Goal: Task Accomplishment & Management: Use online tool/utility

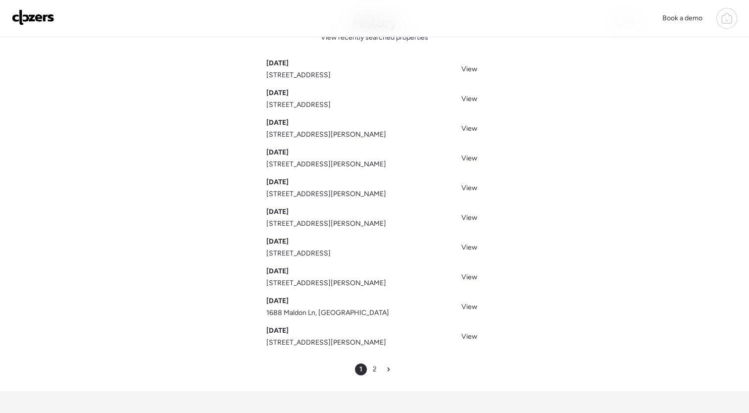
scroll to position [41, 0]
click at [377, 365] on div "2" at bounding box center [375, 368] width 12 height 12
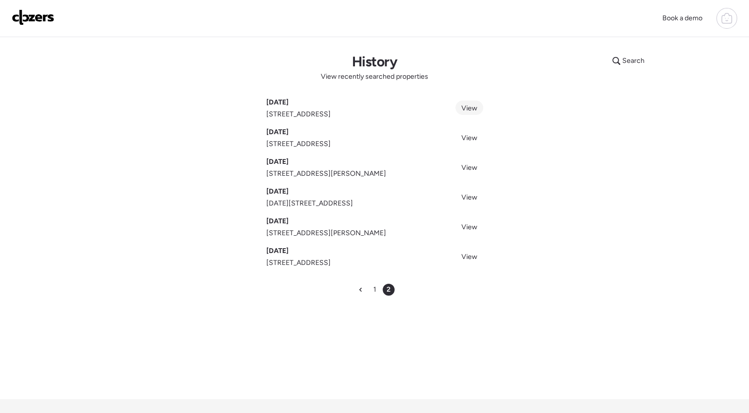
click at [468, 108] on span "View" at bounding box center [469, 108] width 16 height 8
click at [725, 19] on icon at bounding box center [726, 18] width 12 height 12
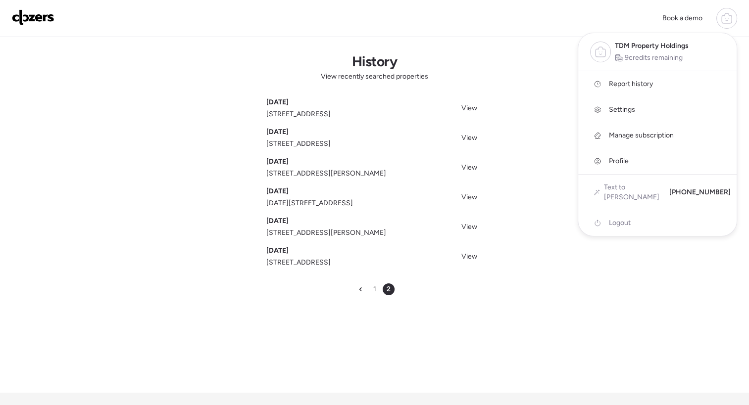
click at [374, 288] on div at bounding box center [374, 174] width 749 height 405
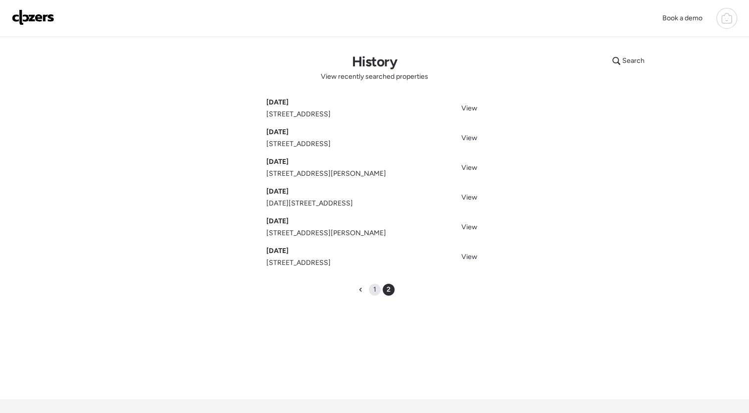
click at [375, 293] on span "1" at bounding box center [374, 289] width 3 height 10
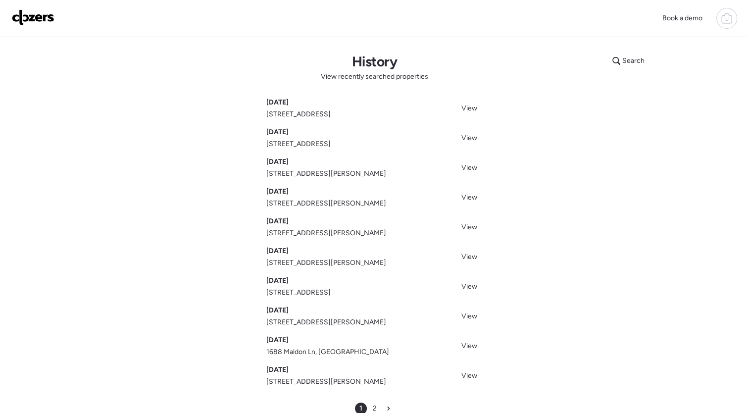
click at [331, 117] on span "[STREET_ADDRESS]" at bounding box center [298, 114] width 64 height 10
click at [614, 149] on div "Search History View recently searched properties [DATE] [STREET_ADDRESS] View […" at bounding box center [374, 233] width 693 height 393
click at [30, 15] on img at bounding box center [33, 17] width 43 height 16
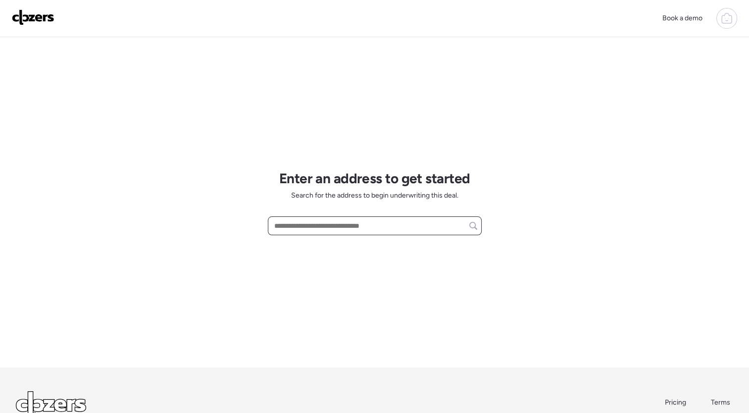
click at [348, 224] on input "text" at bounding box center [374, 226] width 205 height 14
paste input "**********"
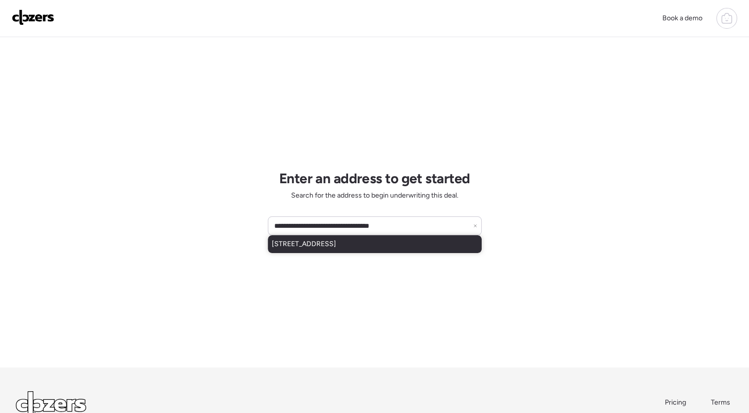
click at [400, 243] on div "[STREET_ADDRESS]" at bounding box center [375, 244] width 214 height 18
type input "**********"
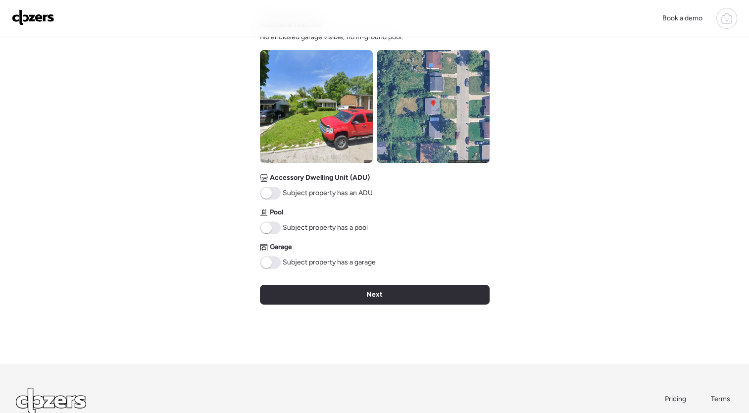
scroll to position [293, 0]
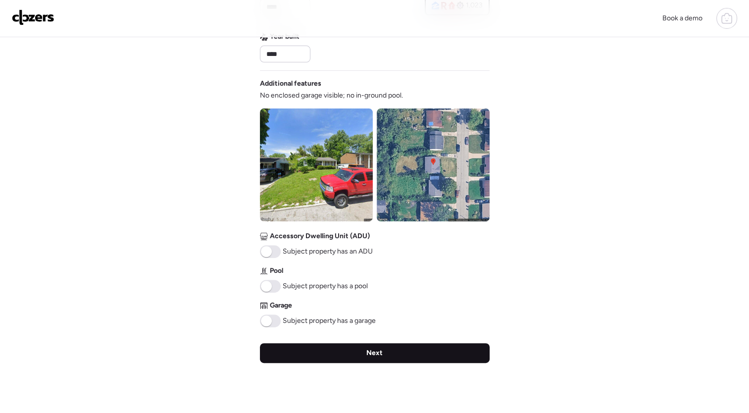
click at [431, 358] on div "Next" at bounding box center [375, 353] width 230 height 20
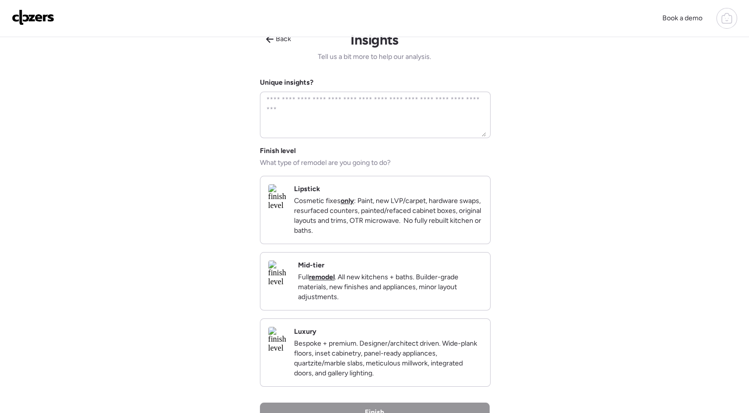
scroll to position [0, 0]
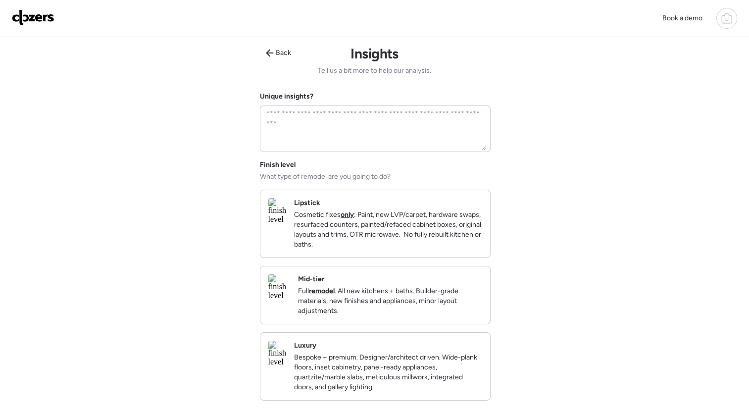
click at [445, 316] on p "Full remodel . All new kitchens + baths. Builder-grade materials, new finishes …" at bounding box center [390, 301] width 184 height 30
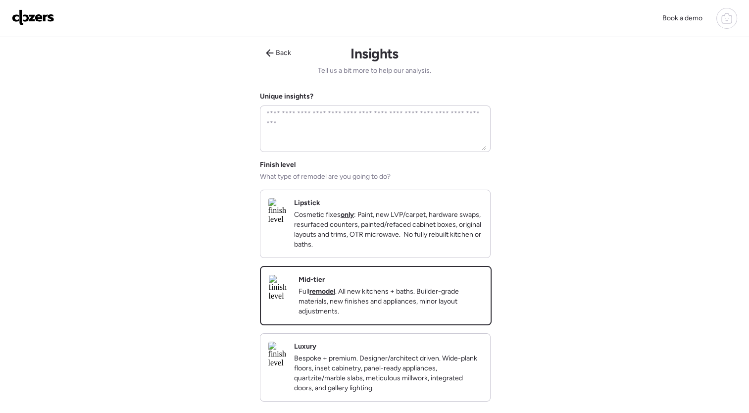
scroll to position [220, 0]
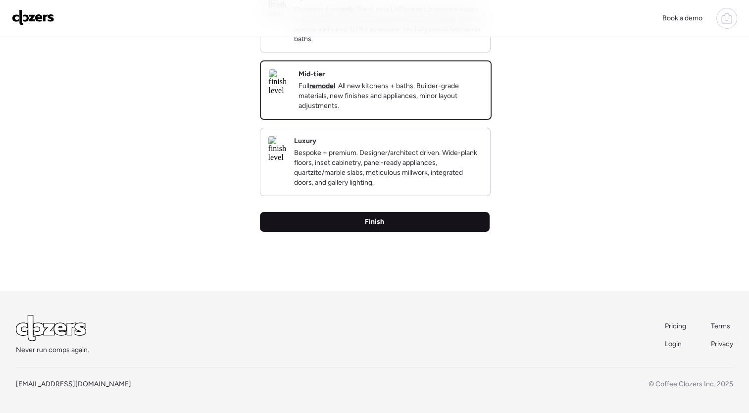
click at [457, 229] on div "Finish" at bounding box center [375, 222] width 230 height 20
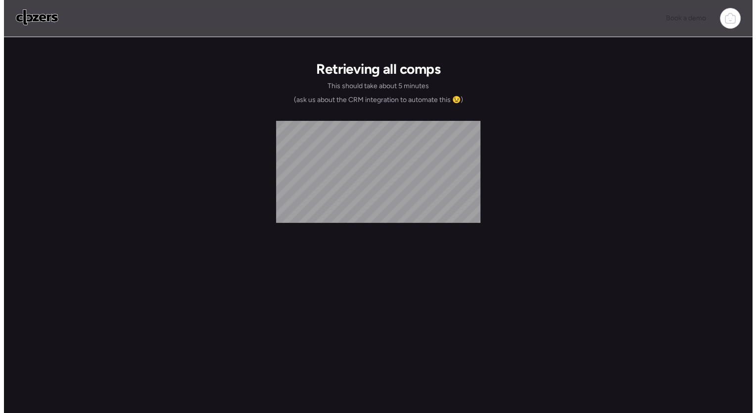
scroll to position [0, 0]
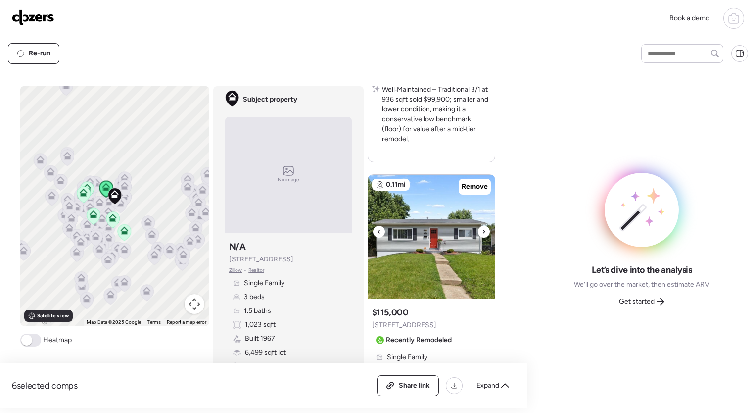
scroll to position [843, 0]
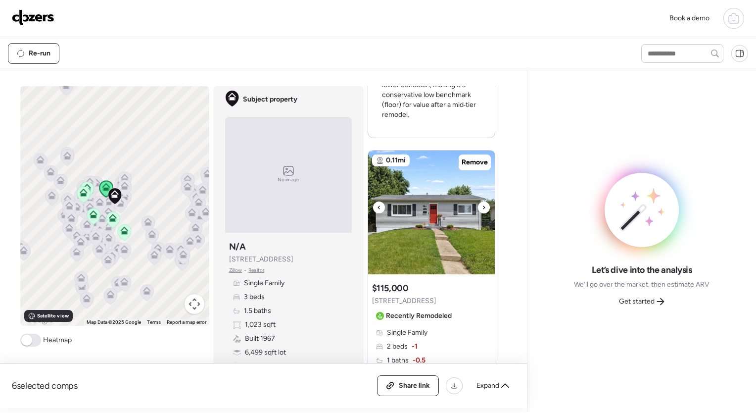
click at [482, 209] on icon at bounding box center [484, 207] width 4 height 12
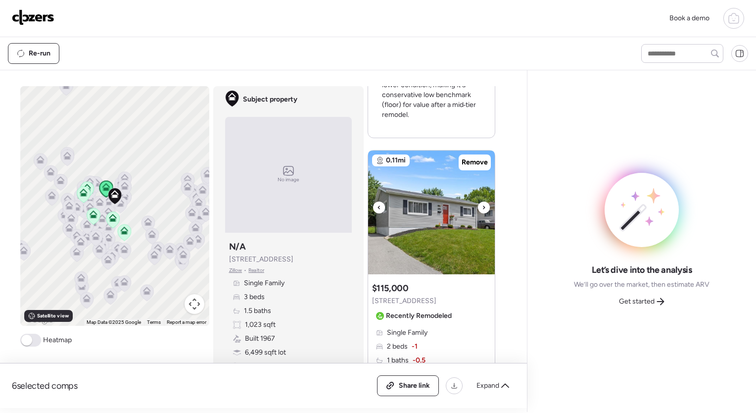
click at [482, 209] on icon at bounding box center [484, 207] width 4 height 12
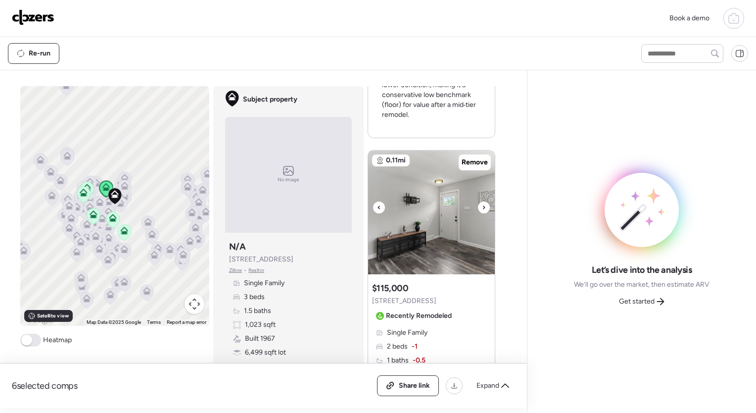
click at [482, 209] on icon at bounding box center [484, 207] width 4 height 12
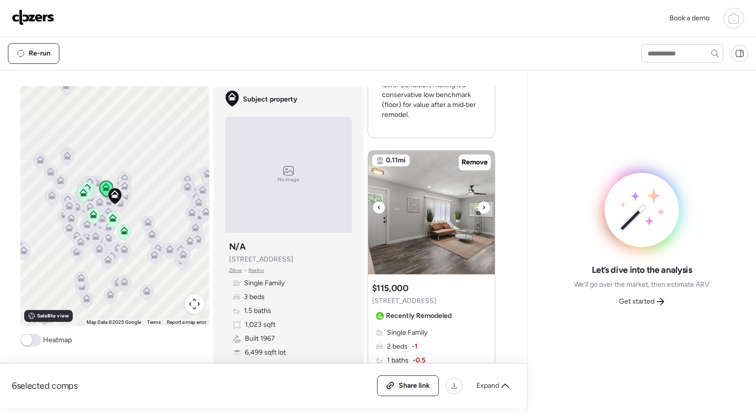
click at [482, 209] on icon at bounding box center [484, 207] width 4 height 12
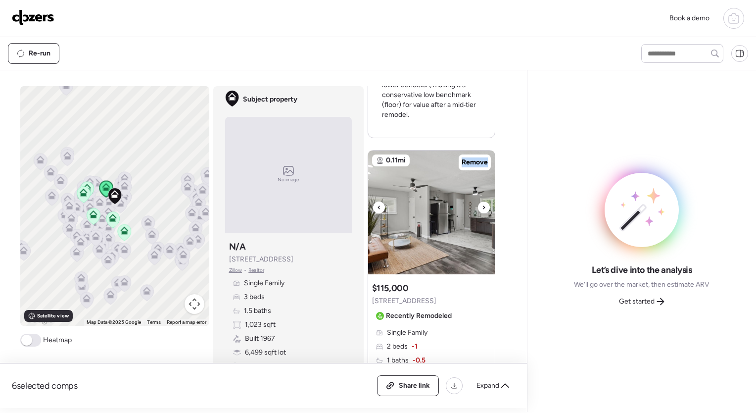
click at [482, 209] on icon at bounding box center [484, 207] width 4 height 12
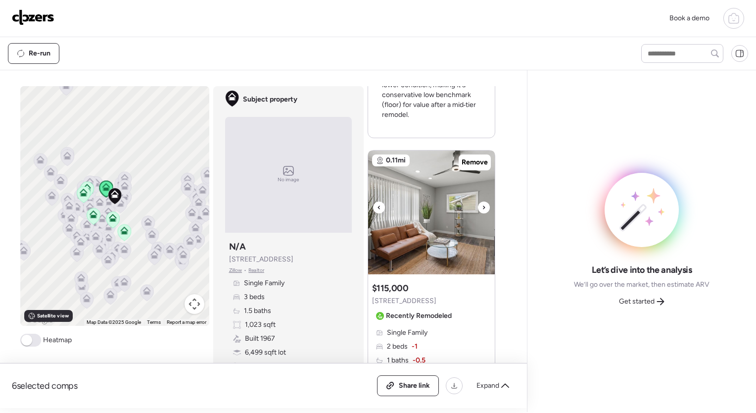
click at [482, 209] on icon at bounding box center [484, 207] width 4 height 12
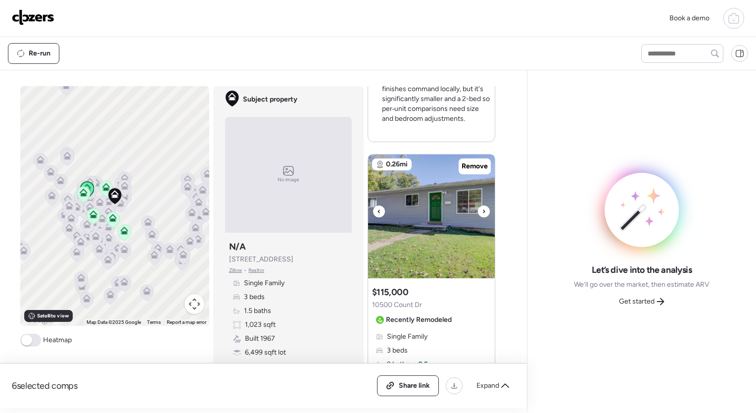
scroll to position [1286, 0]
click at [482, 208] on icon at bounding box center [484, 211] width 4 height 12
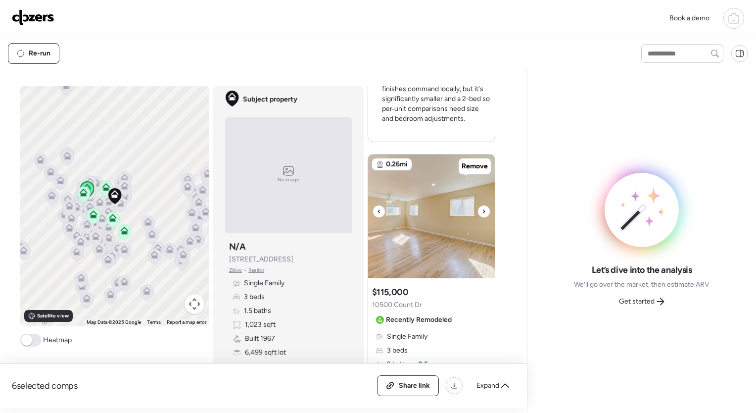
click at [482, 208] on icon at bounding box center [484, 211] width 4 height 12
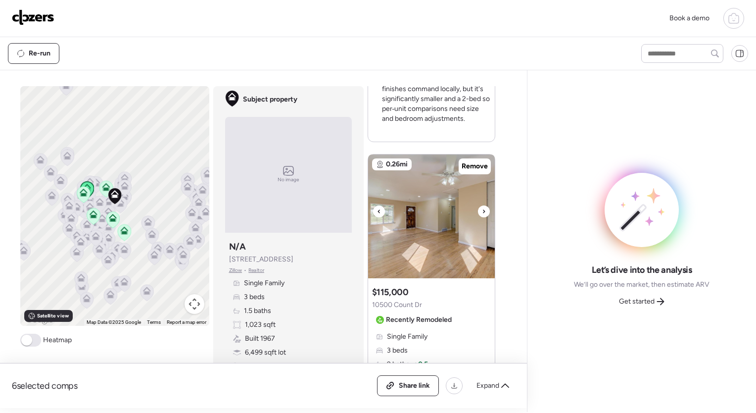
click at [482, 208] on icon at bounding box center [484, 211] width 4 height 12
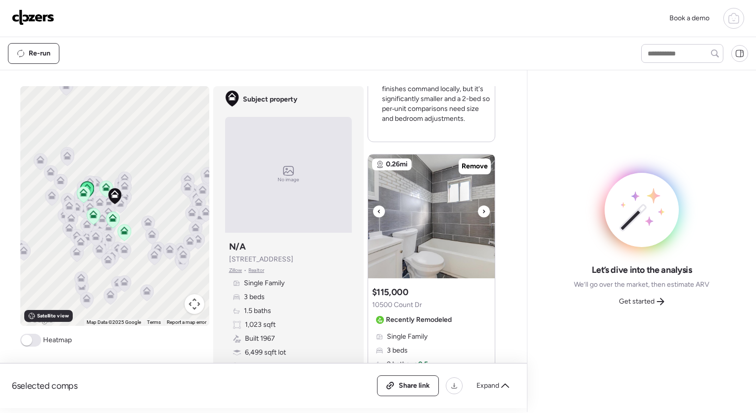
click at [482, 208] on icon at bounding box center [484, 211] width 4 height 12
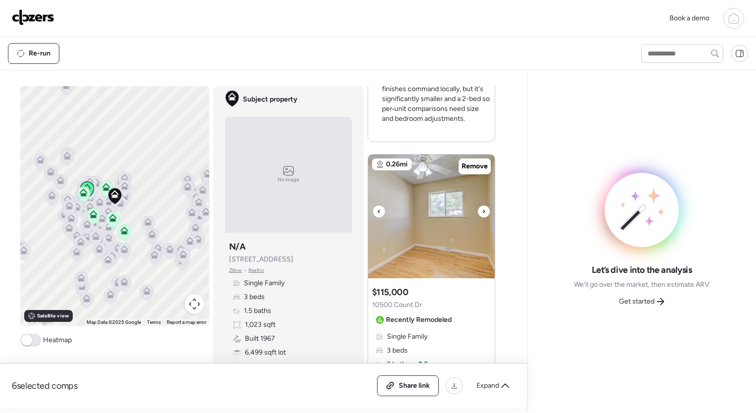
click at [482, 208] on icon at bounding box center [484, 211] width 4 height 12
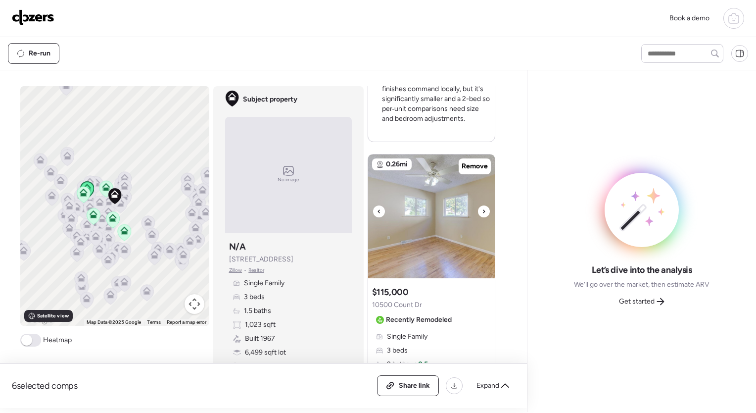
click at [482, 208] on icon at bounding box center [484, 211] width 4 height 12
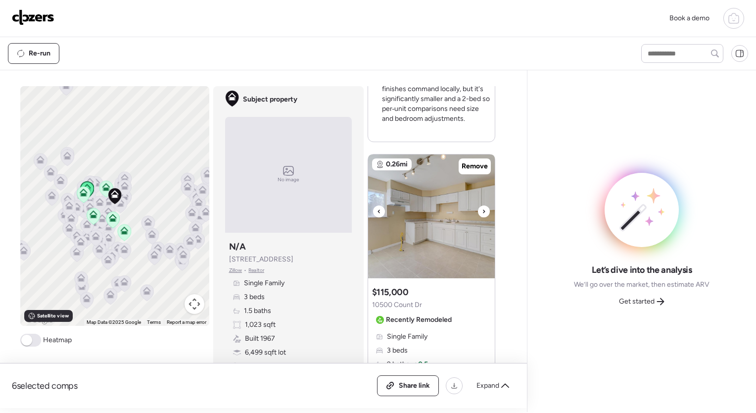
click at [482, 208] on icon at bounding box center [484, 211] width 4 height 12
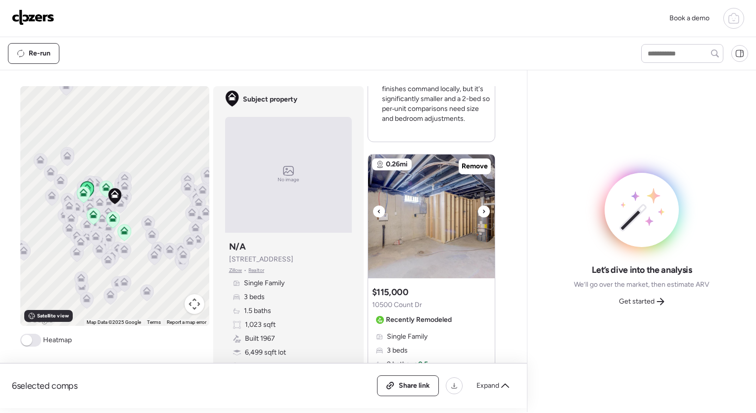
click at [482, 208] on icon at bounding box center [484, 211] width 4 height 12
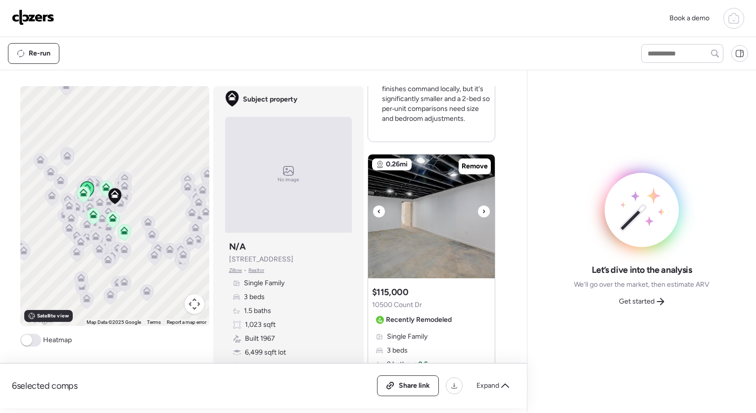
click at [482, 208] on icon at bounding box center [484, 211] width 4 height 12
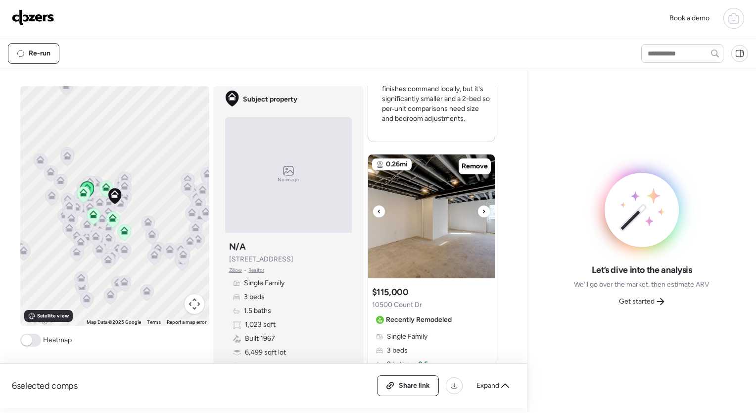
click at [482, 208] on icon at bounding box center [484, 211] width 4 height 12
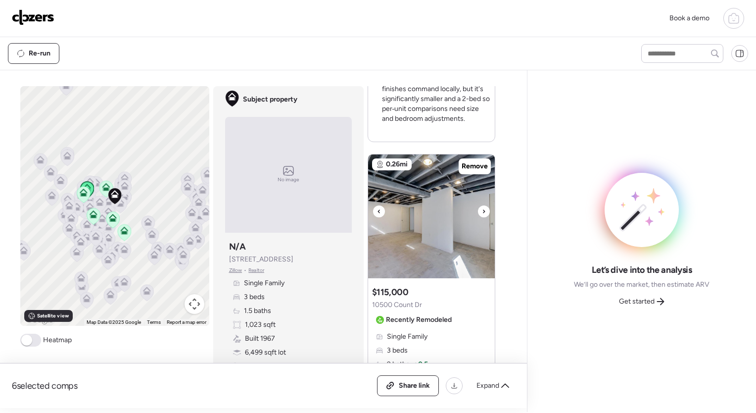
click at [482, 208] on icon at bounding box center [484, 211] width 4 height 12
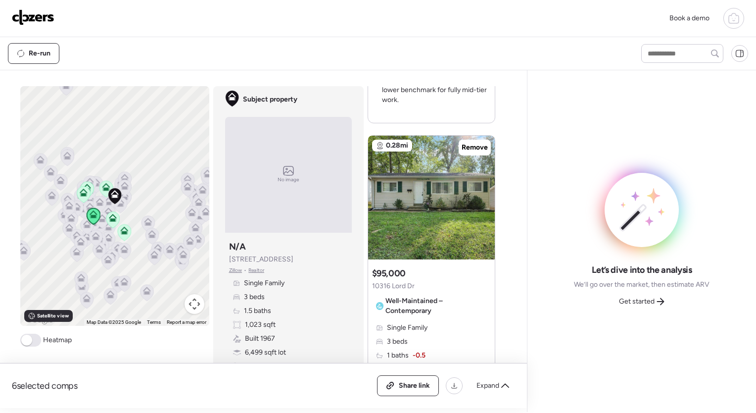
scroll to position [1755, 0]
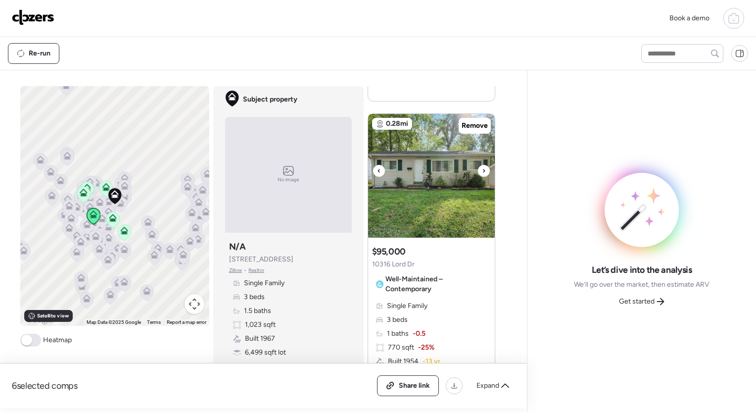
click at [482, 172] on icon at bounding box center [484, 171] width 4 height 12
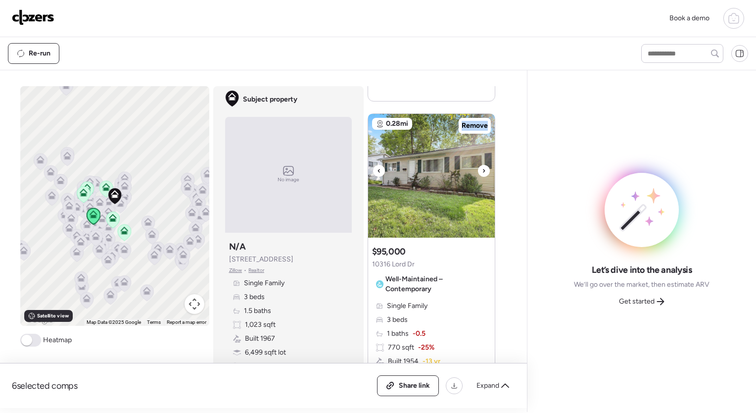
click at [482, 172] on icon at bounding box center [484, 171] width 4 height 12
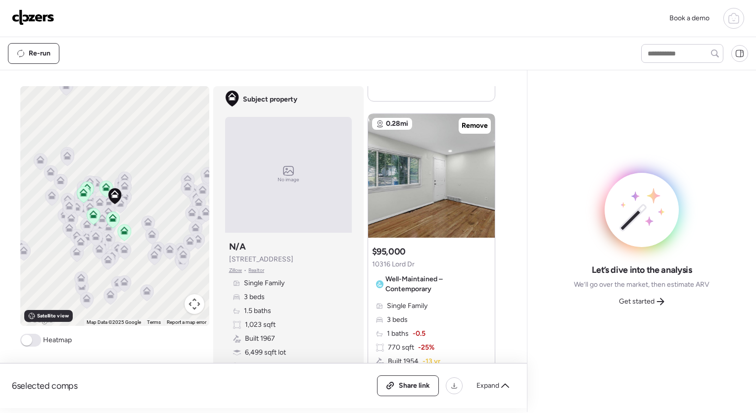
click at [482, 172] on icon at bounding box center [484, 171] width 4 height 12
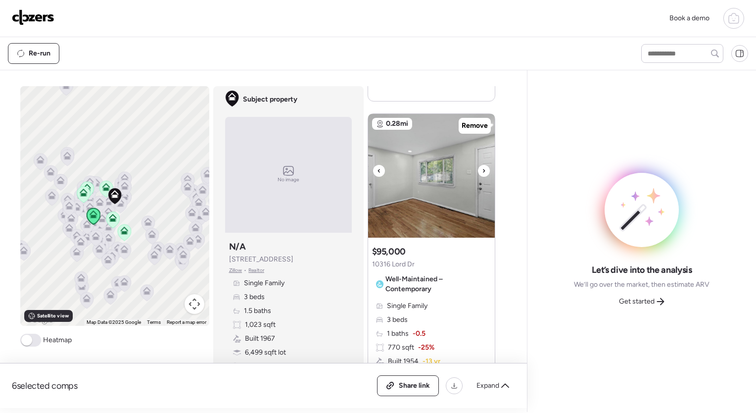
click at [482, 172] on icon at bounding box center [484, 171] width 4 height 12
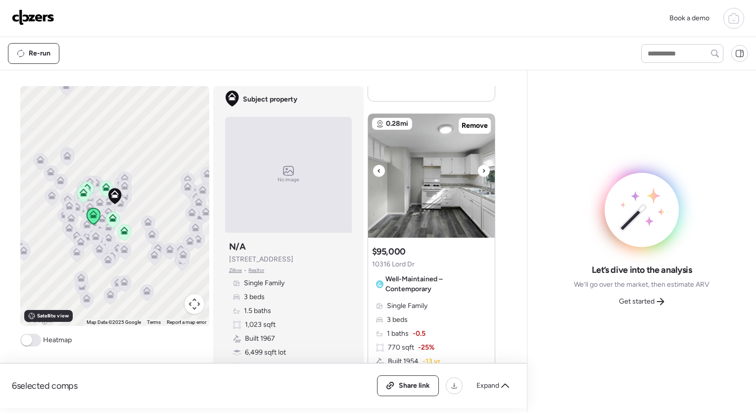
click at [482, 172] on icon at bounding box center [484, 171] width 4 height 12
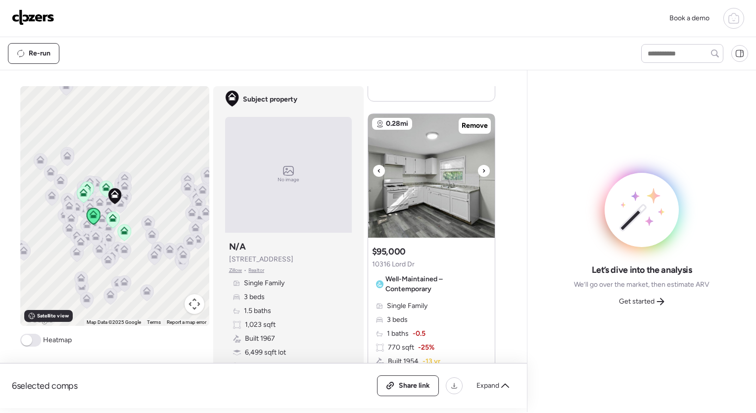
click at [482, 172] on icon at bounding box center [484, 171] width 4 height 12
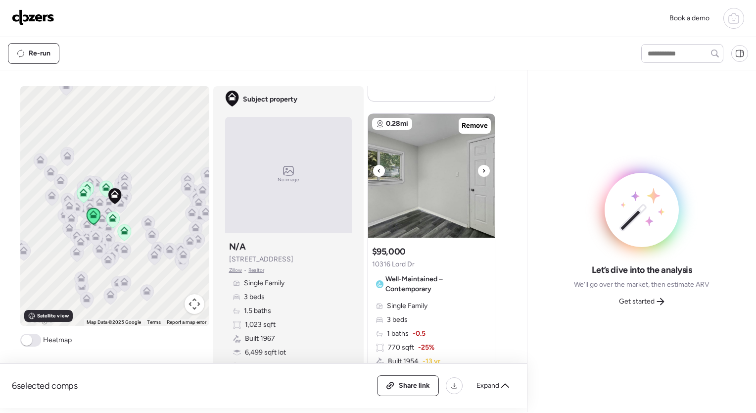
click at [482, 172] on icon at bounding box center [484, 171] width 4 height 12
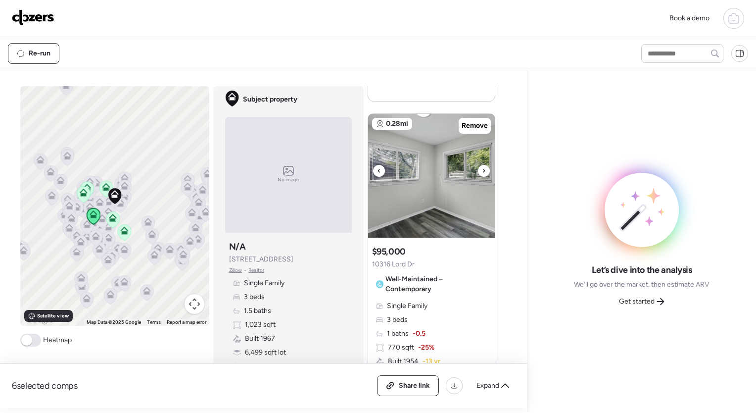
click at [482, 172] on icon at bounding box center [484, 171] width 4 height 12
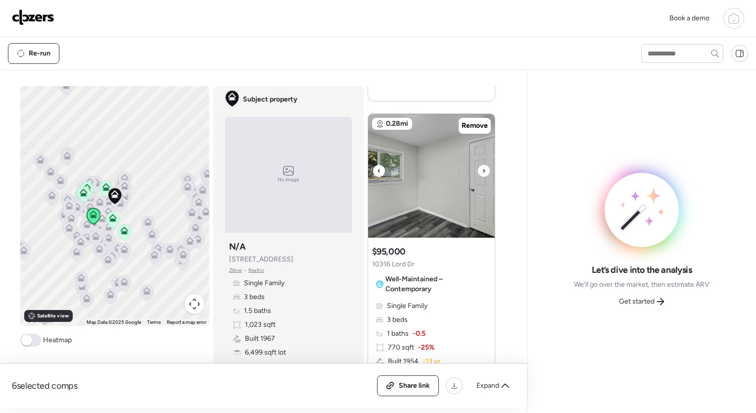
click at [482, 172] on icon at bounding box center [484, 171] width 4 height 12
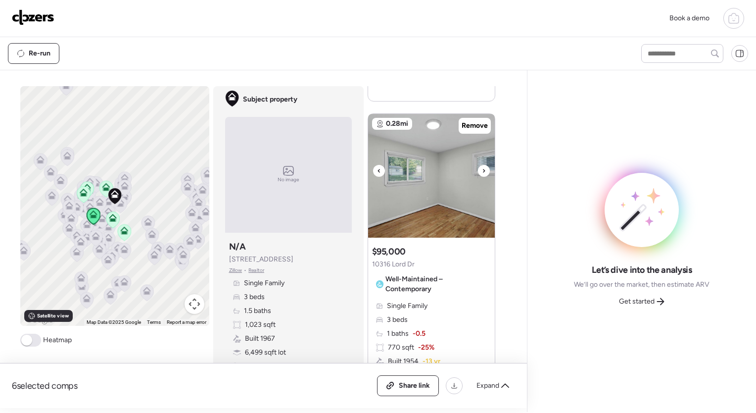
click at [482, 172] on icon at bounding box center [484, 171] width 4 height 12
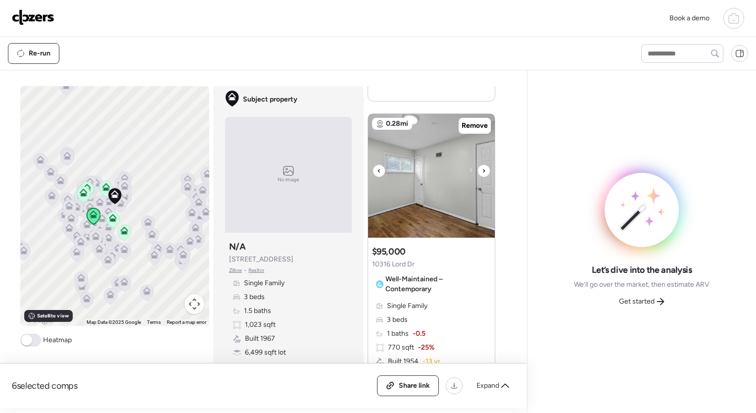
click at [482, 172] on icon at bounding box center [484, 171] width 4 height 12
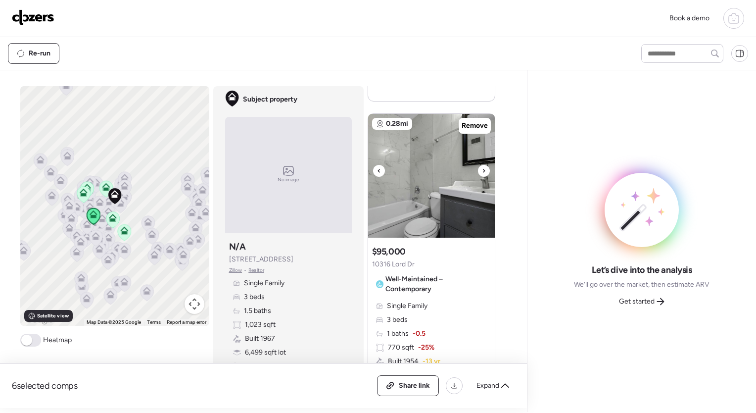
click at [482, 172] on icon at bounding box center [484, 171] width 4 height 12
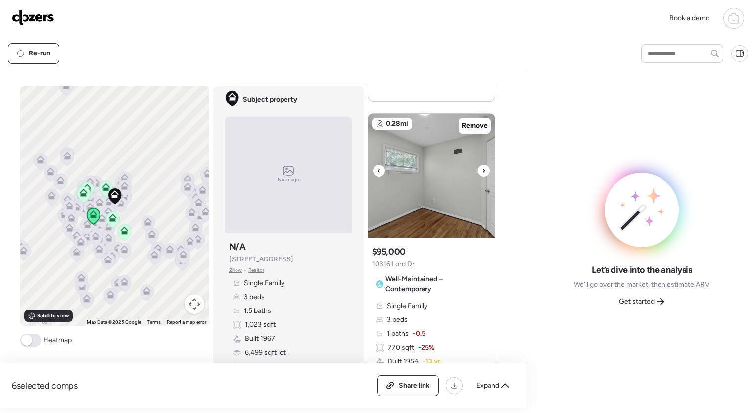
click at [482, 172] on icon at bounding box center [484, 171] width 4 height 12
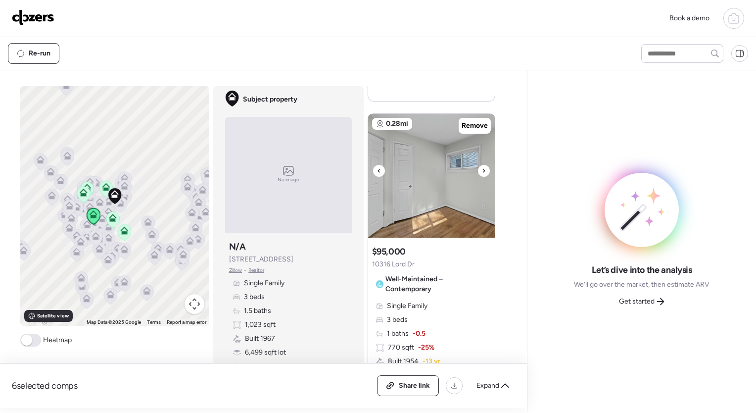
click at [482, 172] on icon at bounding box center [484, 171] width 4 height 12
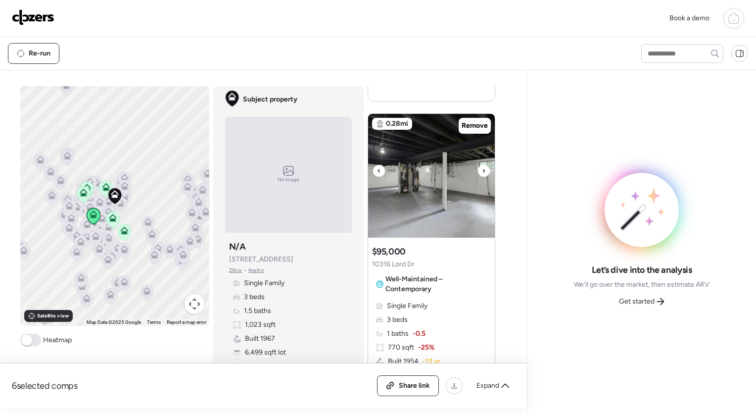
click at [482, 172] on icon at bounding box center [484, 171] width 4 height 12
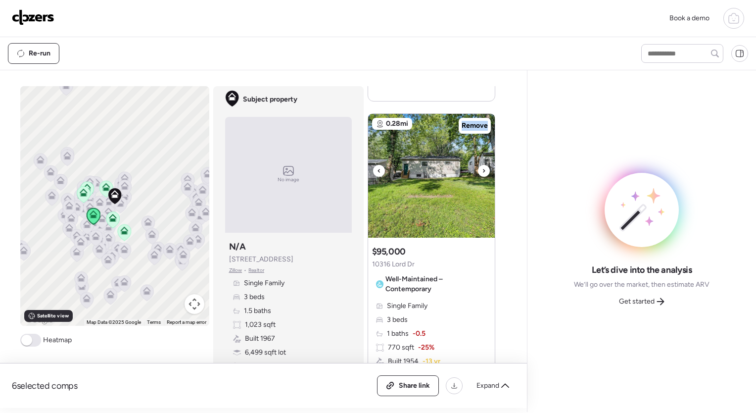
click at [482, 172] on icon at bounding box center [484, 171] width 4 height 12
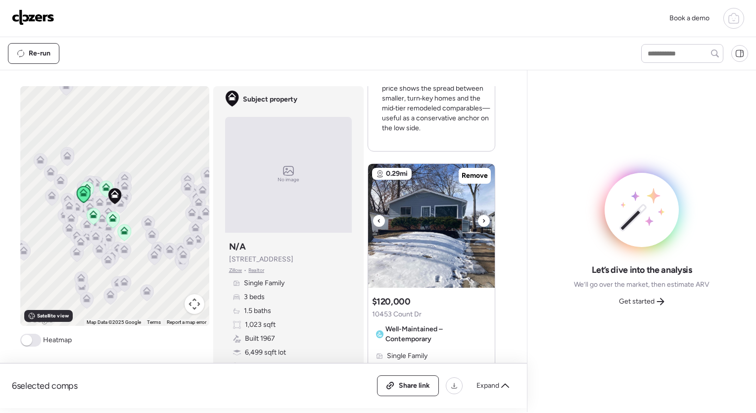
scroll to position [2179, 0]
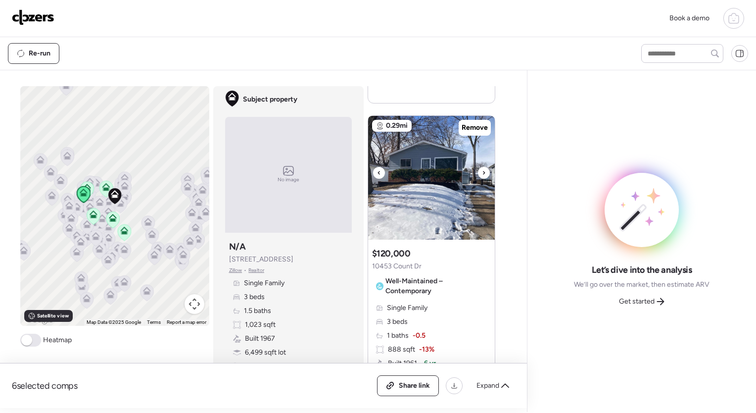
click at [482, 171] on icon at bounding box center [484, 173] width 4 height 12
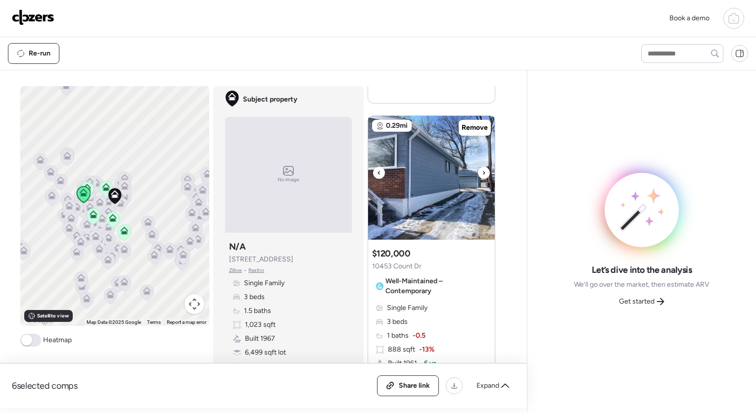
click at [482, 171] on icon at bounding box center [484, 173] width 4 height 12
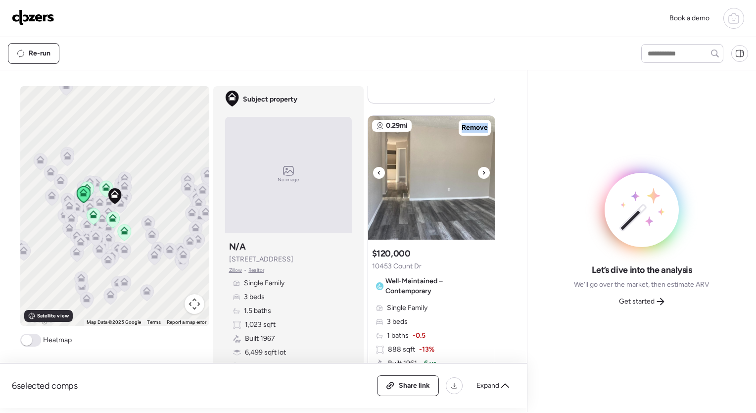
click at [482, 171] on icon at bounding box center [484, 173] width 4 height 12
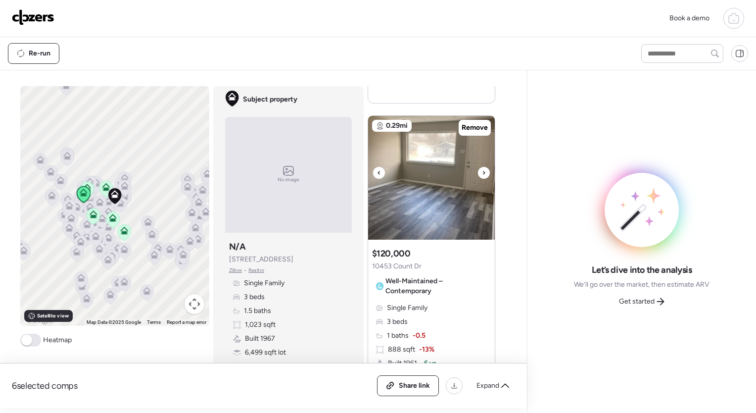
click at [482, 171] on icon at bounding box center [484, 173] width 4 height 12
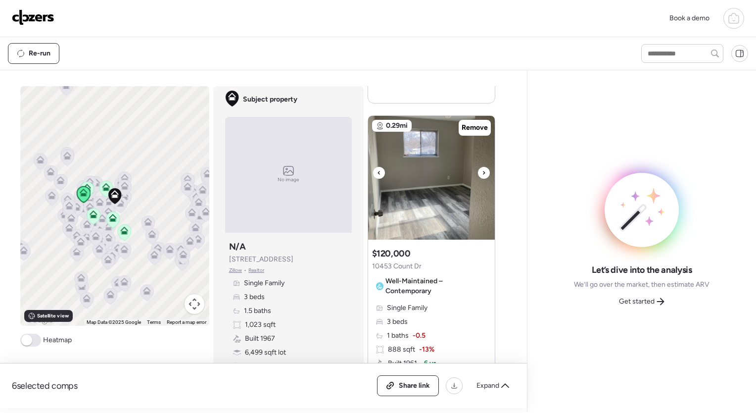
click at [482, 171] on icon at bounding box center [484, 173] width 4 height 12
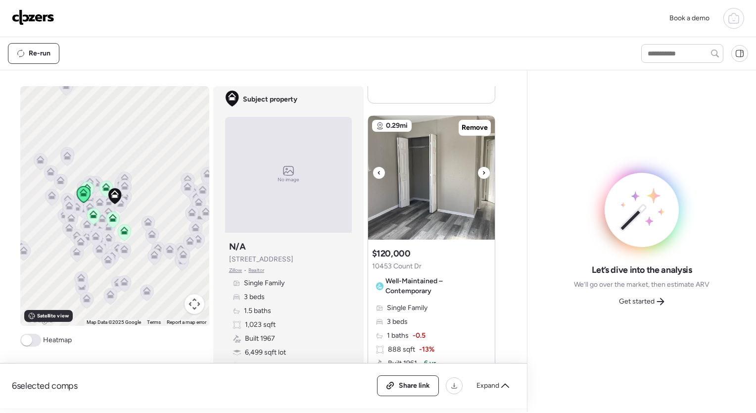
click at [482, 171] on icon at bounding box center [484, 173] width 4 height 12
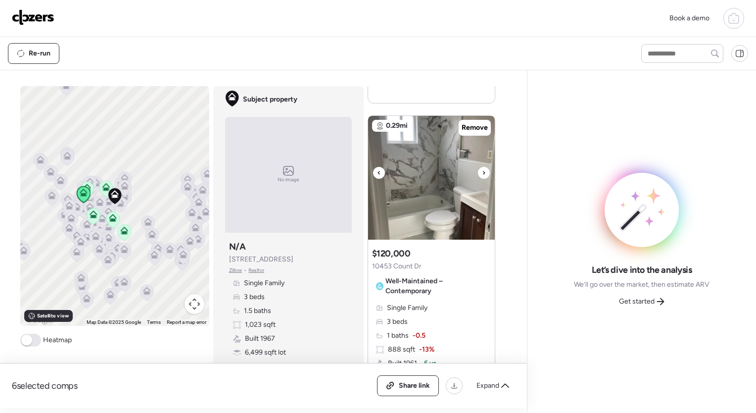
click at [482, 171] on icon at bounding box center [484, 173] width 4 height 12
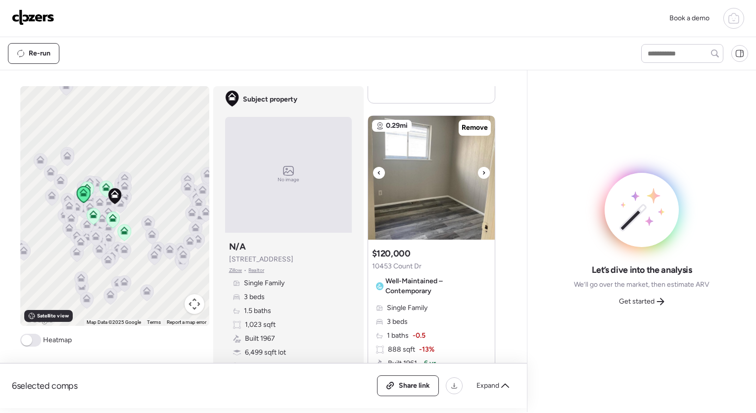
click at [482, 171] on icon at bounding box center [484, 173] width 4 height 12
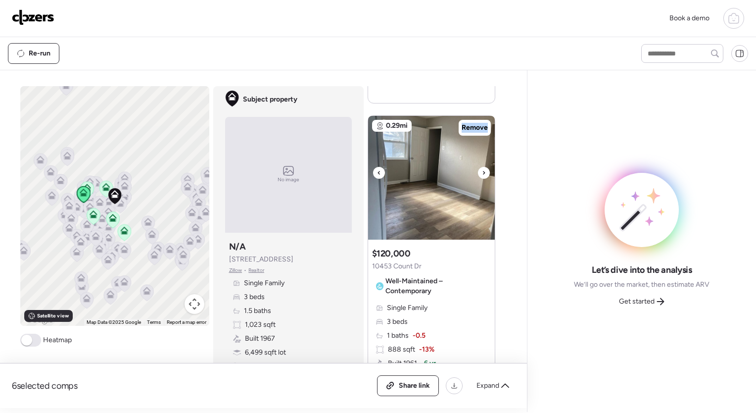
click at [482, 171] on icon at bounding box center [484, 173] width 4 height 12
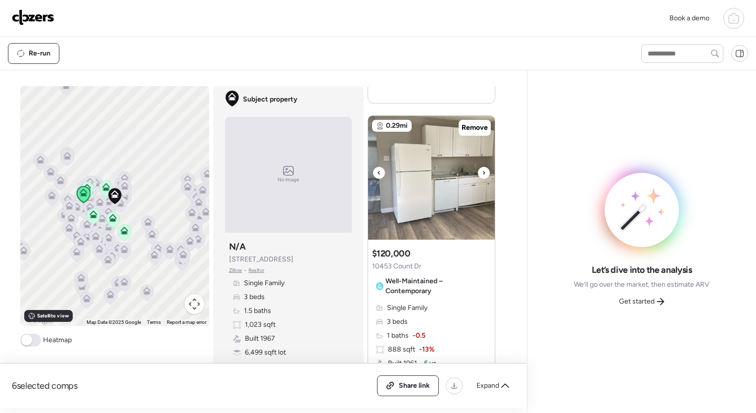
click at [482, 171] on icon at bounding box center [484, 173] width 4 height 12
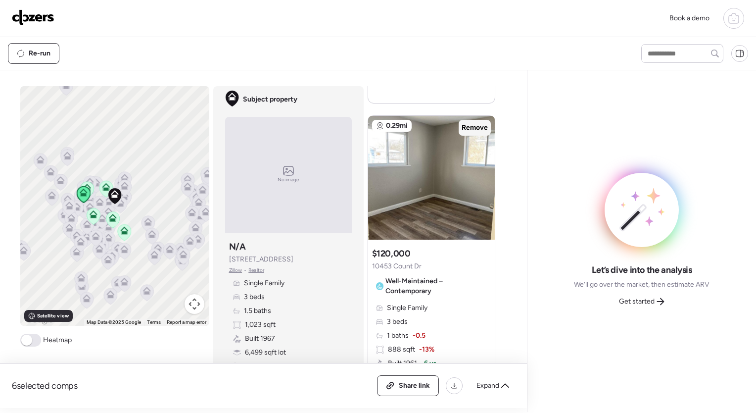
click at [470, 127] on span "Remove" at bounding box center [475, 128] width 26 height 10
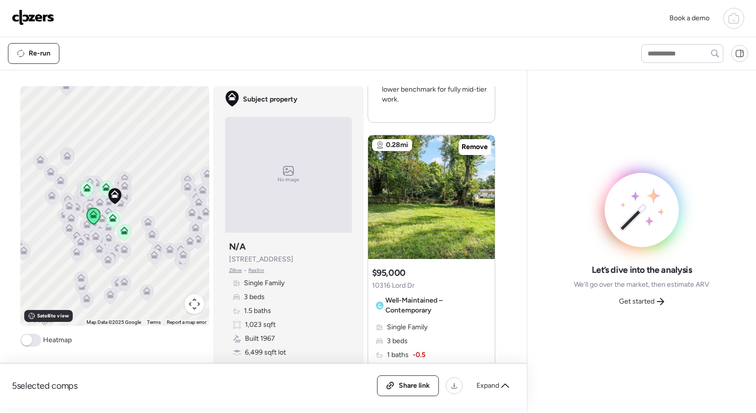
scroll to position [1712, 0]
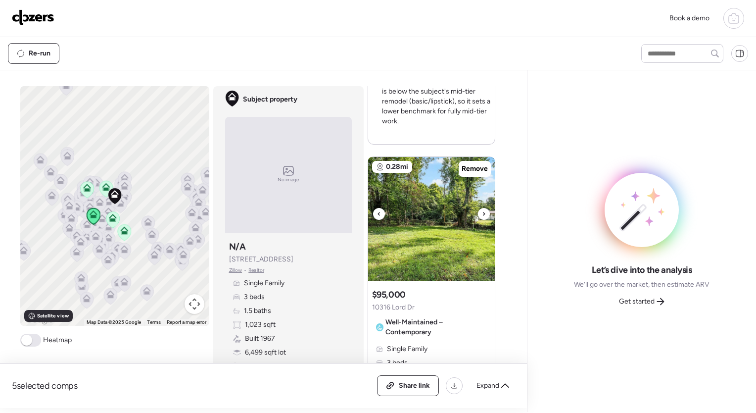
click at [482, 211] on div at bounding box center [484, 214] width 12 height 12
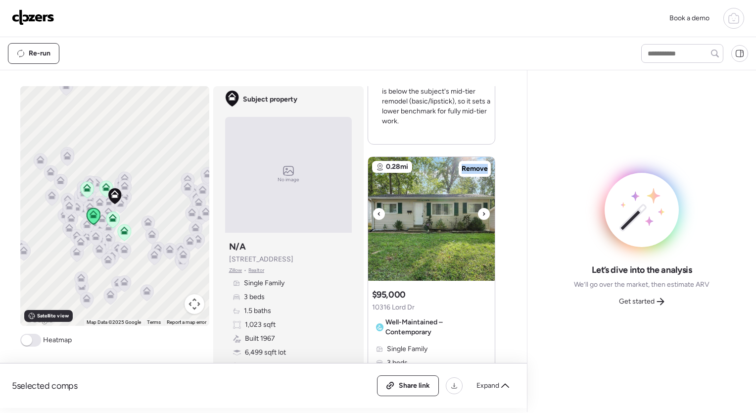
click at [482, 211] on div at bounding box center [484, 214] width 12 height 12
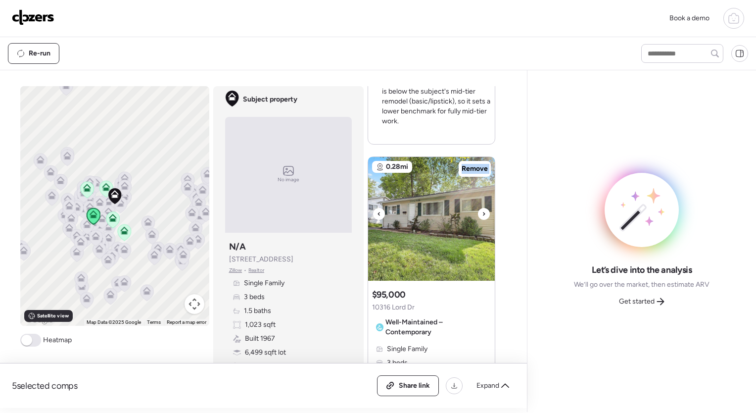
click at [482, 211] on div at bounding box center [484, 214] width 12 height 12
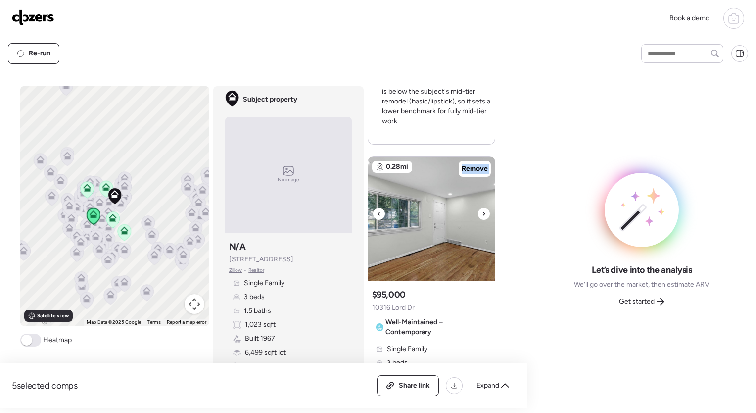
click at [482, 211] on div at bounding box center [484, 214] width 12 height 12
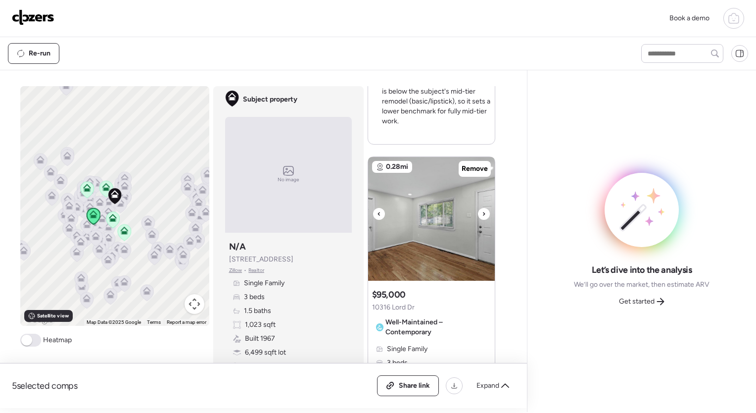
click at [482, 211] on div at bounding box center [484, 214] width 12 height 12
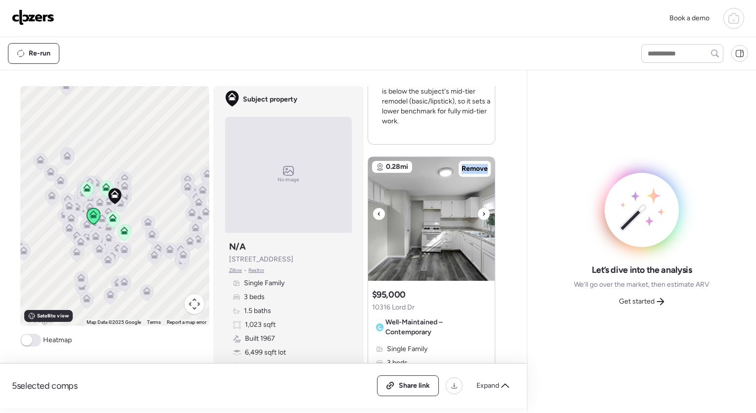
click at [482, 211] on div at bounding box center [484, 214] width 12 height 12
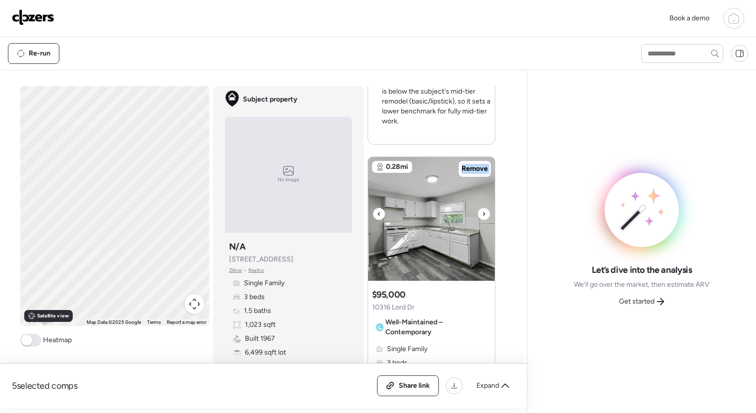
click at [482, 211] on div at bounding box center [484, 214] width 12 height 12
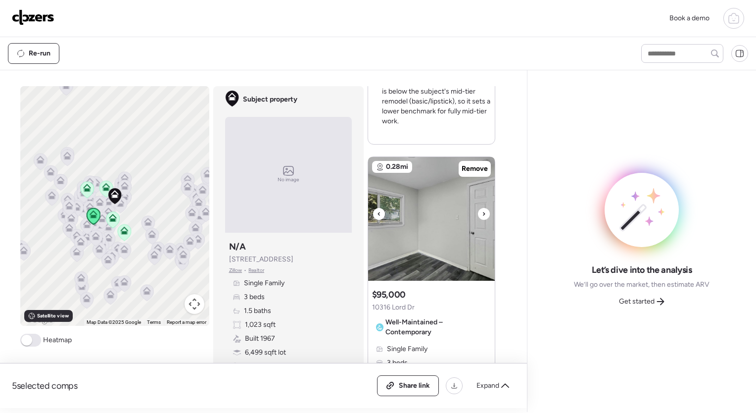
click at [482, 211] on div at bounding box center [484, 214] width 12 height 12
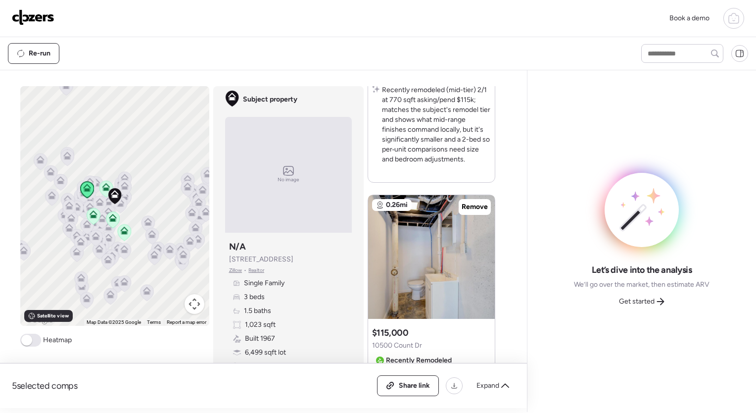
scroll to position [1247, 0]
click at [482, 248] on div at bounding box center [484, 251] width 12 height 12
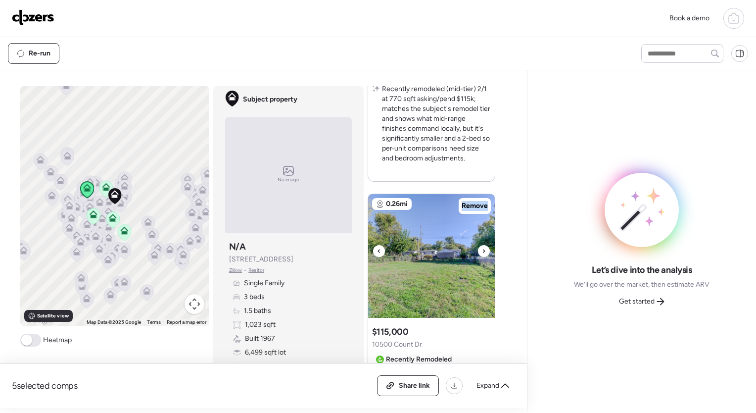
click at [482, 248] on div at bounding box center [484, 251] width 12 height 12
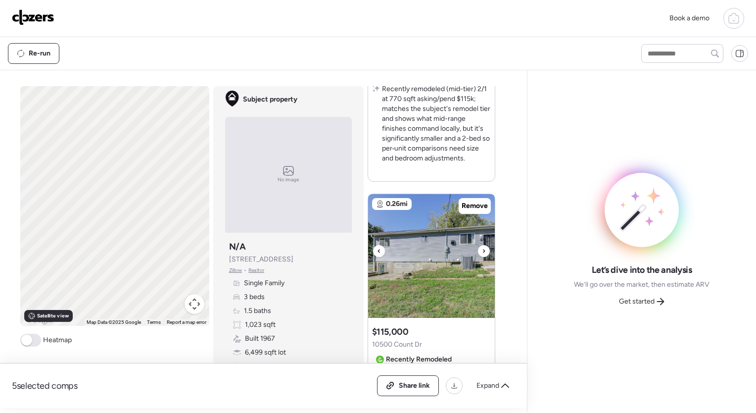
click at [482, 248] on div at bounding box center [484, 251] width 12 height 12
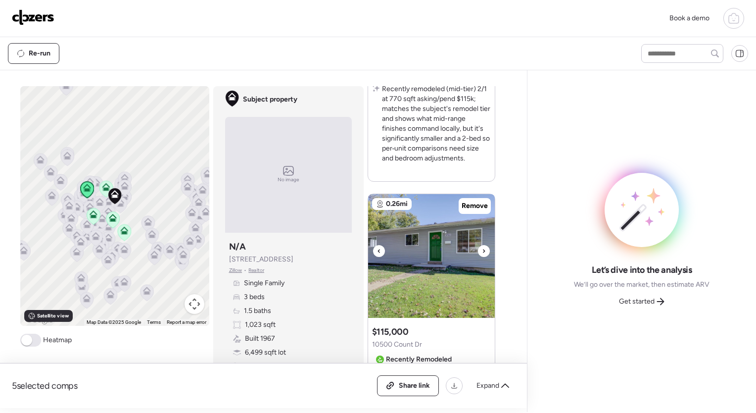
click at [482, 248] on div at bounding box center [484, 251] width 12 height 12
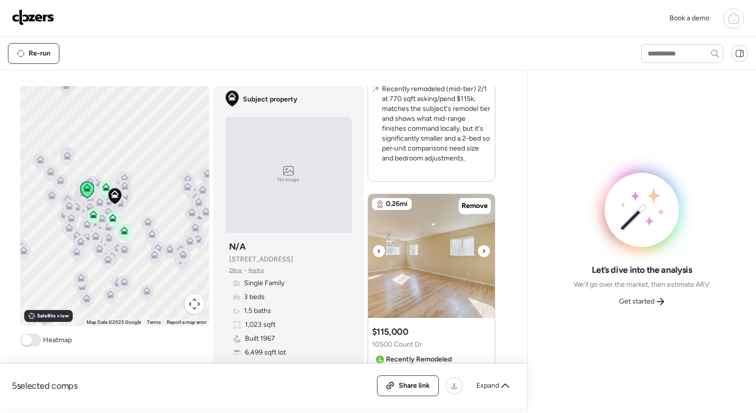
click at [482, 248] on div at bounding box center [484, 251] width 12 height 12
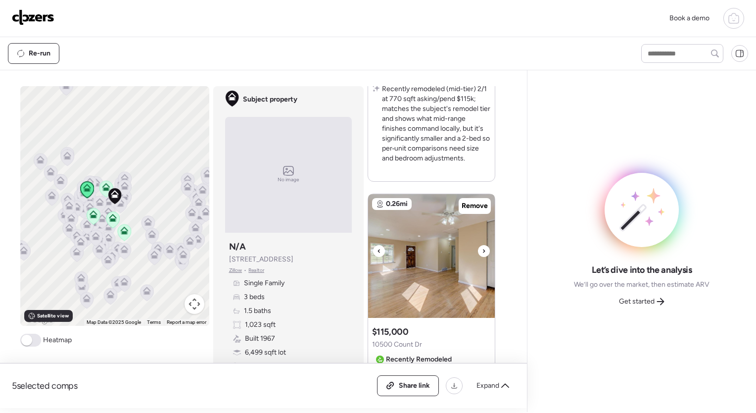
click at [482, 248] on div at bounding box center [484, 251] width 12 height 12
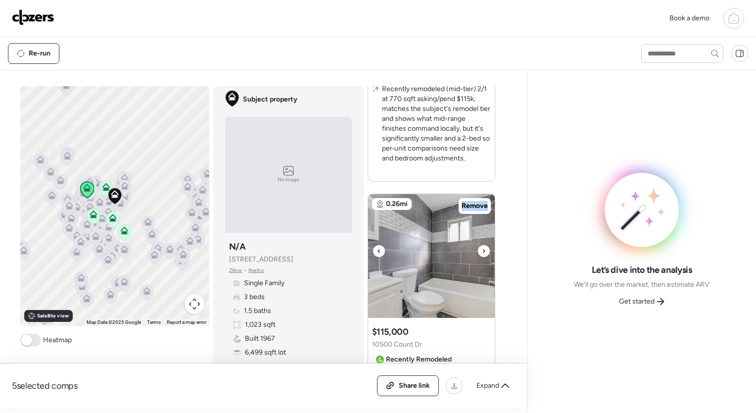
click at [482, 248] on div at bounding box center [484, 251] width 12 height 12
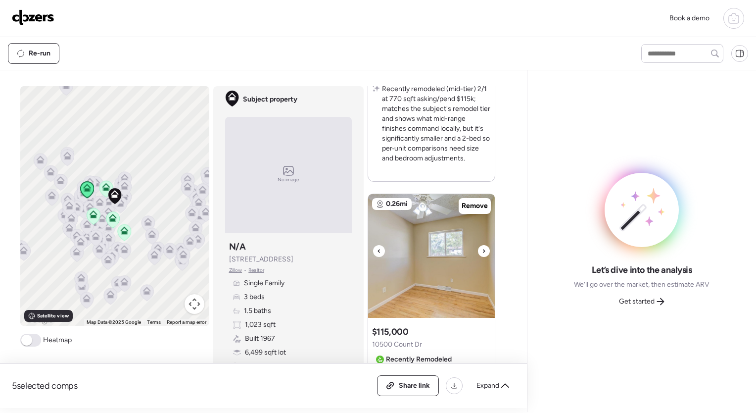
click at [482, 248] on div at bounding box center [484, 251] width 12 height 12
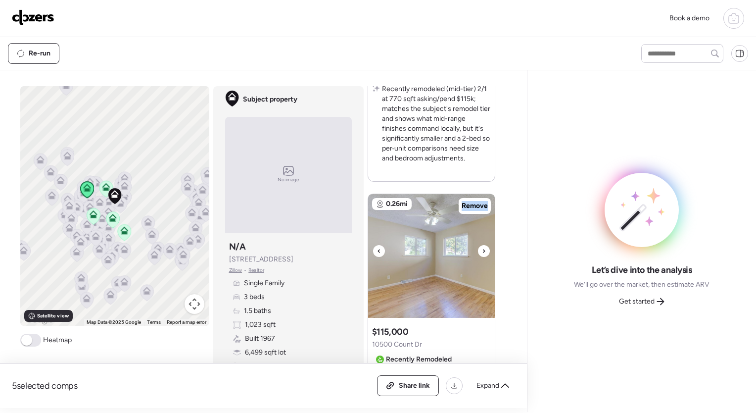
click at [482, 248] on div at bounding box center [484, 251] width 12 height 12
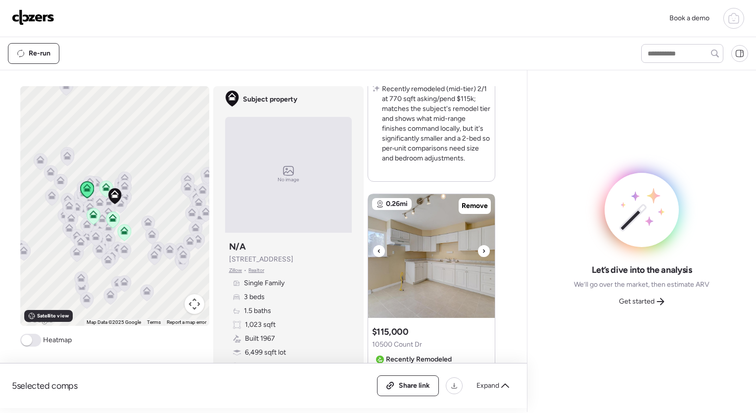
click at [482, 248] on div at bounding box center [484, 251] width 12 height 12
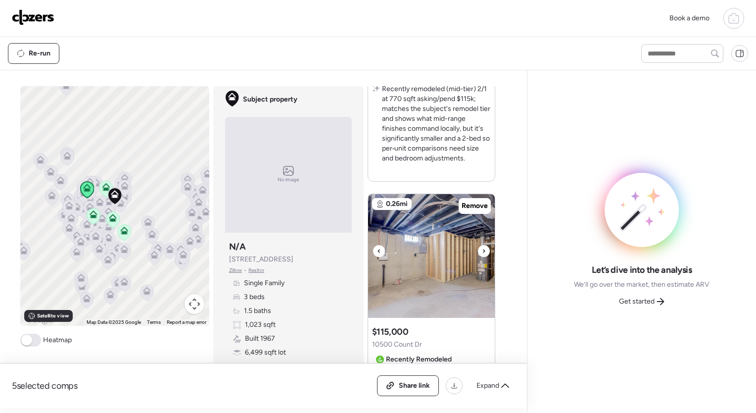
click at [482, 248] on div at bounding box center [484, 251] width 12 height 12
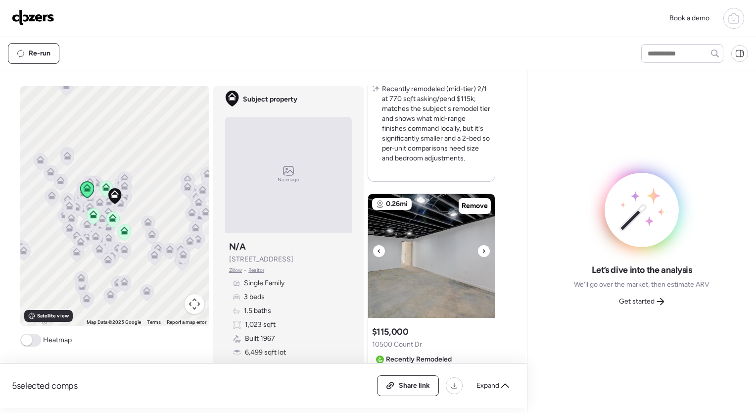
click at [482, 248] on div at bounding box center [484, 251] width 12 height 12
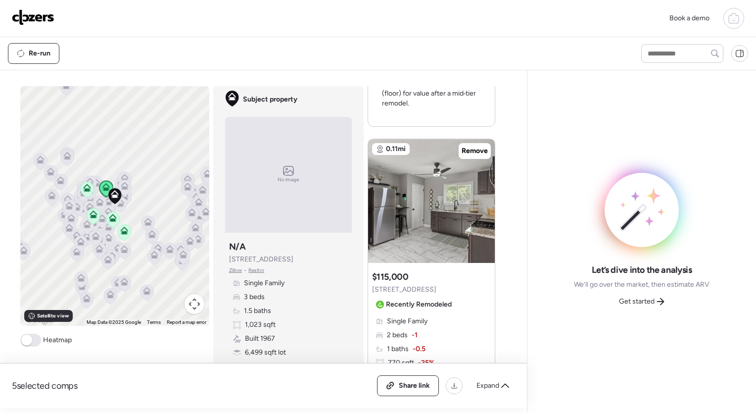
scroll to position [853, 0]
click at [483, 196] on icon at bounding box center [484, 196] width 2 height 3
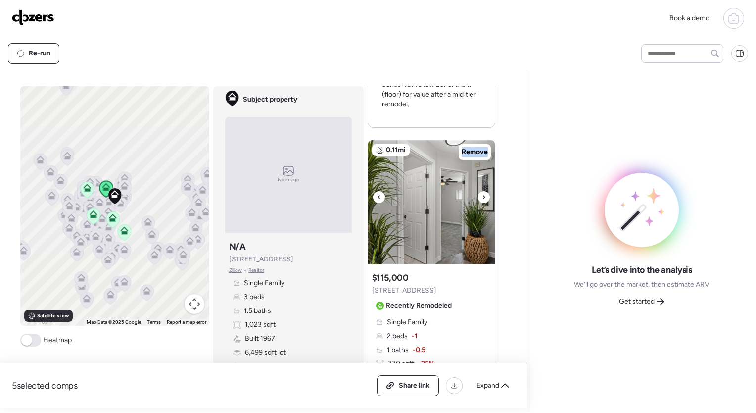
click at [483, 196] on icon at bounding box center [484, 196] width 2 height 3
click at [482, 196] on icon at bounding box center [484, 197] width 4 height 12
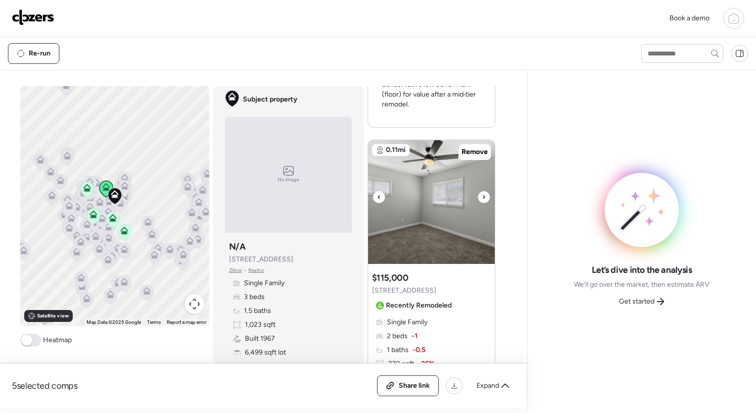
click at [482, 196] on icon at bounding box center [484, 197] width 4 height 12
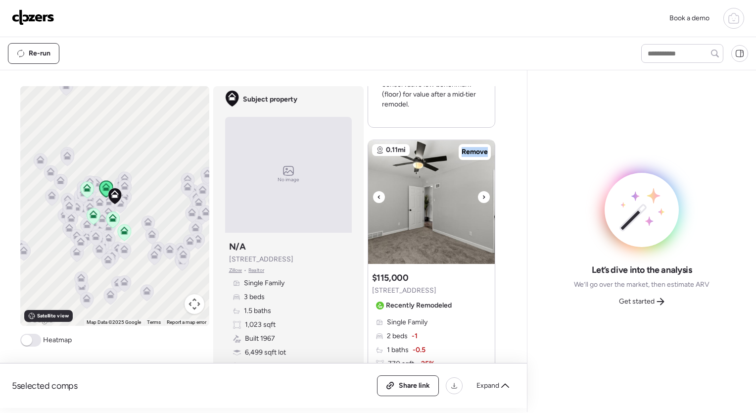
click at [483, 196] on icon at bounding box center [484, 196] width 2 height 3
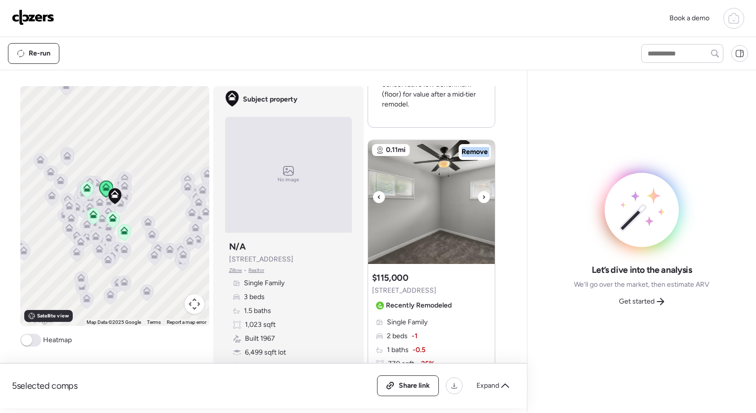
click at [482, 196] on icon at bounding box center [484, 197] width 4 height 12
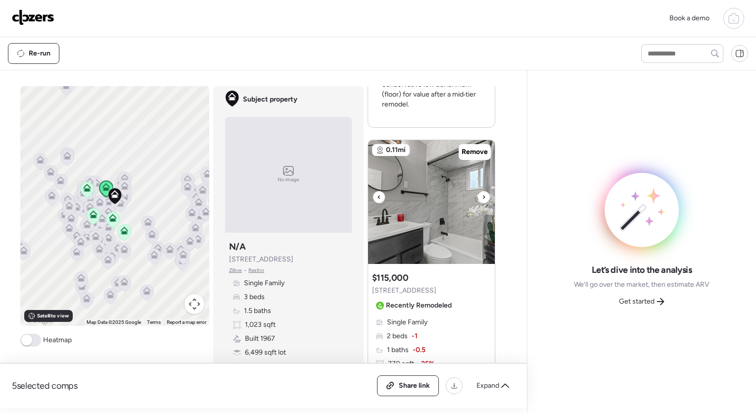
click at [482, 196] on icon at bounding box center [484, 197] width 4 height 12
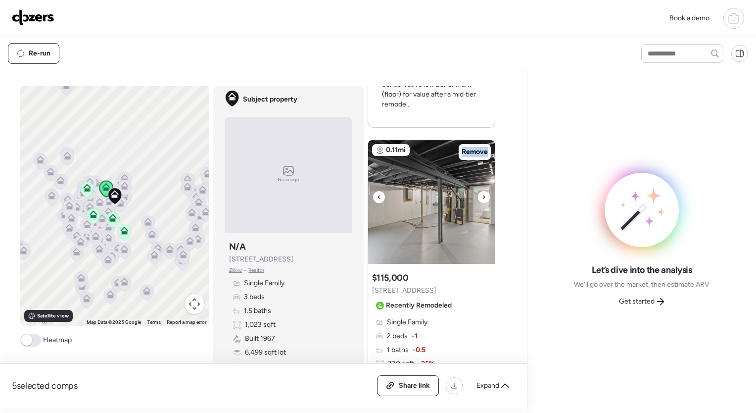
click at [483, 196] on icon at bounding box center [484, 196] width 2 height 3
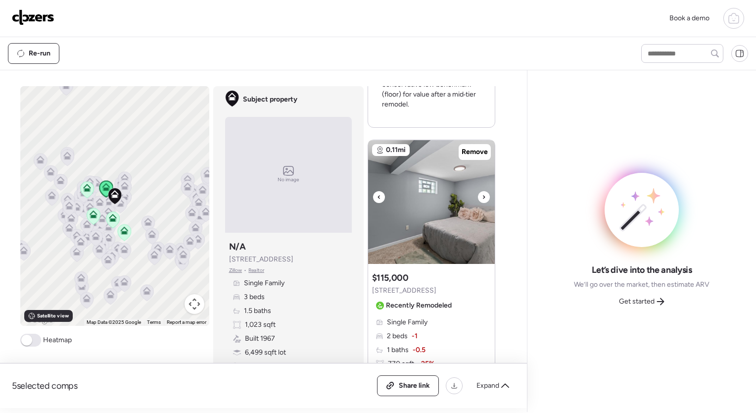
click at [482, 196] on icon at bounding box center [484, 197] width 4 height 12
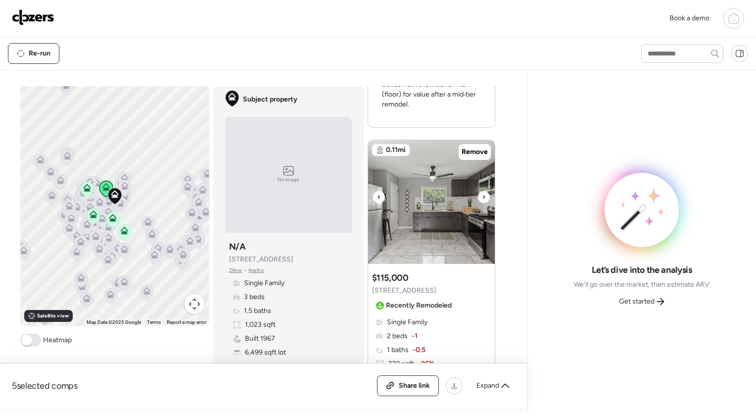
click at [483, 196] on icon at bounding box center [484, 196] width 2 height 3
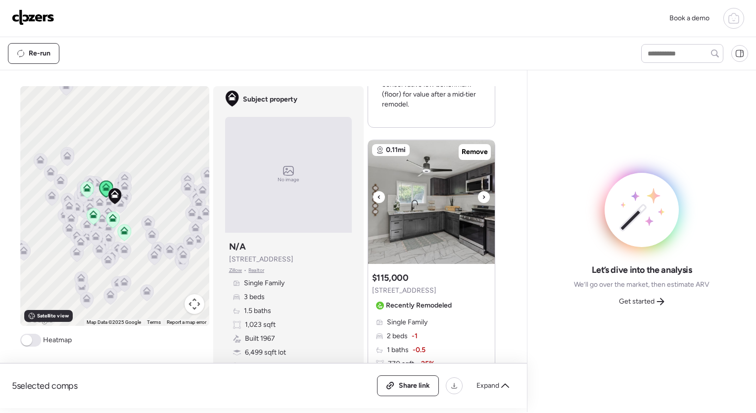
click at [377, 193] on icon at bounding box center [379, 197] width 4 height 12
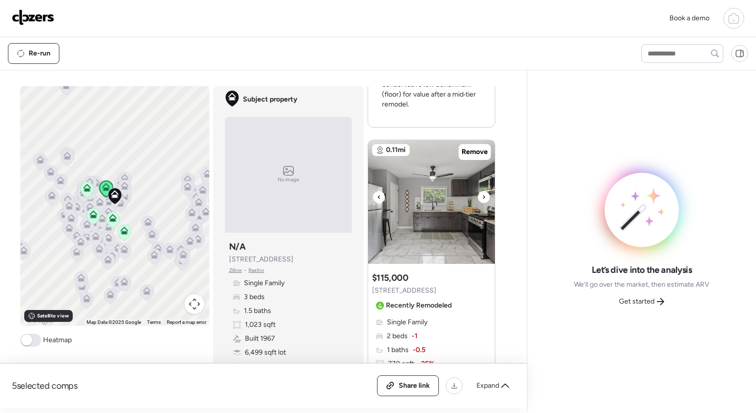
click at [377, 193] on icon at bounding box center [379, 197] width 4 height 12
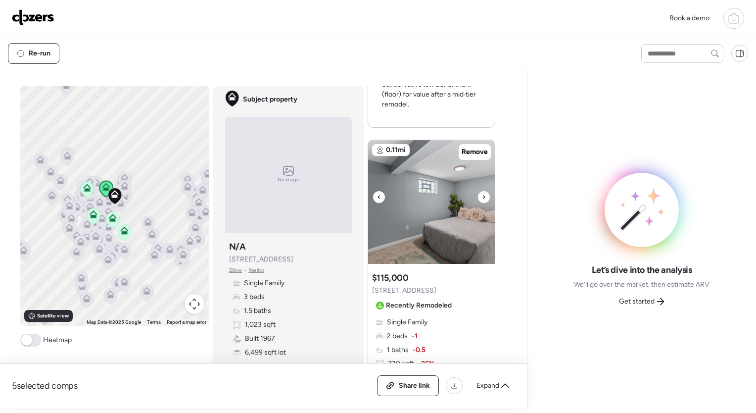
click at [483, 196] on icon at bounding box center [484, 196] width 2 height 3
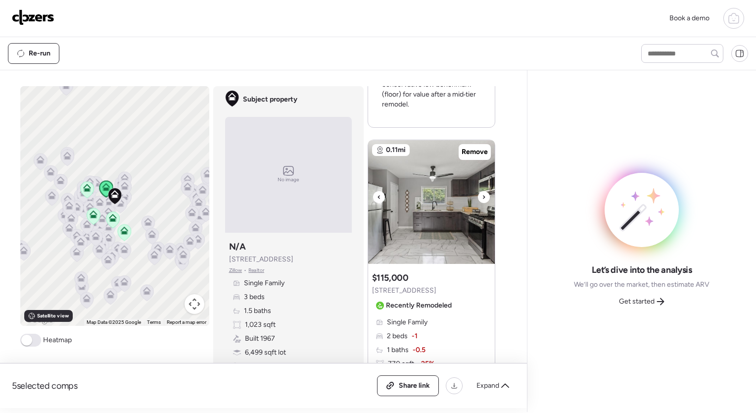
click at [483, 196] on icon at bounding box center [484, 196] width 2 height 3
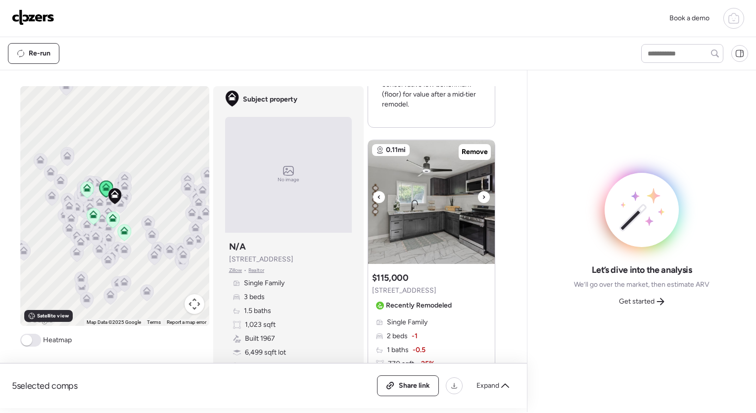
click at [483, 196] on icon at bounding box center [484, 196] width 2 height 3
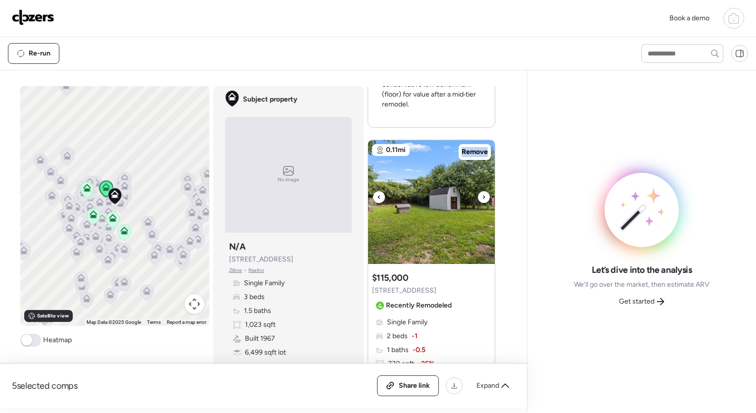
click at [483, 196] on icon at bounding box center [484, 196] width 2 height 3
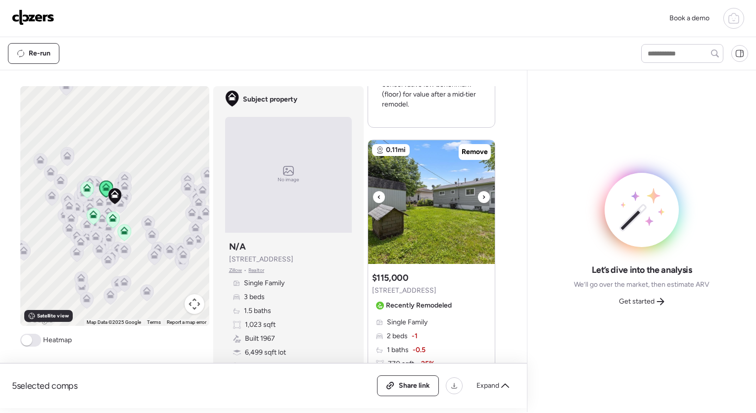
click at [482, 196] on icon at bounding box center [484, 197] width 4 height 12
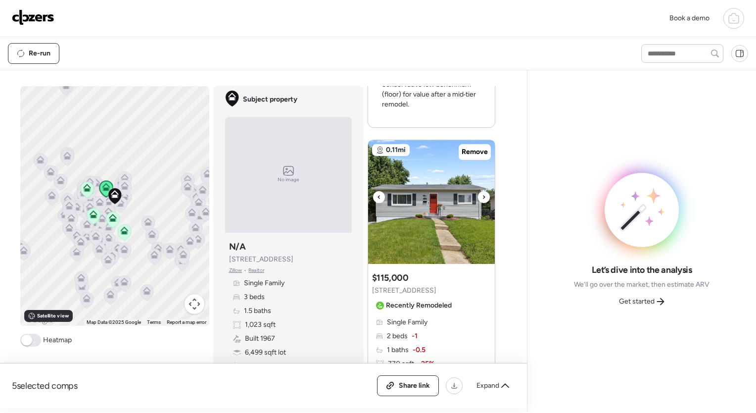
click at [483, 196] on icon at bounding box center [484, 196] width 2 height 3
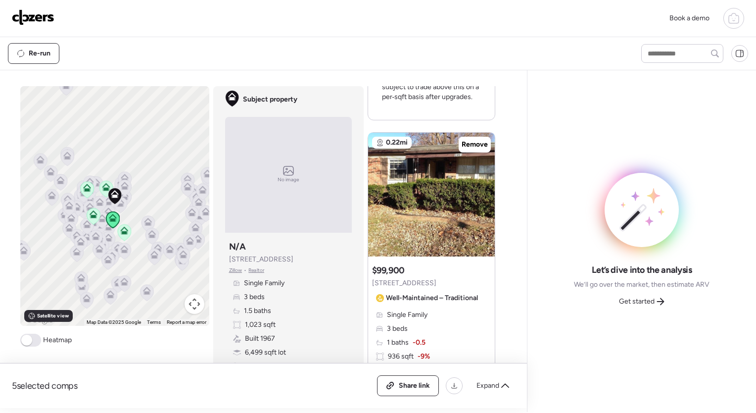
scroll to position [434, 0]
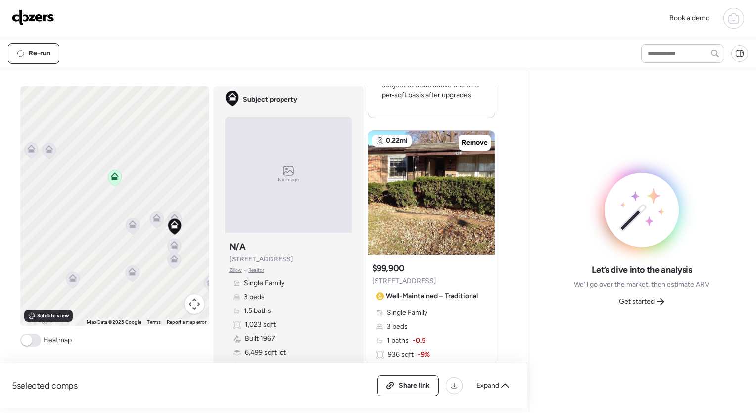
click at [152, 223] on icon at bounding box center [156, 220] width 13 height 16
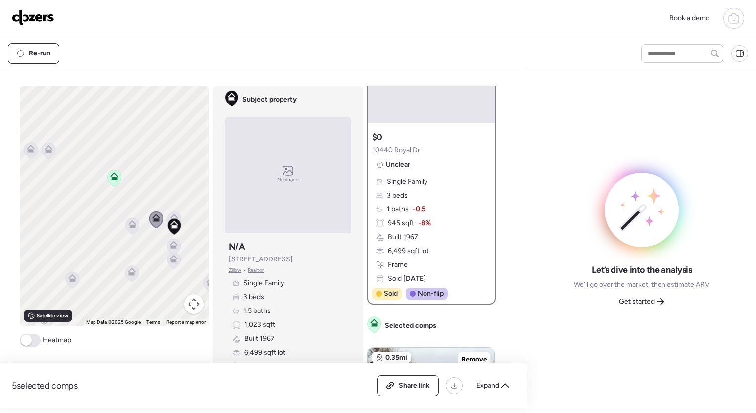
scroll to position [0, 0]
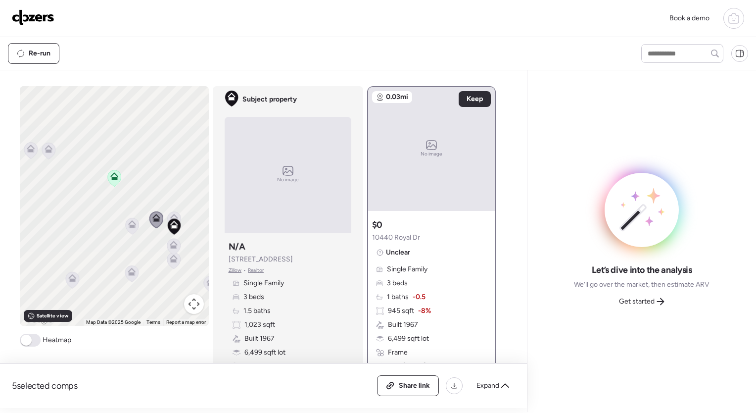
click at [167, 216] on icon at bounding box center [173, 220] width 13 height 16
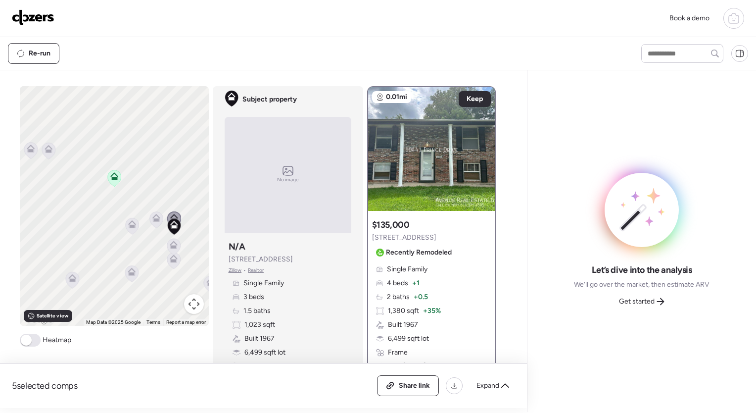
click at [170, 241] on icon at bounding box center [173, 243] width 7 height 4
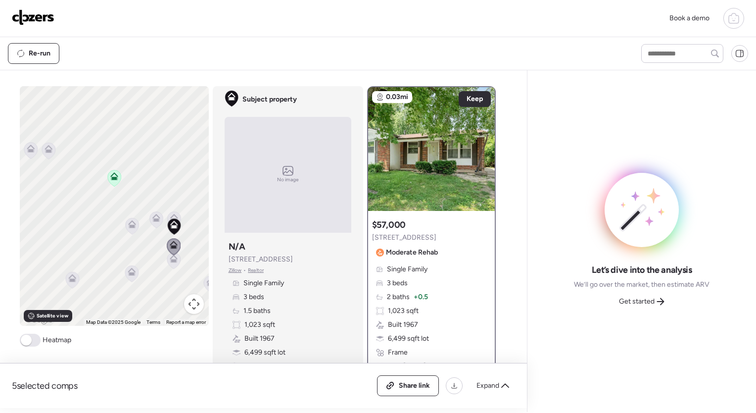
click at [171, 259] on icon at bounding box center [173, 260] width 6 height 3
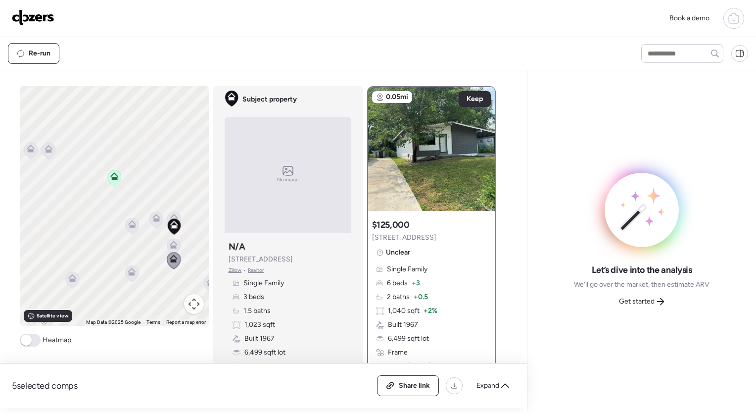
click at [111, 179] on icon at bounding box center [114, 178] width 6 height 3
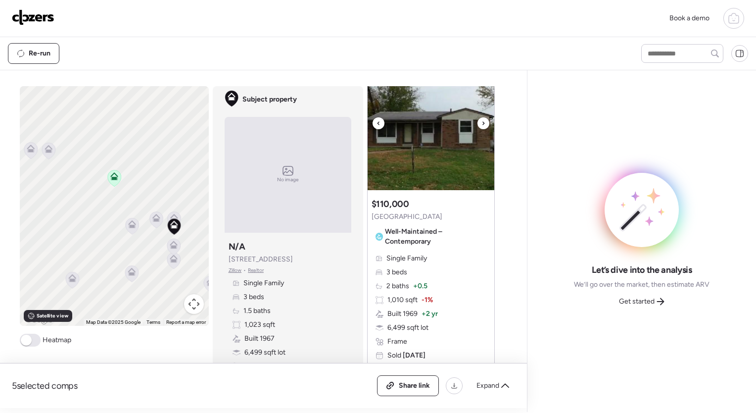
scroll to position [470, 0]
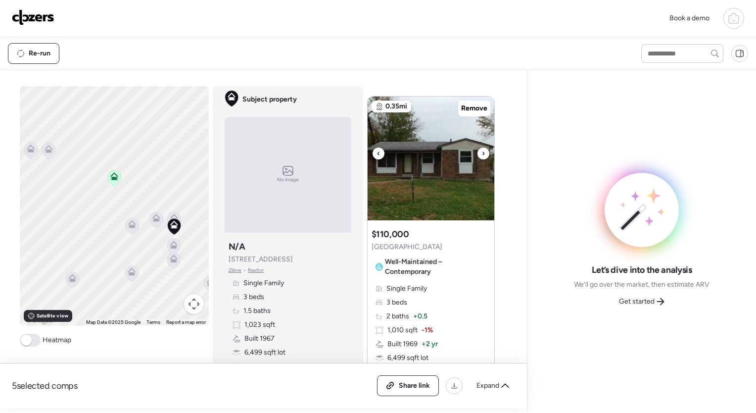
click at [481, 150] on icon at bounding box center [483, 153] width 4 height 12
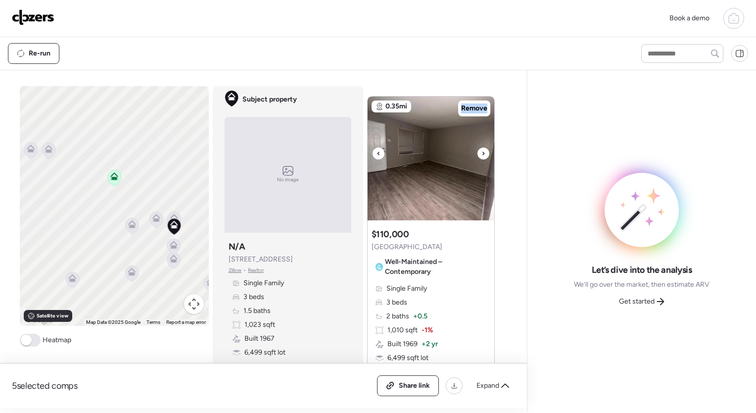
click at [481, 150] on icon at bounding box center [483, 153] width 4 height 12
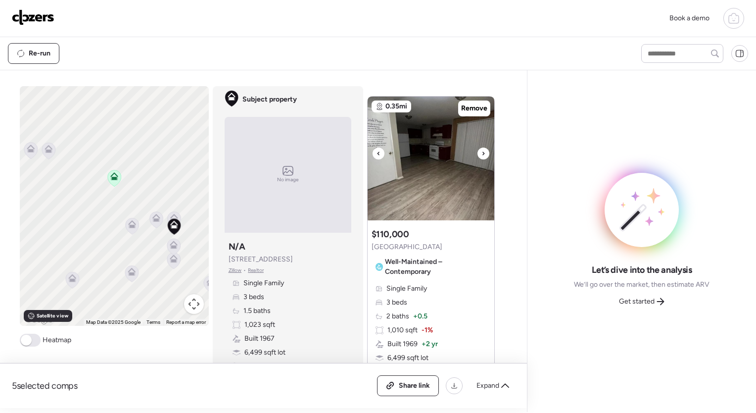
click at [481, 150] on icon at bounding box center [483, 153] width 4 height 12
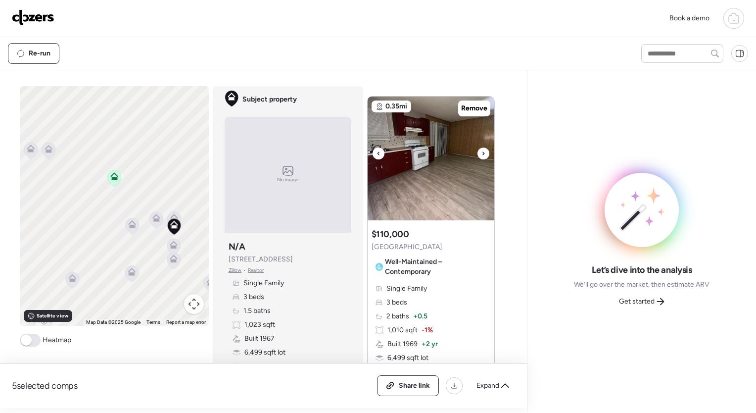
click at [481, 150] on icon at bounding box center [483, 153] width 4 height 12
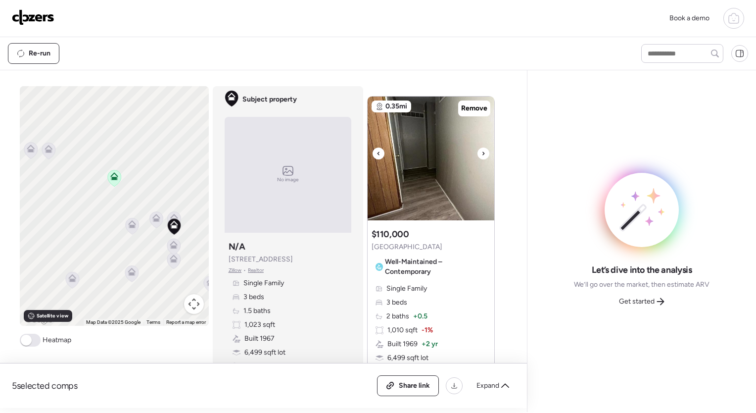
click at [481, 150] on icon at bounding box center [483, 153] width 4 height 12
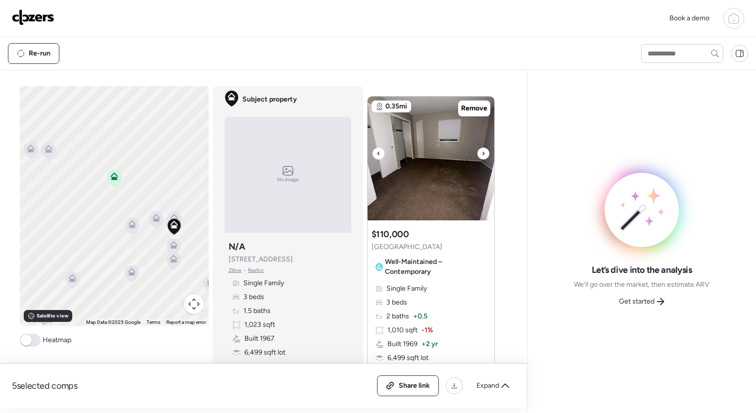
click at [481, 150] on icon at bounding box center [483, 153] width 4 height 12
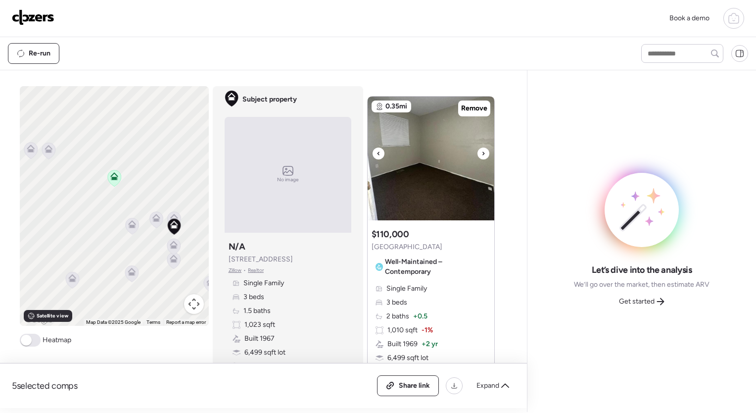
click at [481, 150] on icon at bounding box center [483, 153] width 4 height 12
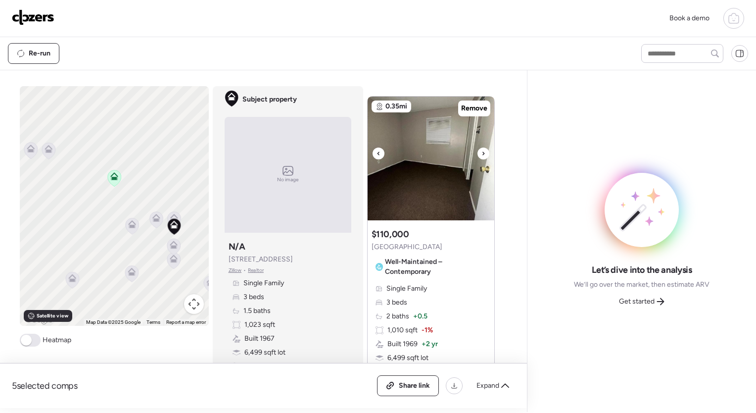
click at [481, 154] on icon at bounding box center [483, 153] width 4 height 12
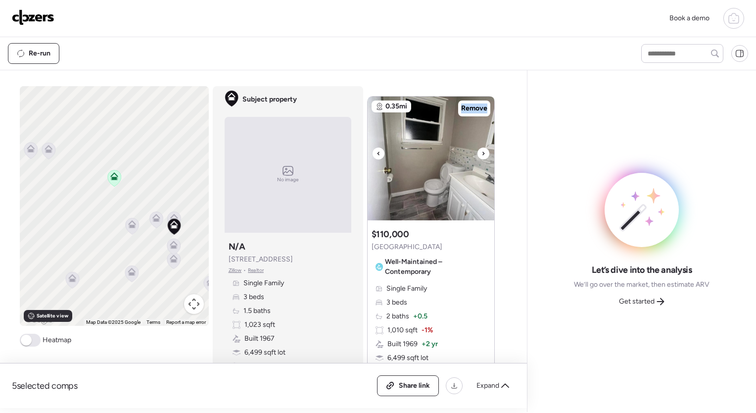
click at [481, 154] on icon at bounding box center [483, 153] width 4 height 12
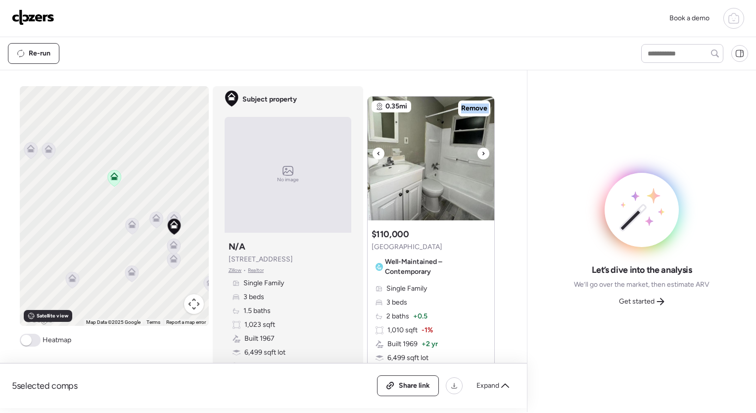
click at [481, 154] on icon at bounding box center [483, 153] width 4 height 12
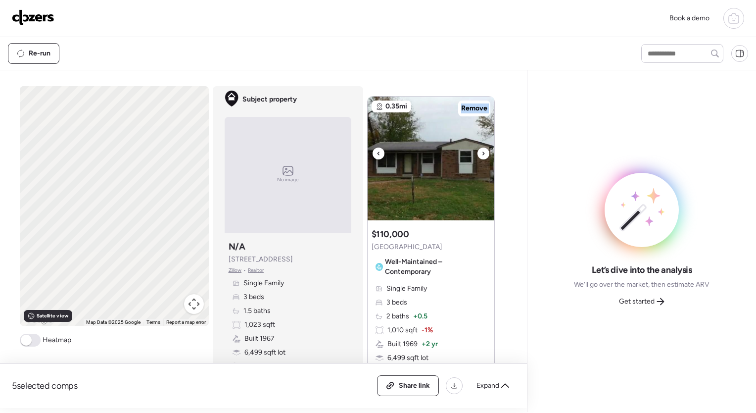
click at [481, 154] on icon at bounding box center [483, 153] width 4 height 12
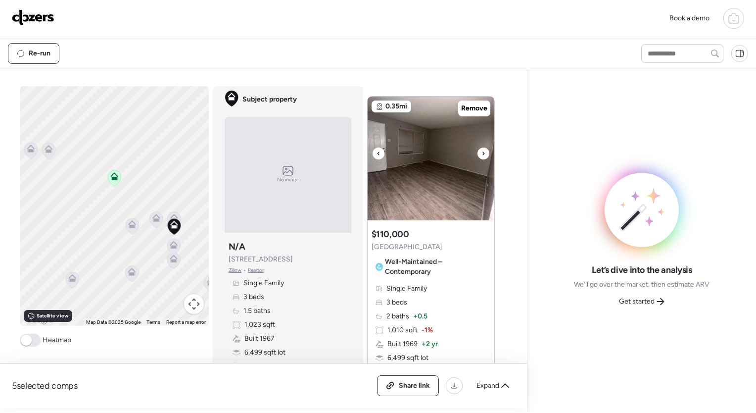
click at [481, 154] on icon at bounding box center [483, 153] width 4 height 12
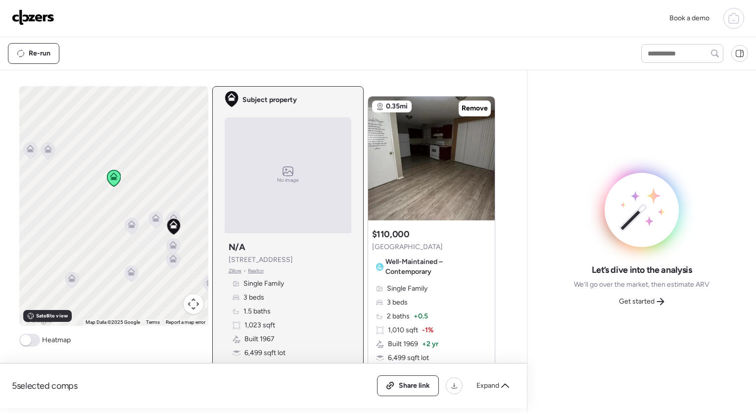
click at [127, 272] on icon at bounding box center [131, 272] width 8 height 8
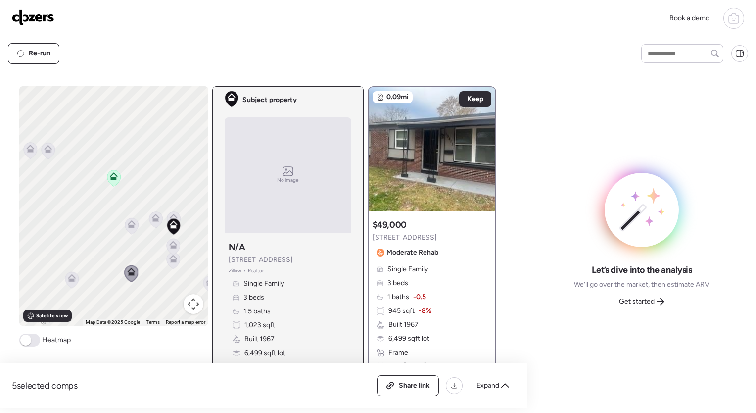
scroll to position [0, 0]
click at [128, 227] on icon at bounding box center [131, 226] width 6 height 3
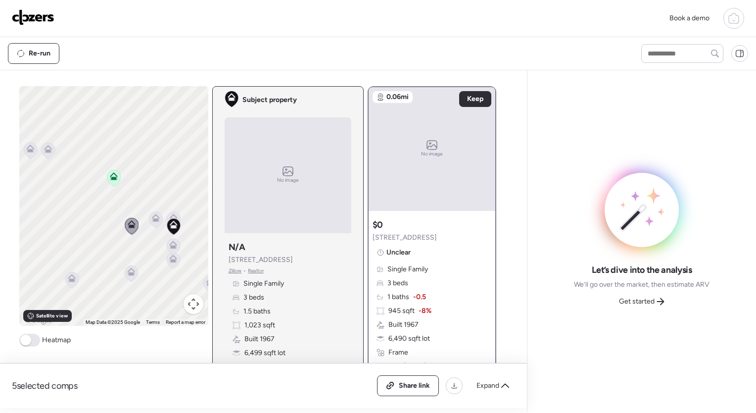
click at [69, 281] on icon at bounding box center [71, 280] width 6 height 3
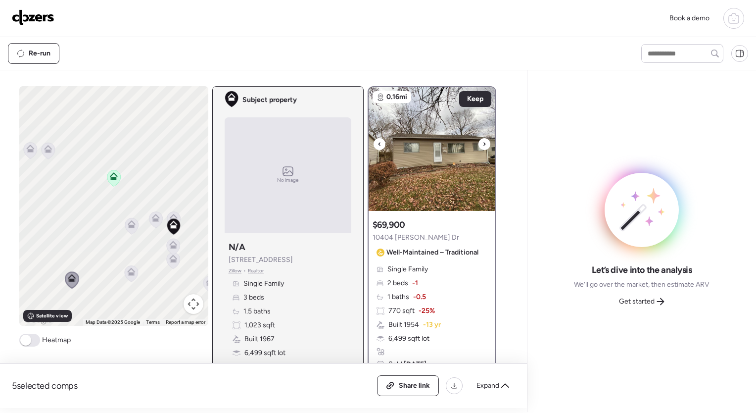
click at [483, 143] on div at bounding box center [484, 144] width 12 height 12
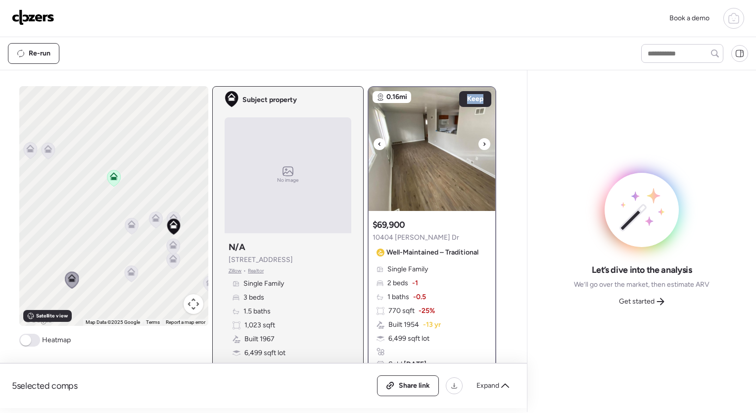
click at [483, 143] on div at bounding box center [484, 144] width 12 height 12
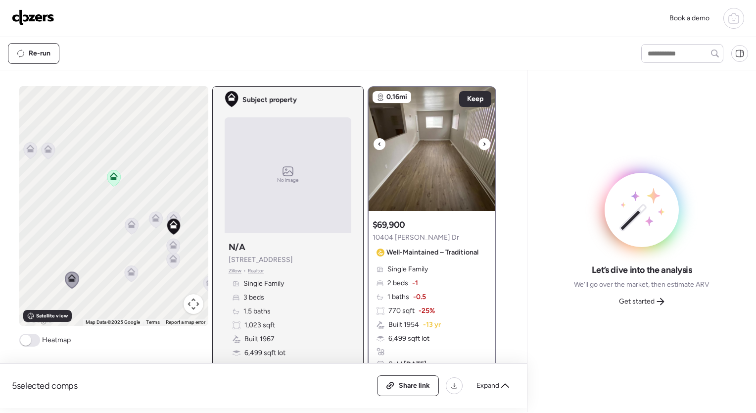
click at [483, 143] on div at bounding box center [484, 144] width 12 height 12
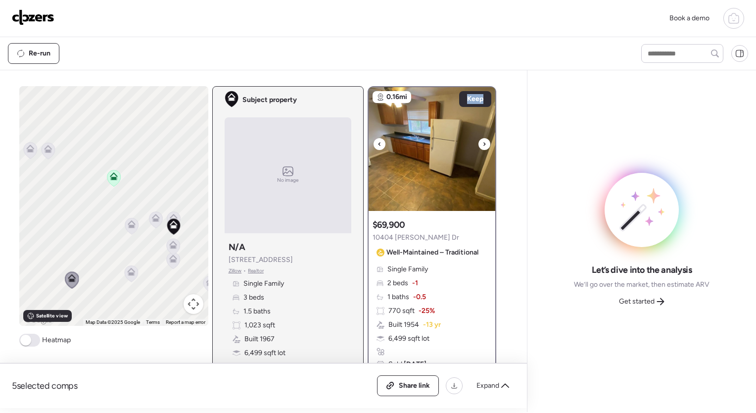
click at [483, 143] on div at bounding box center [484, 144] width 12 height 12
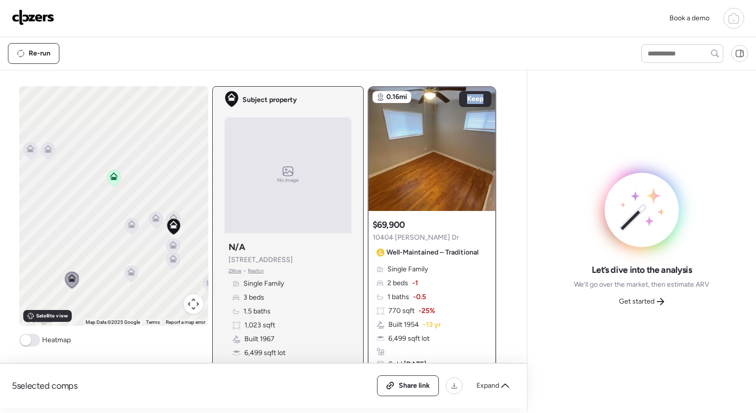
click at [41, 146] on icon at bounding box center [47, 151] width 13 height 16
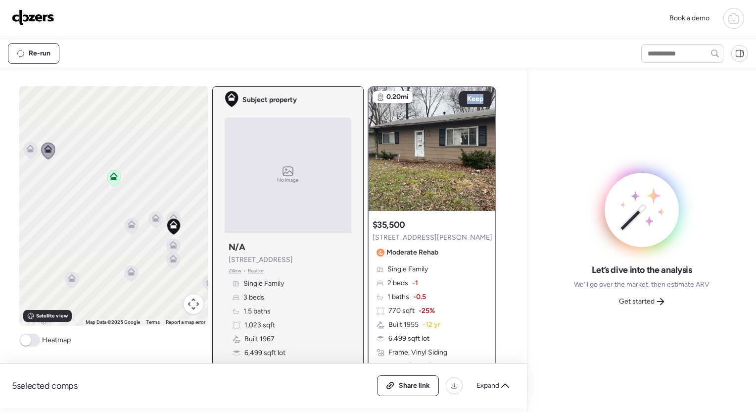
click at [27, 147] on icon at bounding box center [30, 148] width 8 height 8
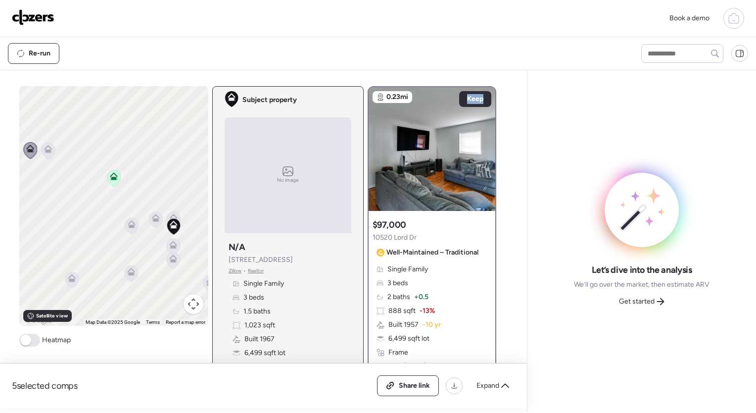
click at [41, 151] on icon at bounding box center [47, 151] width 13 height 16
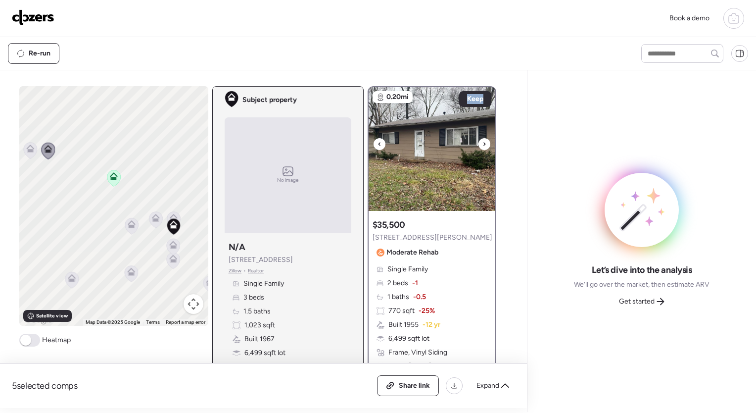
click at [483, 142] on img at bounding box center [432, 149] width 127 height 124
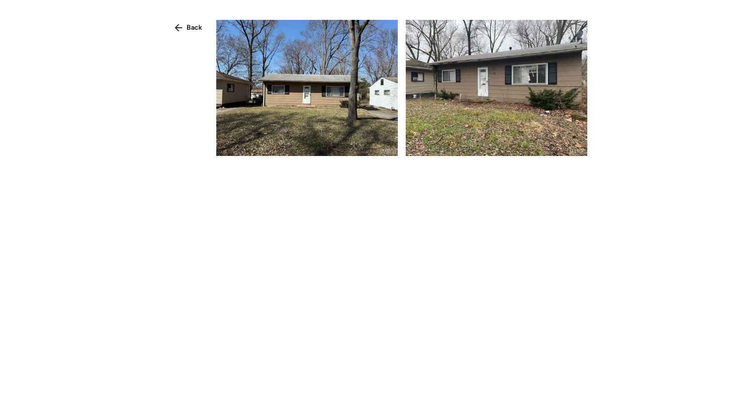
click at [483, 142] on img at bounding box center [497, 88] width 182 height 136
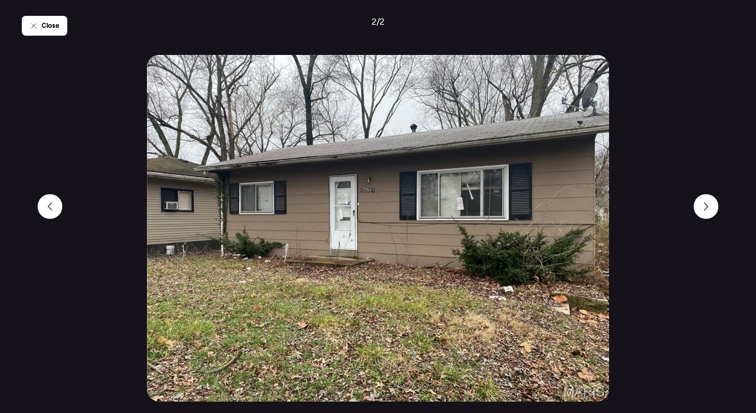
click at [483, 142] on img at bounding box center [378, 228] width 462 height 346
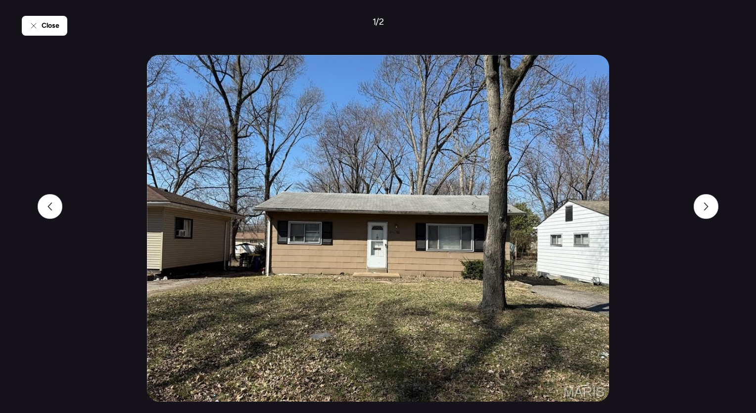
click at [482, 144] on img at bounding box center [378, 228] width 462 height 346
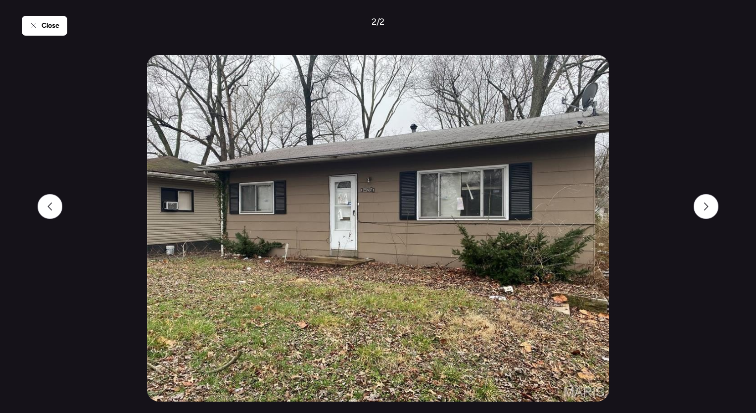
click at [482, 144] on img at bounding box center [378, 228] width 462 height 346
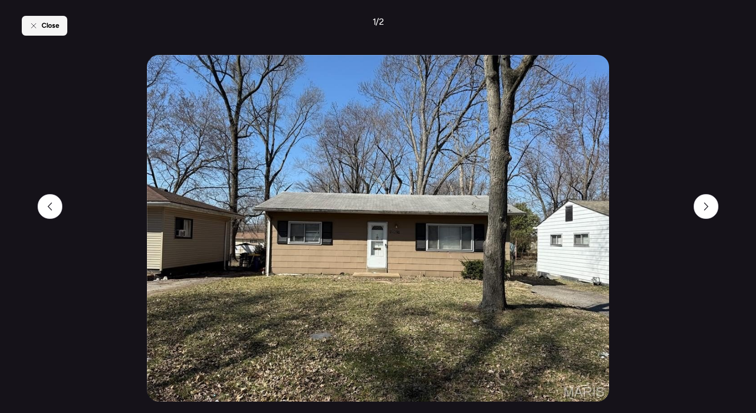
click at [51, 22] on span "Close" at bounding box center [51, 26] width 18 height 10
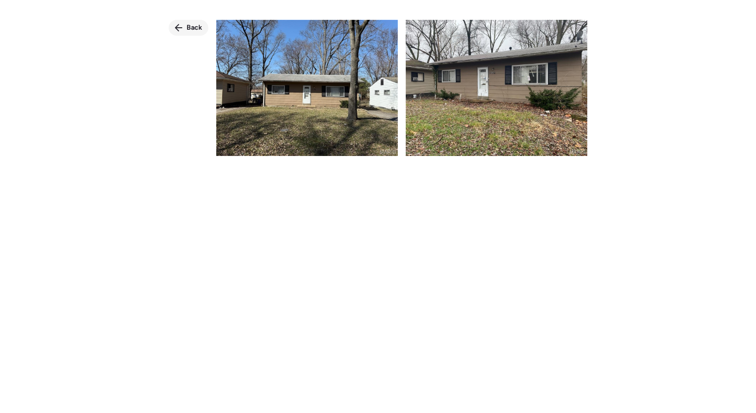
click at [189, 27] on span "Back" at bounding box center [195, 28] width 16 height 10
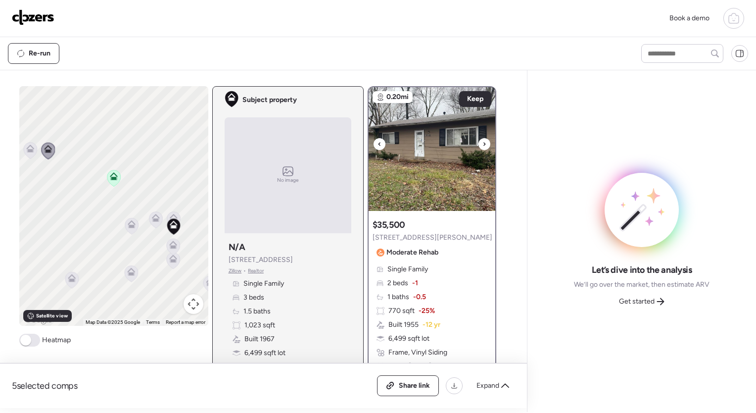
click at [477, 143] on img at bounding box center [432, 149] width 127 height 124
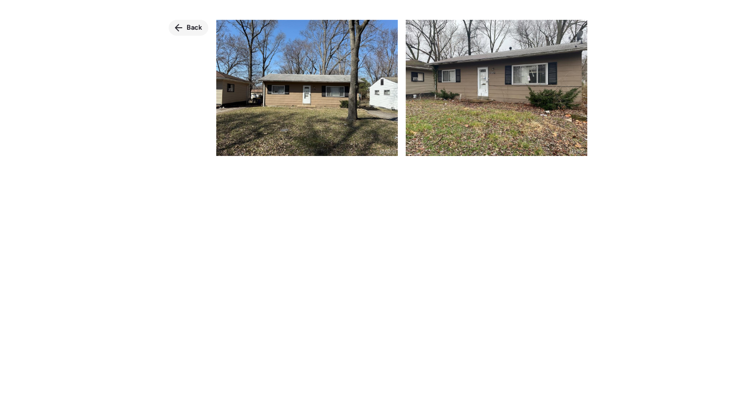
click at [193, 25] on span "Back" at bounding box center [195, 28] width 16 height 10
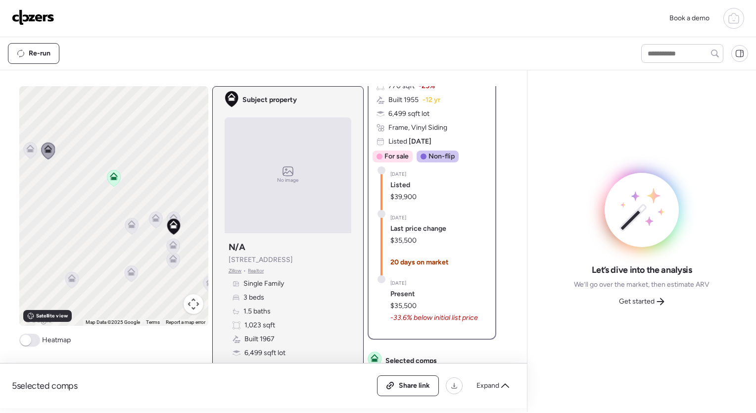
scroll to position [228, 0]
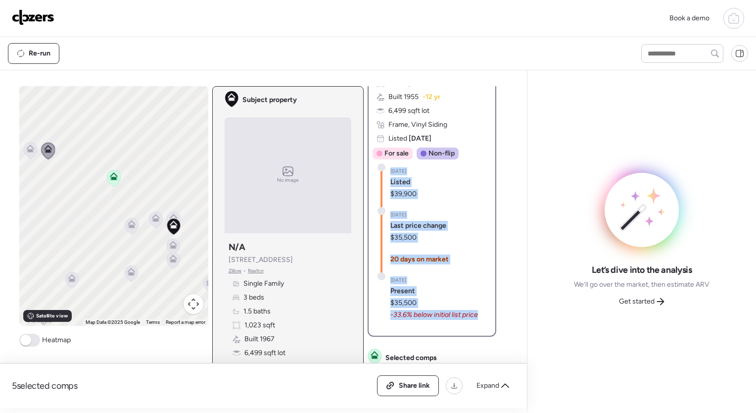
drag, startPoint x: 475, startPoint y: 315, endPoint x: 371, endPoint y: 166, distance: 181.2
click at [373, 166] on div "Aug 27, 2025 Listed $39,900 Sep 14, 2025 Last price change $35,500 20 days on m…" at bounding box center [429, 247] width 113 height 168
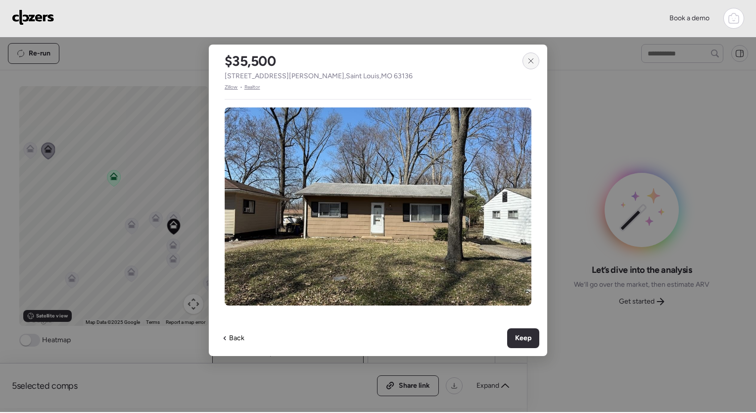
click at [532, 63] on icon at bounding box center [531, 61] width 8 height 8
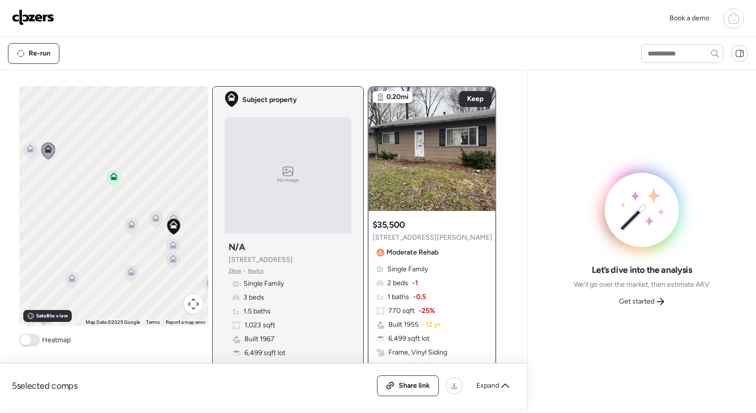
scroll to position [124, 0]
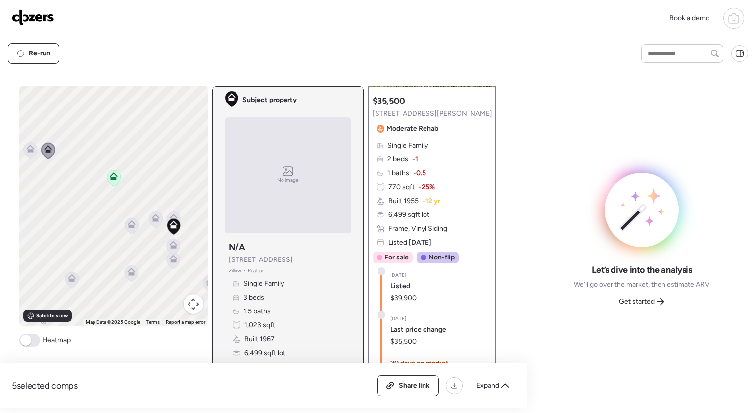
click at [433, 272] on div "Aug 27, 2025 Listed $39,900 Sep 14, 2025 Last price change $35,500 20 days on m…" at bounding box center [429, 351] width 113 height 168
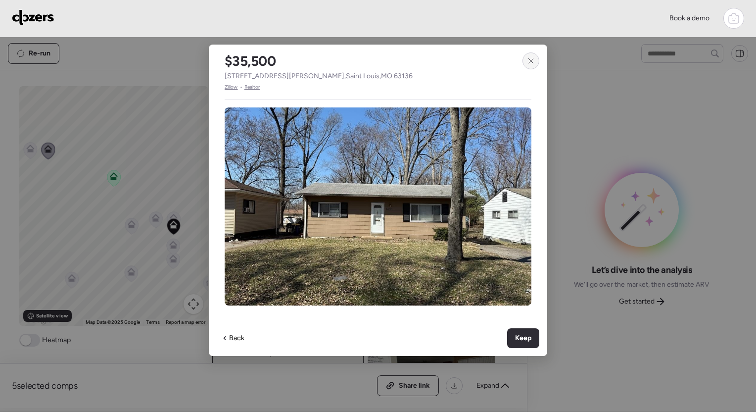
click at [532, 63] on icon at bounding box center [531, 61] width 8 height 8
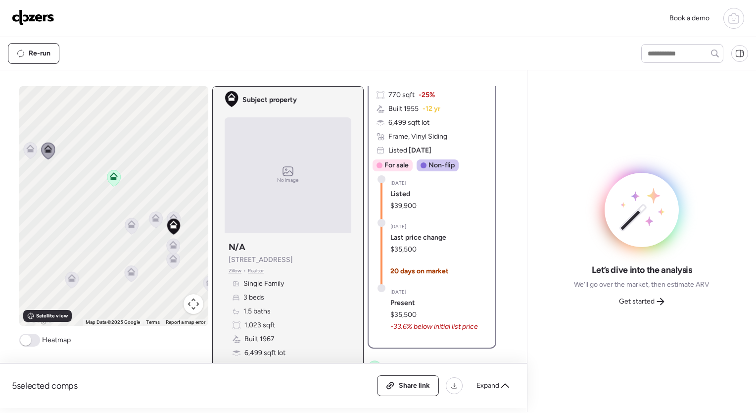
scroll to position [218, 0]
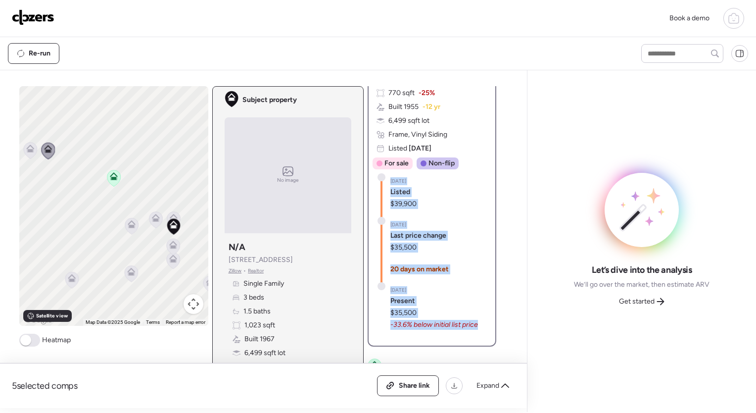
copy div "Aug 27, 2025 Listed $39,900 Sep 14, 2025 Last price change $35,500 20 days on m…"
drag, startPoint x: 480, startPoint y: 324, endPoint x: 388, endPoint y: 182, distance: 168.8
click at [388, 182] on div "Aug 27, 2025 Listed $39,900 Sep 14, 2025 Last price change $35,500 20 days on m…" at bounding box center [429, 257] width 113 height 168
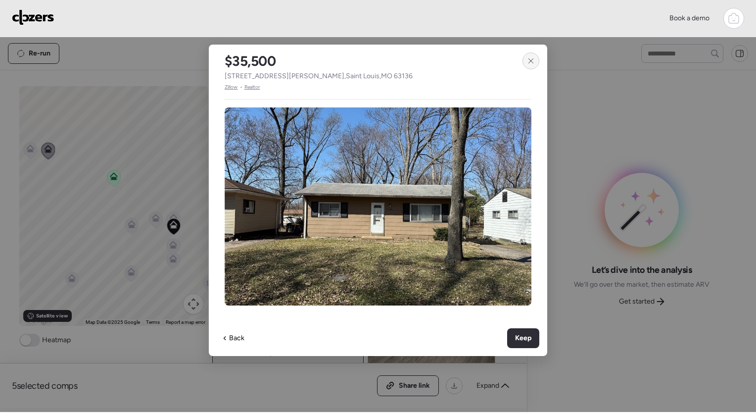
click at [533, 64] on div at bounding box center [530, 60] width 17 height 17
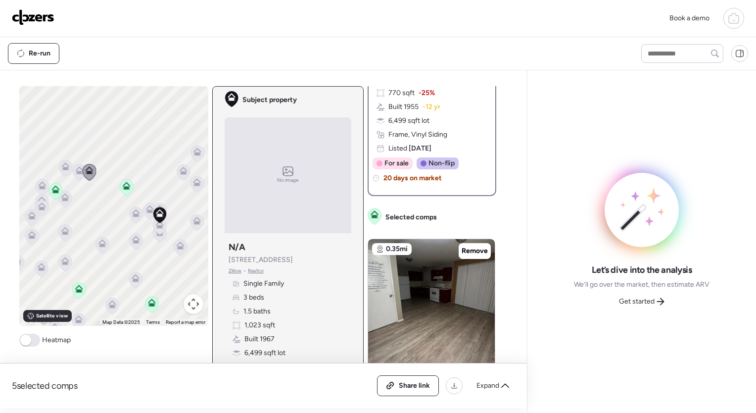
click at [178, 248] on icon at bounding box center [180, 247] width 6 height 3
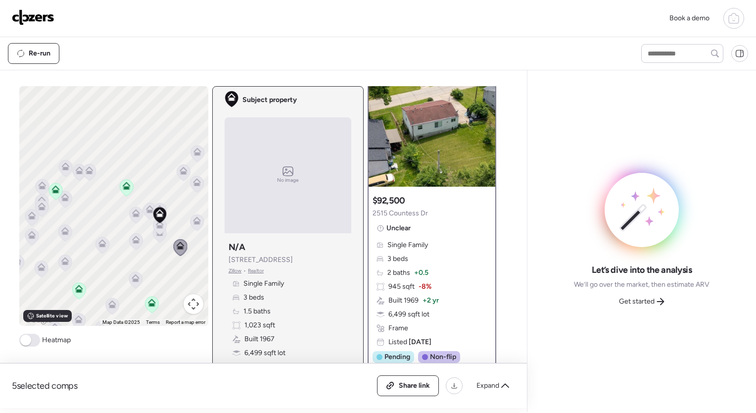
scroll to position [0, 0]
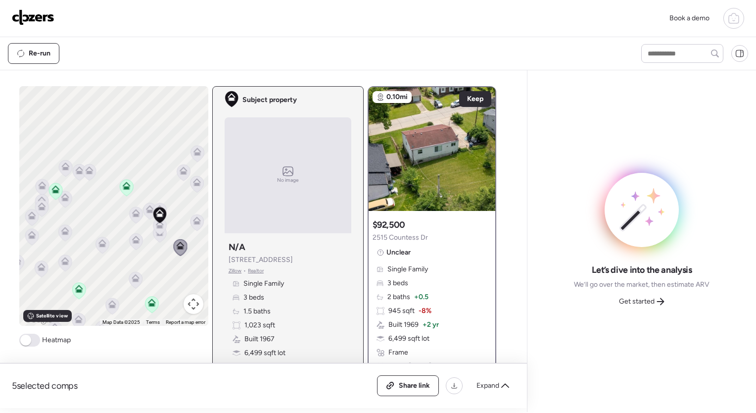
click at [194, 222] on icon at bounding box center [196, 222] width 6 height 3
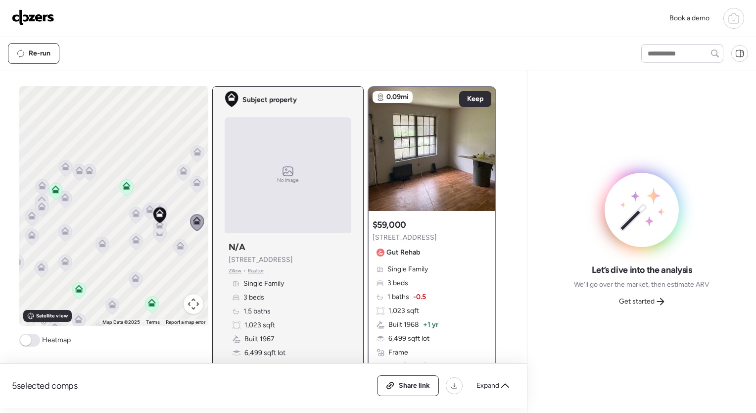
click at [195, 185] on icon at bounding box center [196, 184] width 6 height 3
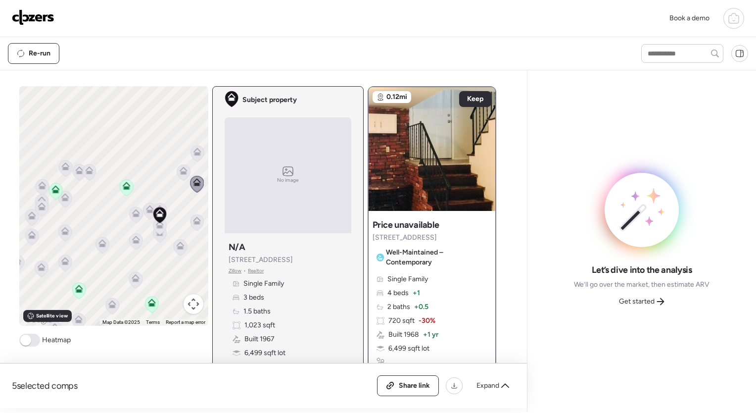
click at [179, 167] on icon at bounding box center [183, 171] width 8 height 8
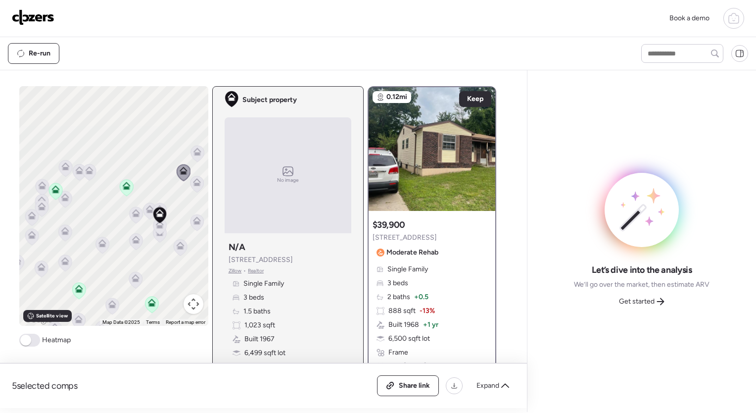
click at [196, 153] on icon at bounding box center [197, 153] width 6 height 3
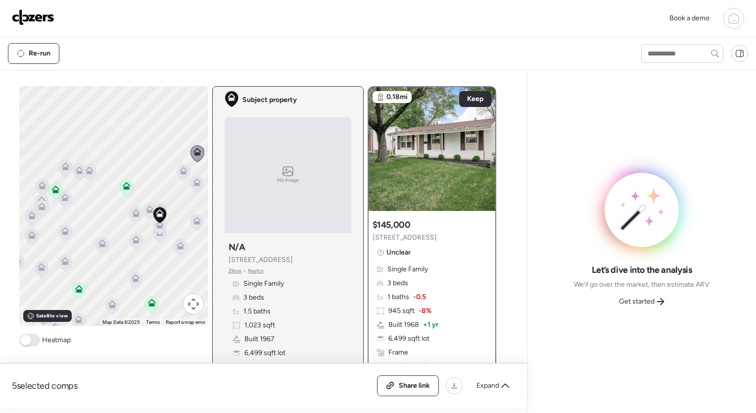
click at [87, 166] on icon at bounding box center [89, 170] width 8 height 8
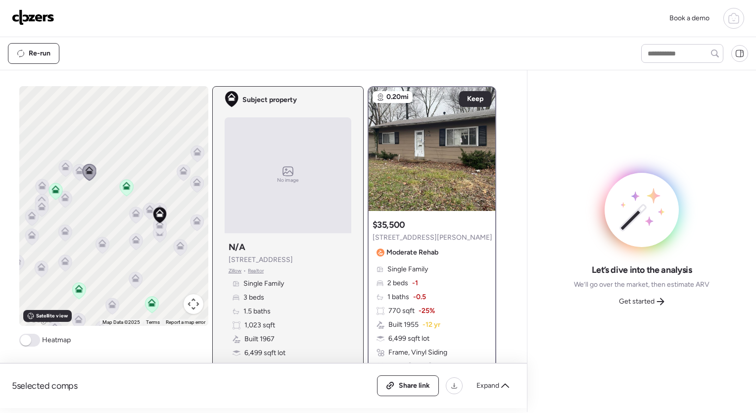
click at [75, 173] on icon at bounding box center [79, 170] width 8 height 8
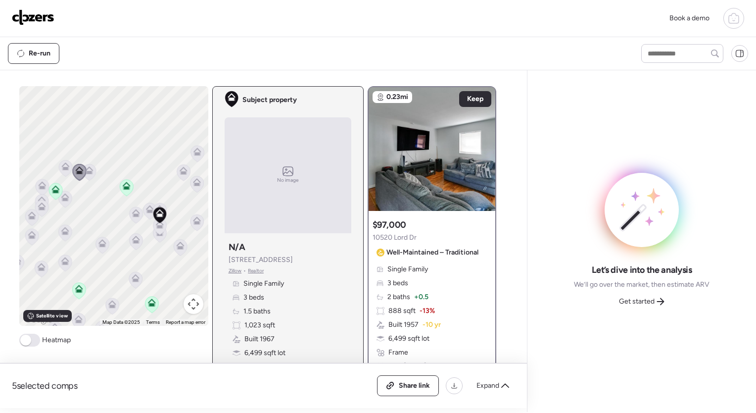
click at [61, 163] on icon at bounding box center [65, 166] width 8 height 8
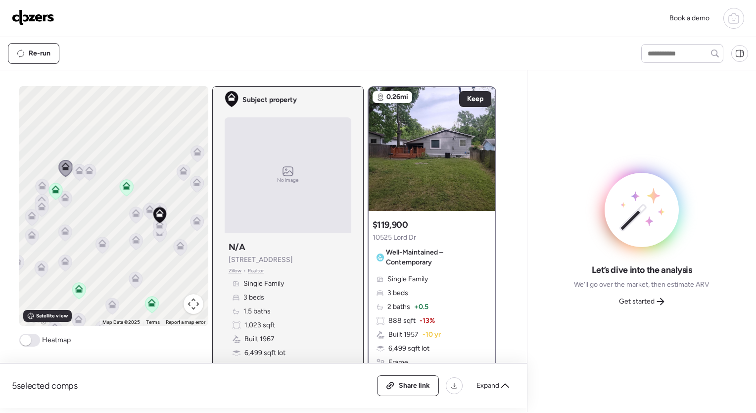
click at [39, 185] on icon at bounding box center [42, 185] width 8 height 8
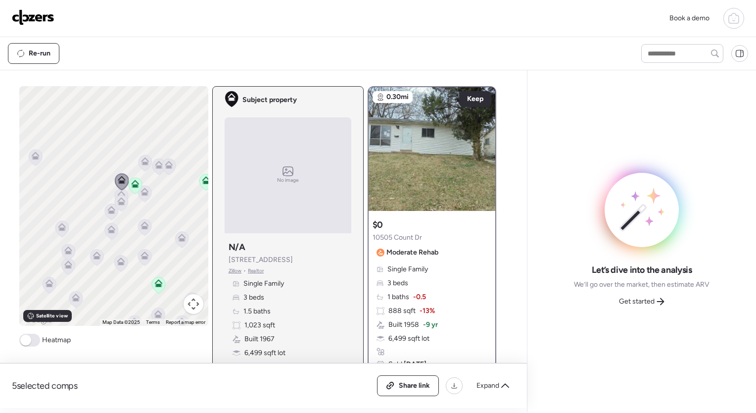
drag, startPoint x: 91, startPoint y: 250, endPoint x: 183, endPoint y: 245, distance: 91.7
click at [183, 245] on div "To activate drag with keyboard, press Alt + Enter. Once in keyboard drag state,…" at bounding box center [113, 205] width 189 height 239
click at [108, 228] on icon at bounding box center [111, 229] width 8 height 8
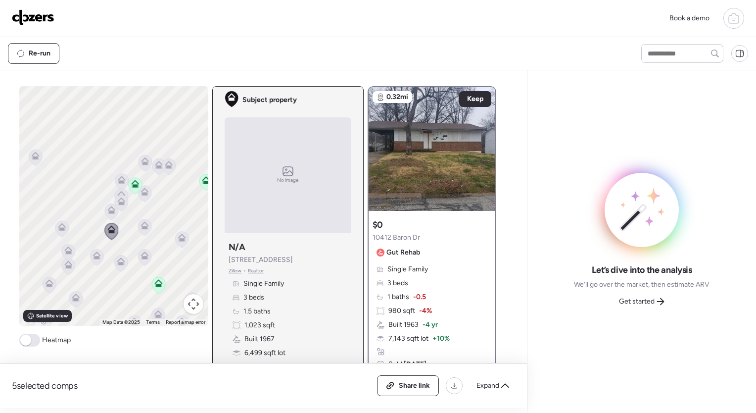
click at [107, 208] on icon at bounding box center [110, 208] width 7 height 4
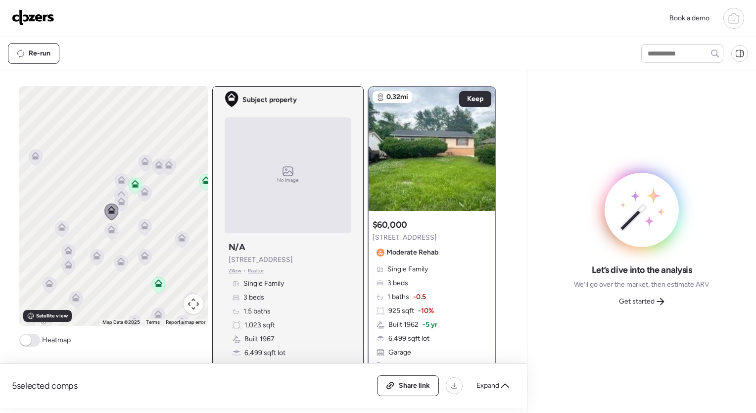
click at [96, 258] on icon at bounding box center [96, 257] width 6 height 3
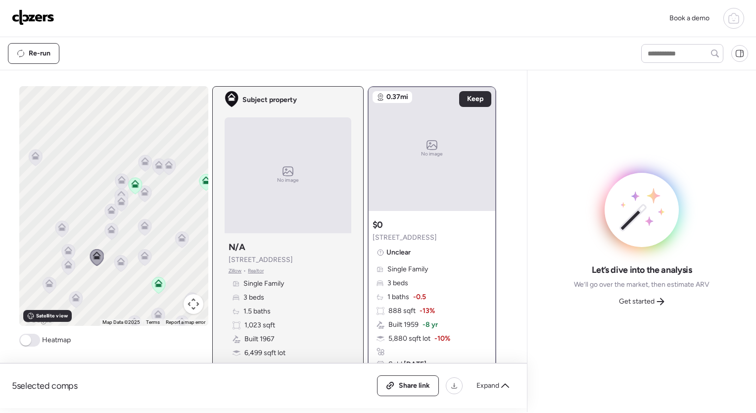
click at [121, 267] on icon at bounding box center [120, 263] width 13 height 16
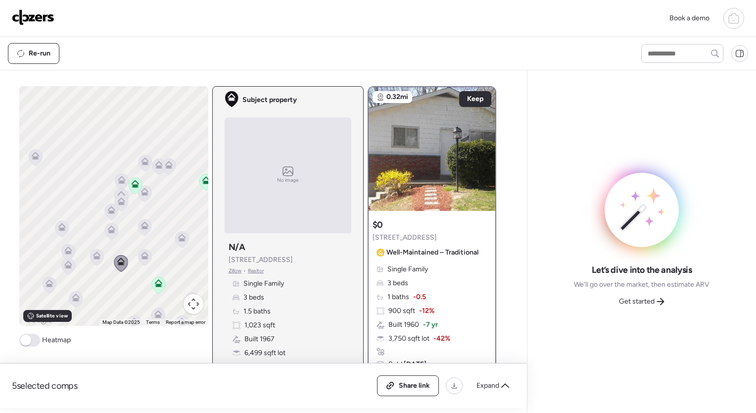
click at [65, 251] on icon at bounding box center [68, 252] width 6 height 3
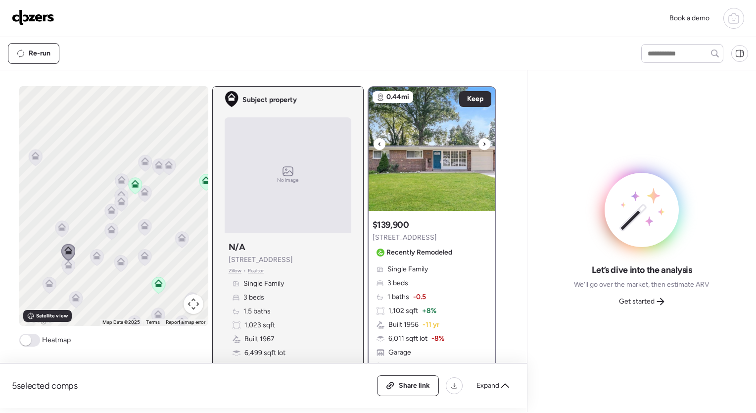
click at [482, 145] on div at bounding box center [484, 144] width 12 height 12
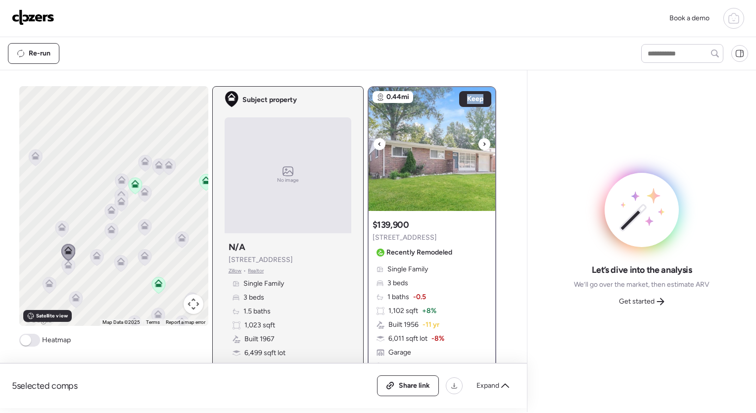
click at [482, 145] on div at bounding box center [484, 144] width 12 height 12
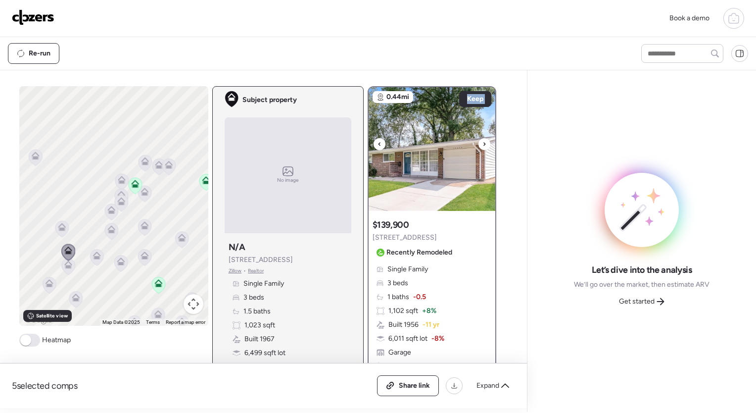
click at [482, 145] on div at bounding box center [484, 144] width 12 height 12
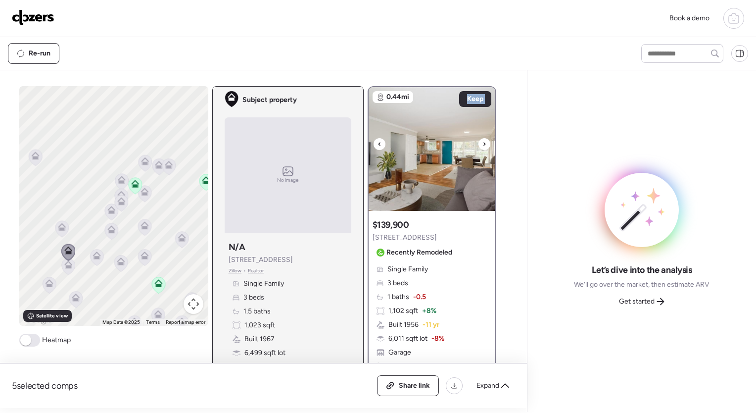
click at [482, 145] on div at bounding box center [484, 144] width 12 height 12
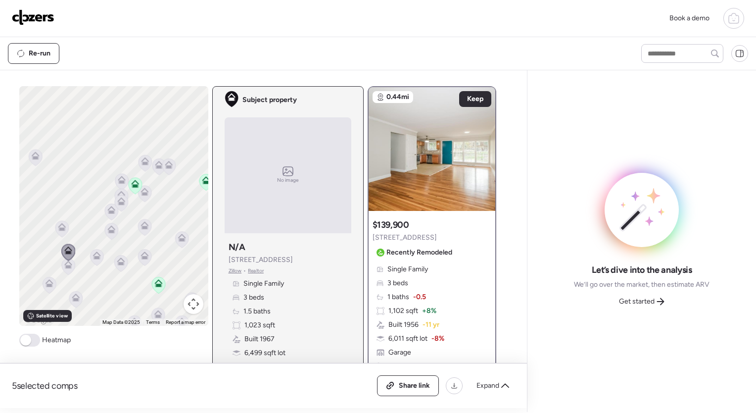
click at [482, 145] on div at bounding box center [484, 144] width 12 height 12
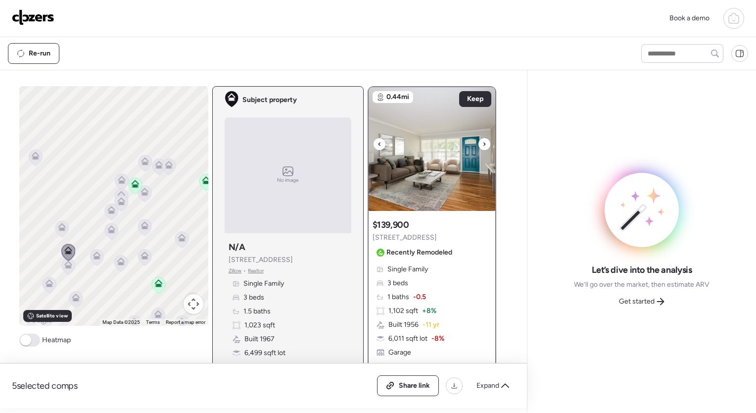
click at [482, 145] on div at bounding box center [484, 144] width 12 height 12
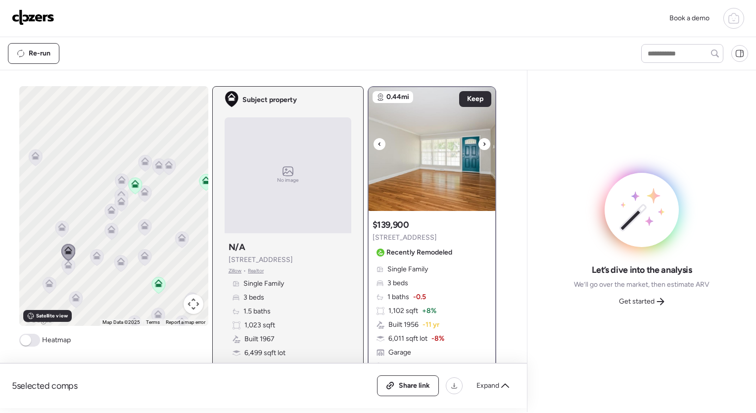
click at [482, 145] on div at bounding box center [484, 144] width 12 height 12
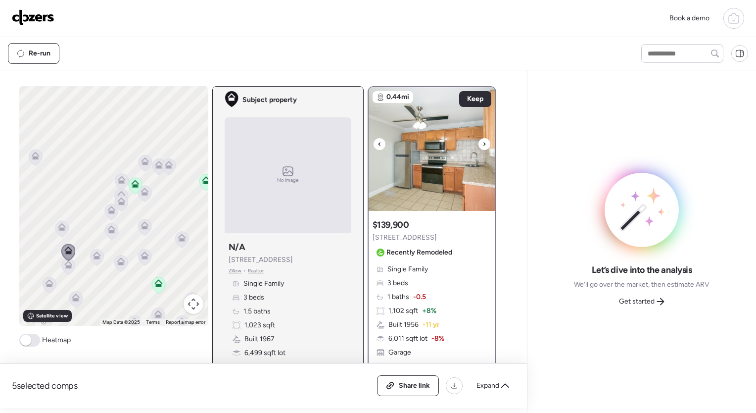
click at [482, 145] on div at bounding box center [484, 144] width 12 height 12
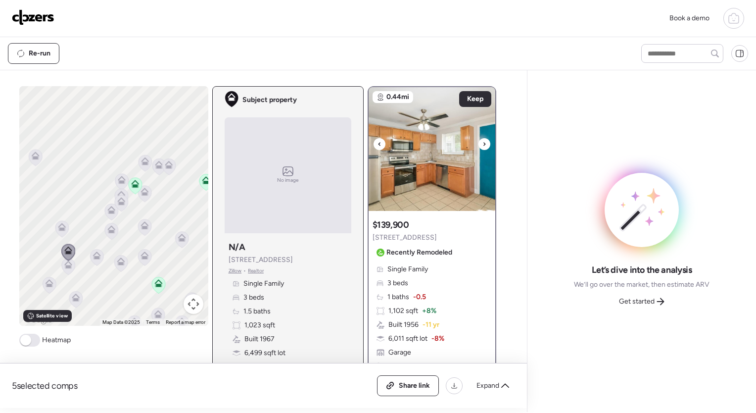
click at [482, 145] on div at bounding box center [484, 144] width 12 height 12
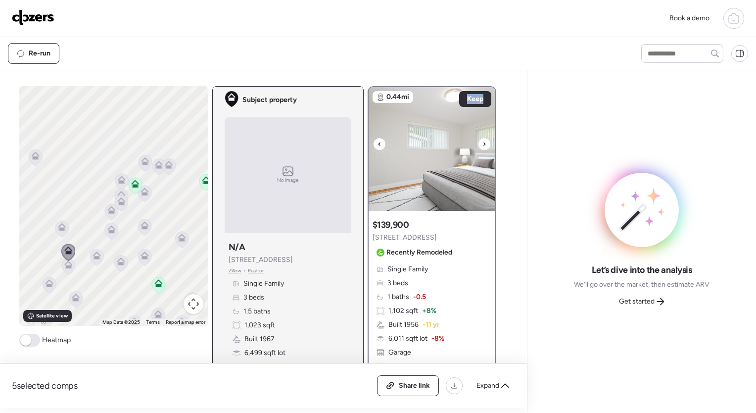
click at [482, 145] on div at bounding box center [484, 144] width 12 height 12
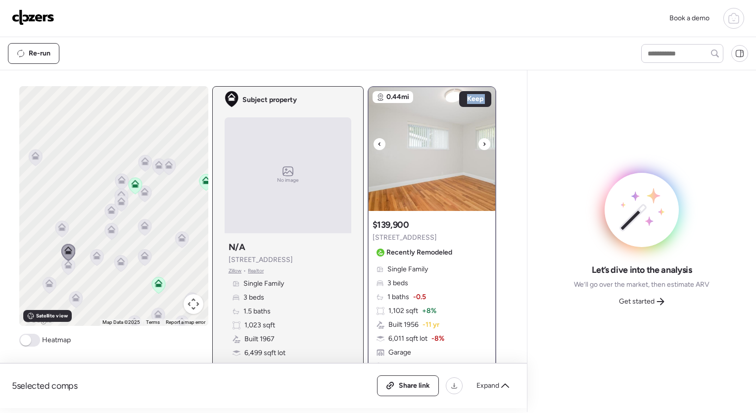
click at [482, 145] on div at bounding box center [484, 144] width 12 height 12
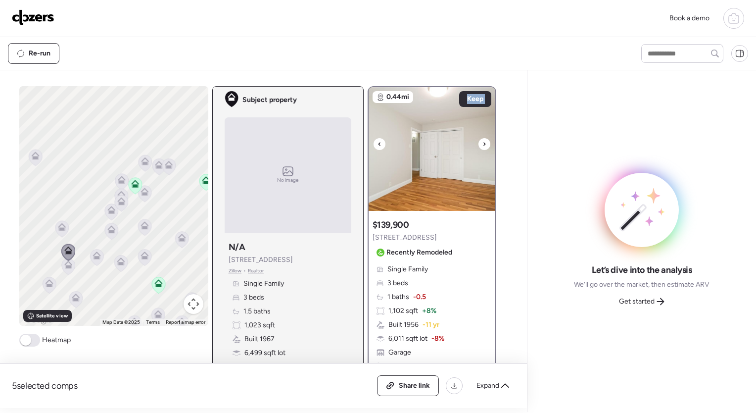
click at [482, 145] on div at bounding box center [484, 144] width 12 height 12
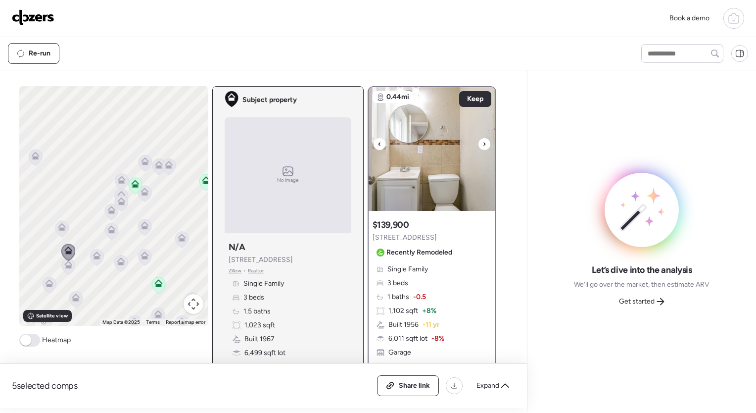
click at [482, 145] on div at bounding box center [484, 144] width 12 height 12
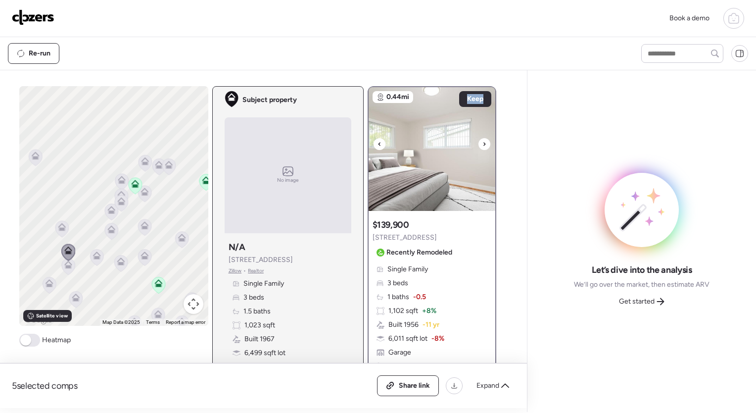
click at [482, 145] on div at bounding box center [484, 144] width 12 height 12
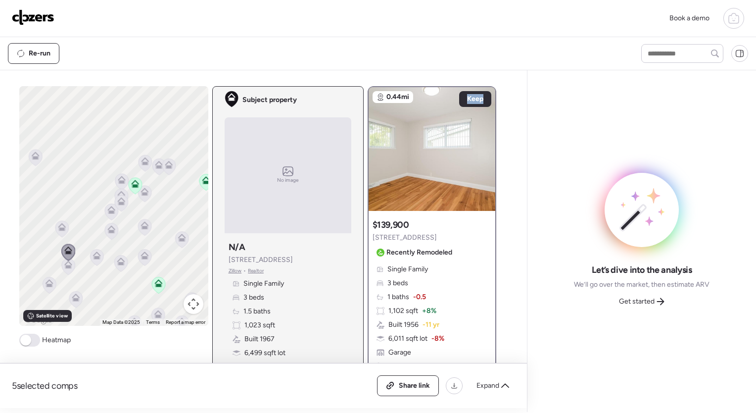
click at [60, 225] on icon at bounding box center [61, 225] width 7 height 4
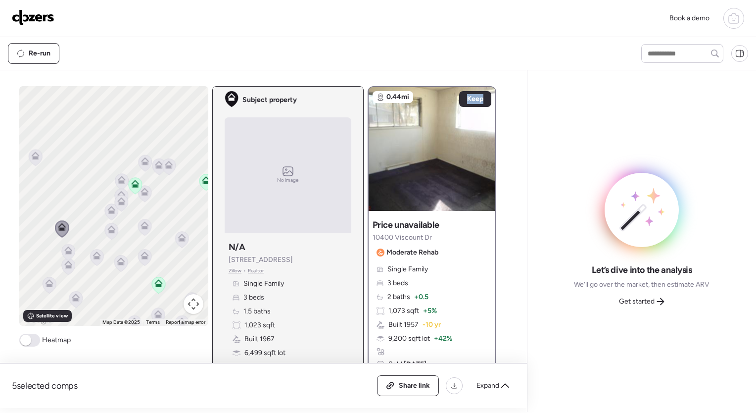
click at [118, 183] on icon at bounding box center [121, 181] width 6 height 3
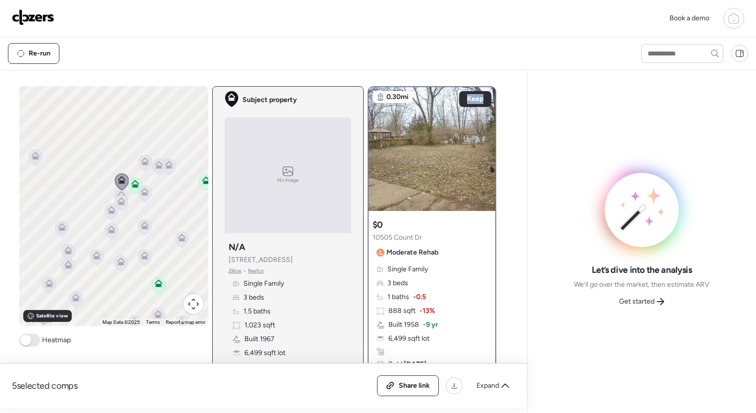
click at [143, 170] on icon at bounding box center [145, 163] width 14 height 17
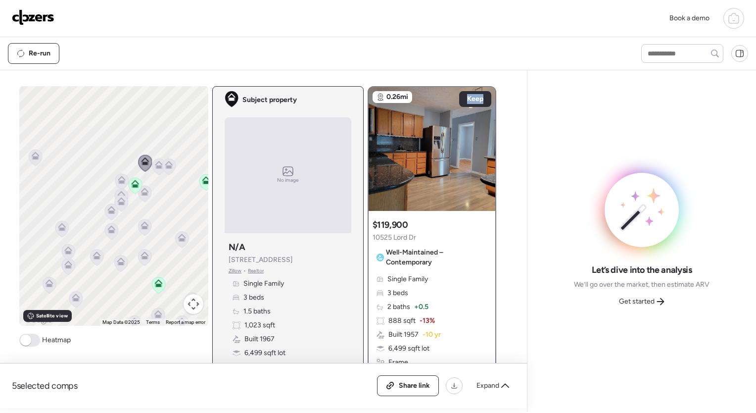
click at [153, 171] on icon at bounding box center [158, 167] width 13 height 16
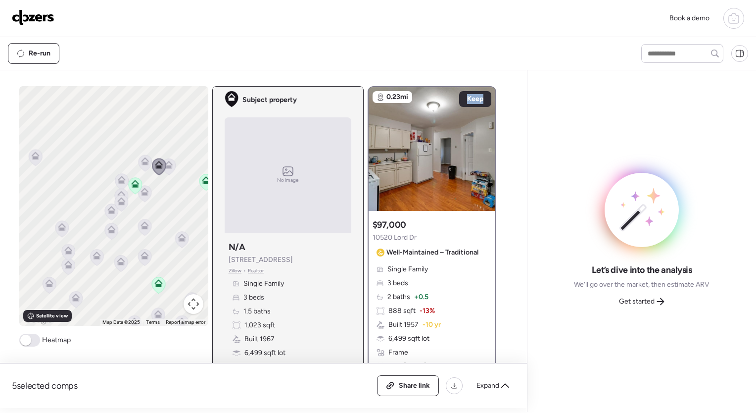
click at [167, 173] on icon at bounding box center [168, 167] width 13 height 16
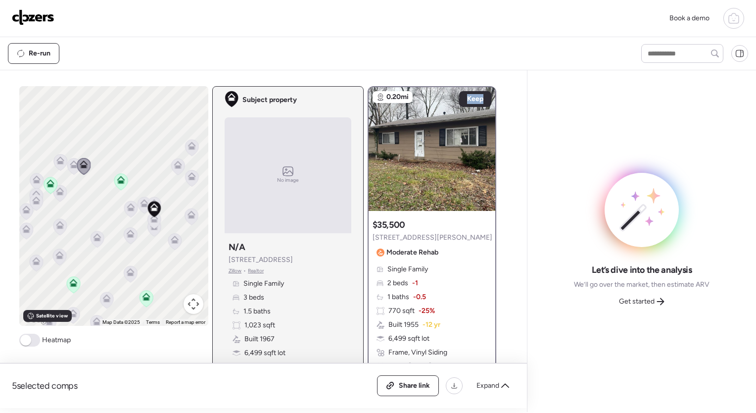
drag, startPoint x: 195, startPoint y: 217, endPoint x: 108, endPoint y: 215, distance: 86.6
click at [108, 215] on div "To navigate, press the arrow keys. To activate drag with keyboard, press Alt + …" at bounding box center [113, 205] width 189 height 239
click at [172, 167] on icon at bounding box center [176, 165] width 13 height 16
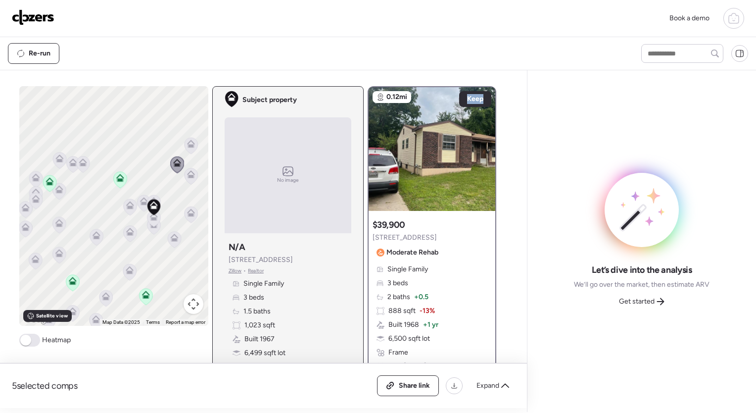
click at [185, 178] on icon at bounding box center [190, 176] width 13 height 16
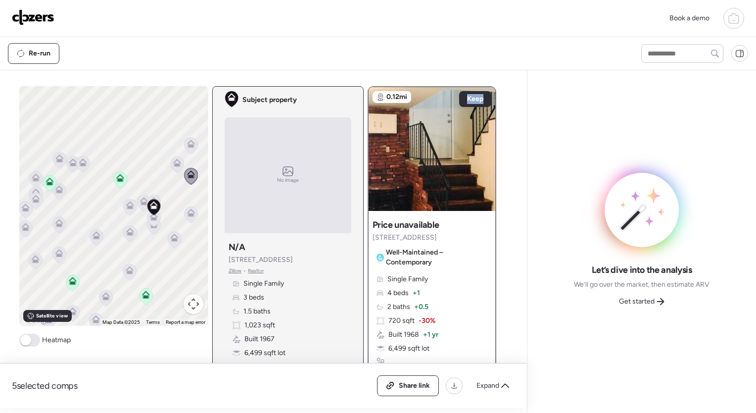
click at [188, 145] on icon at bounding box center [191, 145] width 6 height 3
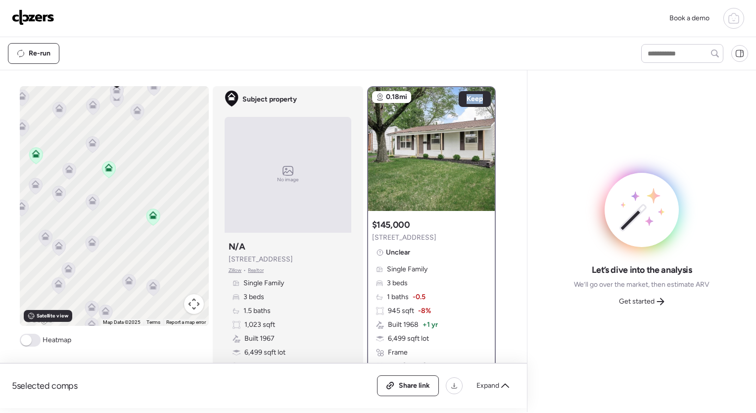
drag, startPoint x: 190, startPoint y: 252, endPoint x: 126, endPoint y: 90, distance: 175.0
click at [126, 90] on div "To activate drag with keyboard, press Alt + Enter. Once in keyboard drag state,…" at bounding box center [114, 205] width 189 height 239
click at [94, 202] on icon at bounding box center [93, 201] width 13 height 16
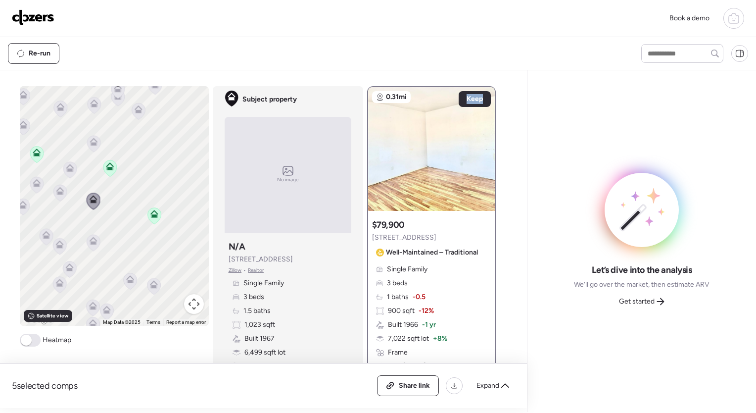
click at [90, 242] on icon at bounding box center [93, 242] width 6 height 3
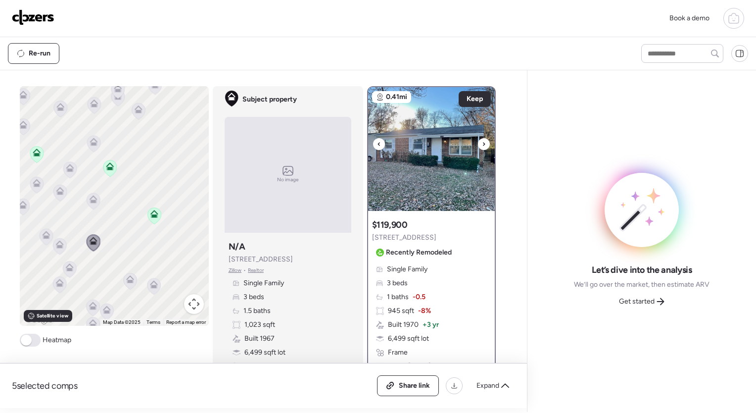
click at [483, 142] on icon at bounding box center [484, 143] width 2 height 3
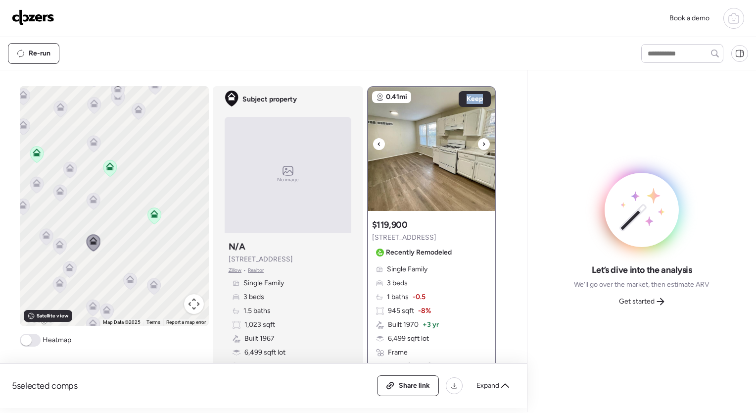
click at [483, 142] on icon at bounding box center [484, 143] width 2 height 3
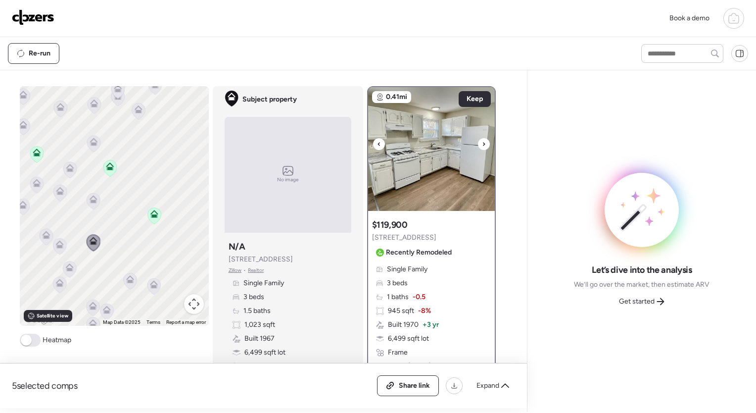
click at [483, 142] on icon at bounding box center [484, 143] width 2 height 3
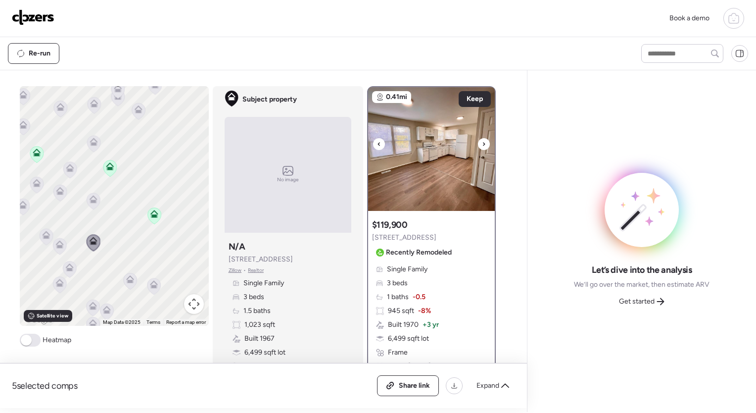
click at [483, 142] on icon at bounding box center [484, 143] width 2 height 3
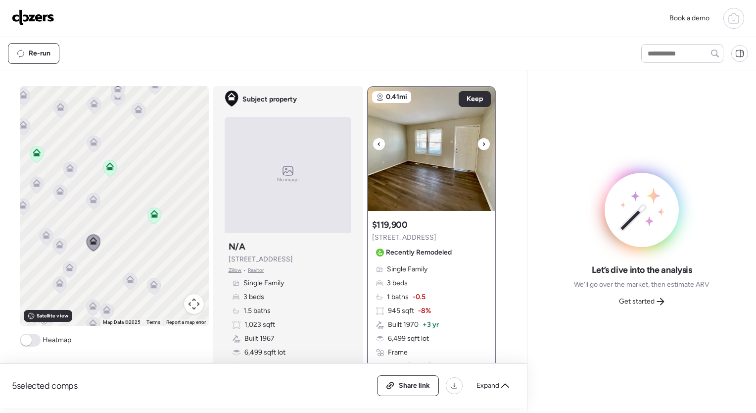
click at [483, 142] on icon at bounding box center [484, 143] width 2 height 3
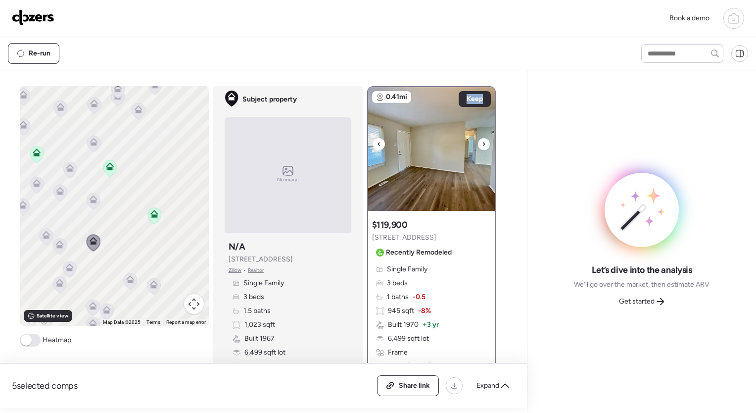
click at [483, 142] on icon at bounding box center [484, 143] width 2 height 3
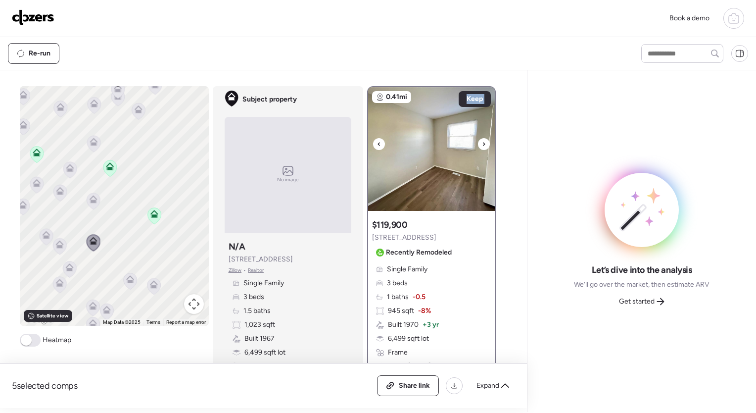
click at [483, 142] on icon at bounding box center [484, 143] width 2 height 3
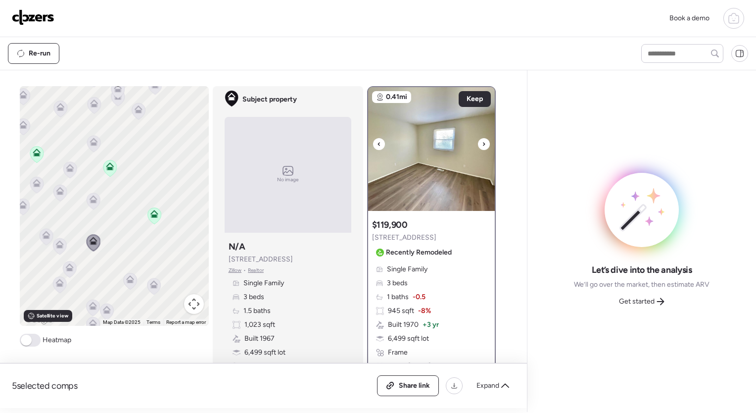
click at [483, 142] on icon at bounding box center [484, 143] width 2 height 3
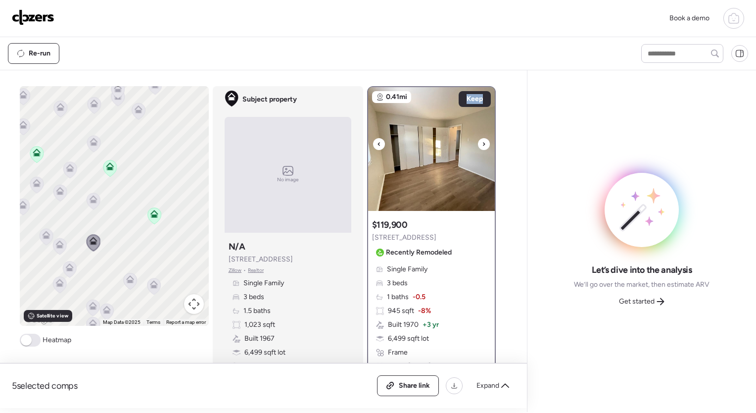
click at [483, 142] on icon at bounding box center [484, 143] width 2 height 3
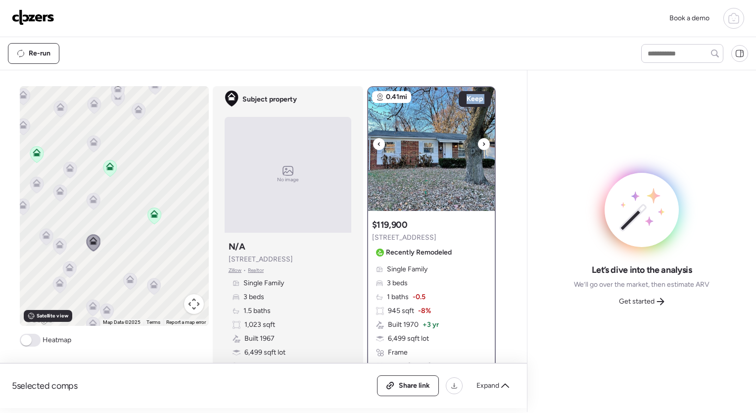
click at [483, 142] on icon at bounding box center [484, 143] width 2 height 3
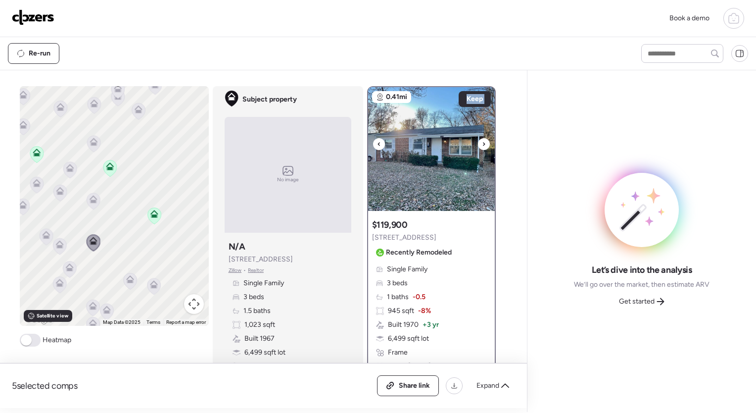
click at [483, 142] on icon at bounding box center [484, 143] width 2 height 3
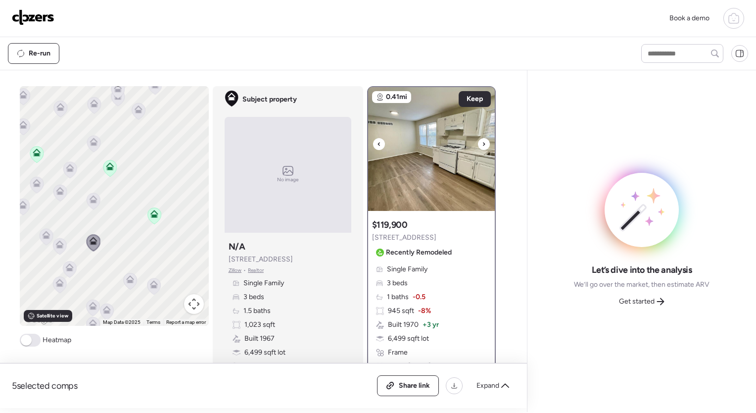
click at [483, 142] on icon at bounding box center [484, 143] width 2 height 3
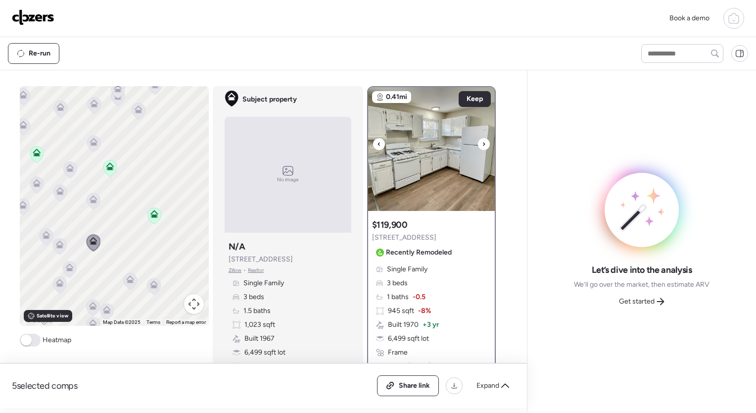
click at [483, 142] on icon at bounding box center [484, 143] width 2 height 3
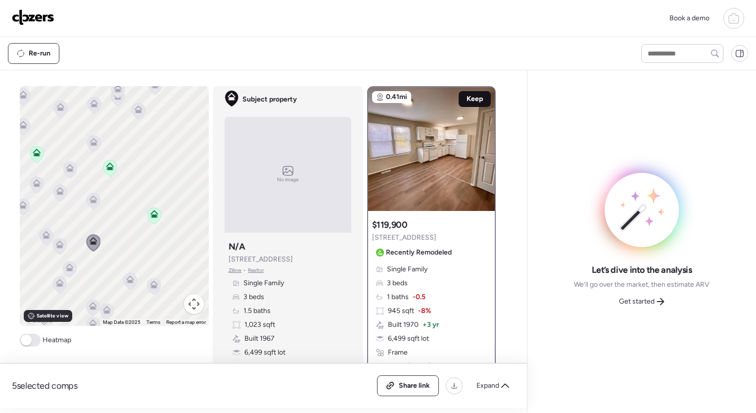
click at [471, 98] on span "Keep" at bounding box center [475, 99] width 16 height 10
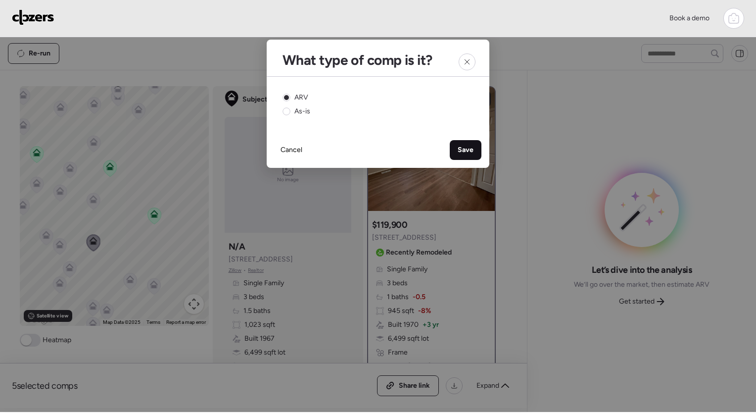
click at [461, 151] on span "Save" at bounding box center [466, 150] width 16 height 10
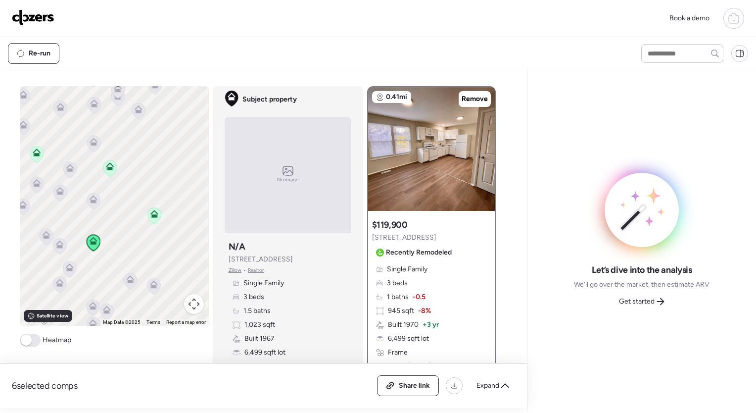
click at [69, 273] on icon at bounding box center [69, 269] width 13 height 16
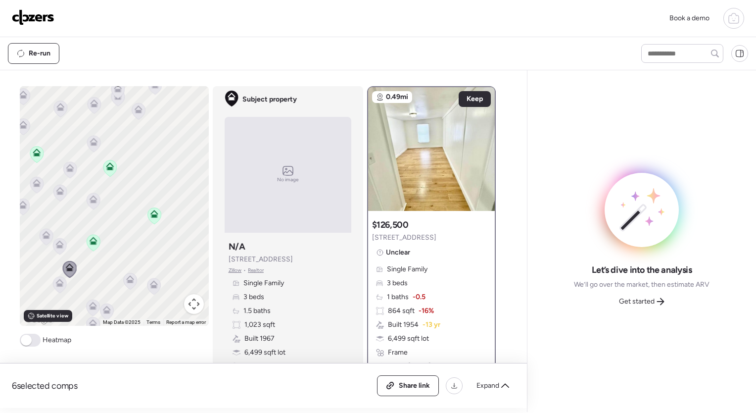
click at [56, 281] on icon at bounding box center [59, 283] width 8 height 8
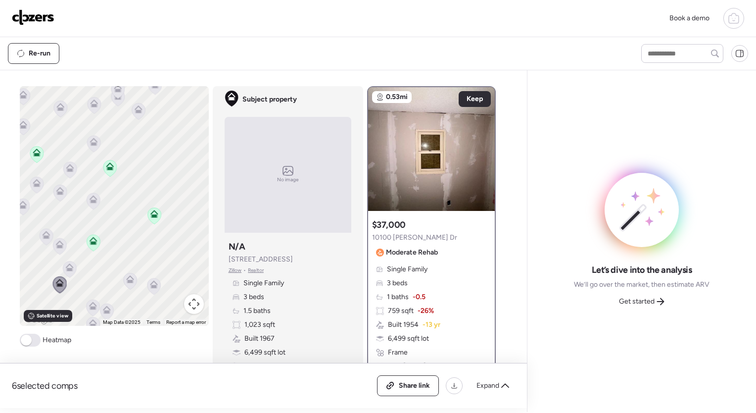
click at [43, 237] on icon at bounding box center [46, 237] width 6 height 3
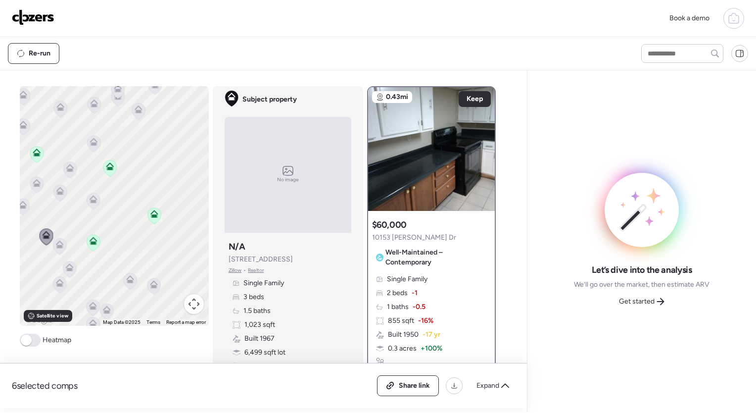
click at [55, 248] on icon at bounding box center [59, 244] width 8 height 8
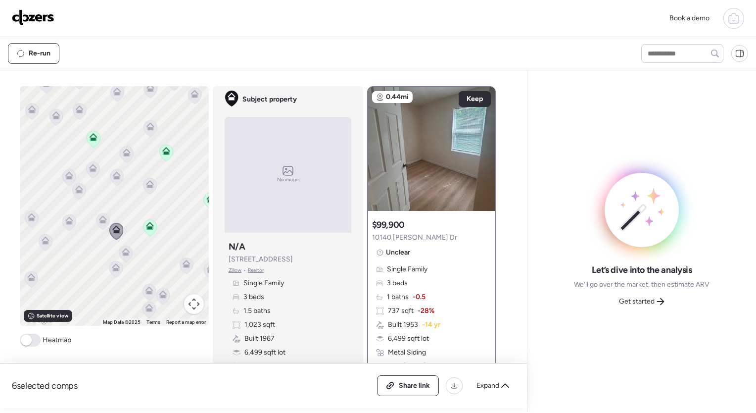
drag, startPoint x: 29, startPoint y: 245, endPoint x: 92, endPoint y: 228, distance: 64.7
click at [92, 228] on div "To activate drag with keyboard, press Alt + Enter. Once in keyboard drag state,…" at bounding box center [114, 205] width 189 height 239
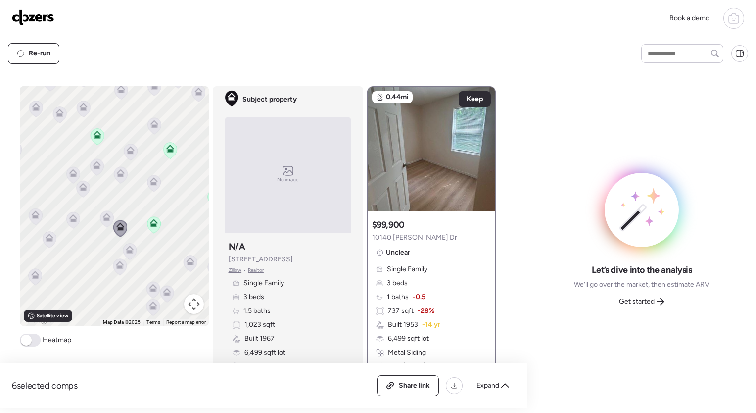
click at [71, 220] on icon at bounding box center [73, 220] width 6 height 3
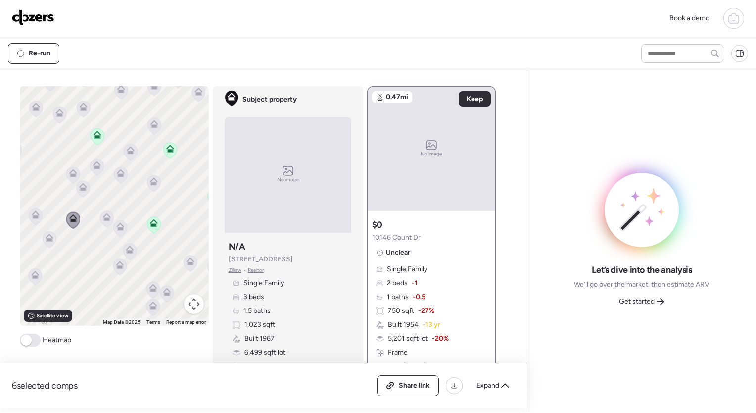
click at [46, 238] on icon at bounding box center [49, 239] width 6 height 3
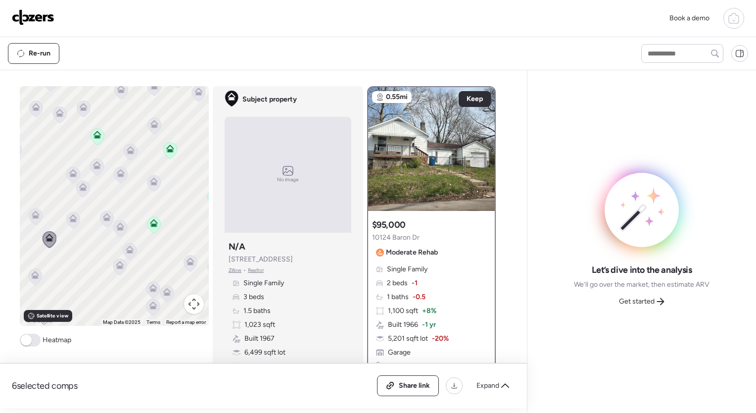
click at [34, 280] on icon at bounding box center [34, 277] width 13 height 16
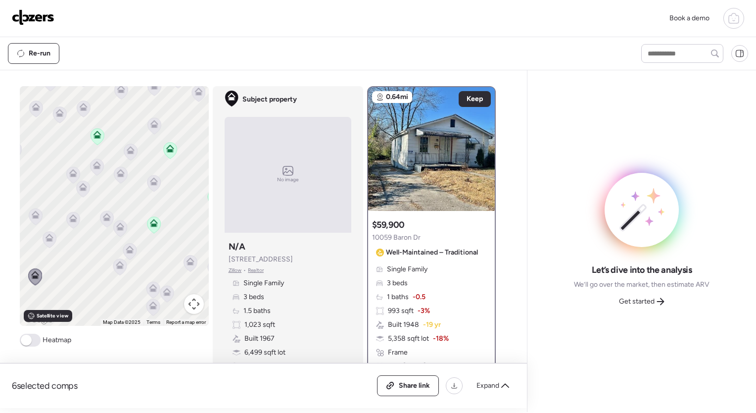
click at [118, 265] on icon at bounding box center [119, 266] width 6 height 3
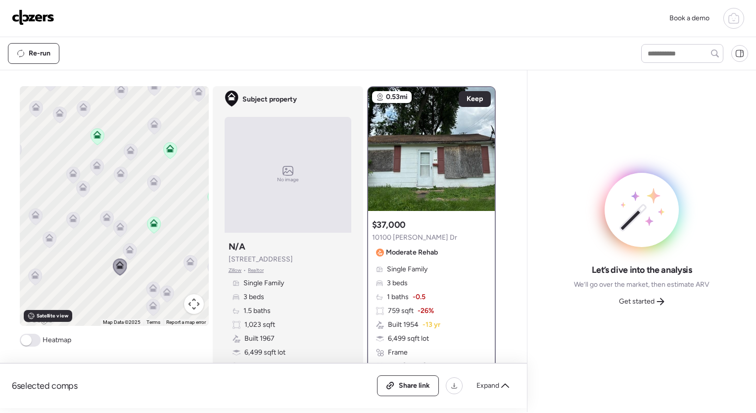
click at [126, 247] on icon at bounding box center [130, 249] width 8 height 8
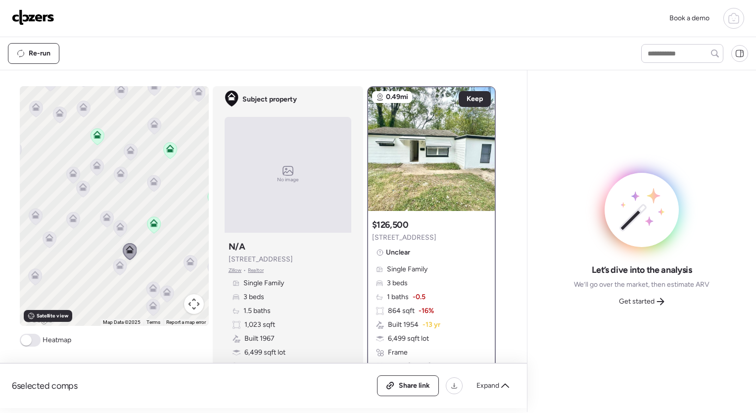
click at [150, 291] on icon at bounding box center [152, 289] width 6 height 3
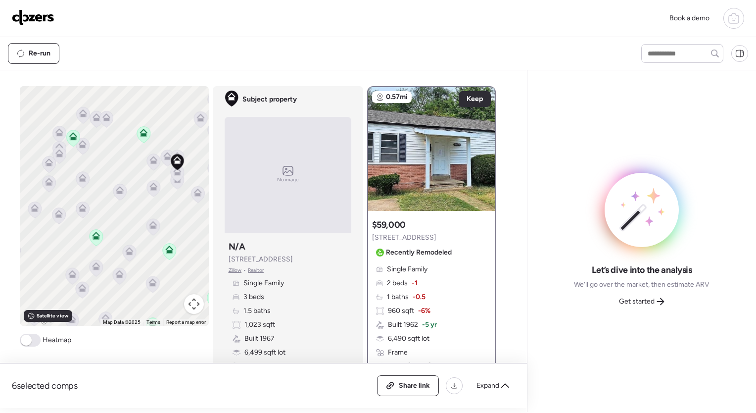
drag, startPoint x: 130, startPoint y: 189, endPoint x: 128, endPoint y: 318, distance: 128.2
click at [128, 318] on div "To activate drag with keyboard, press Alt + Enter. Once in keyboard drag state,…" at bounding box center [114, 205] width 189 height 239
click at [490, 379] on div "Expand" at bounding box center [493, 386] width 45 height 16
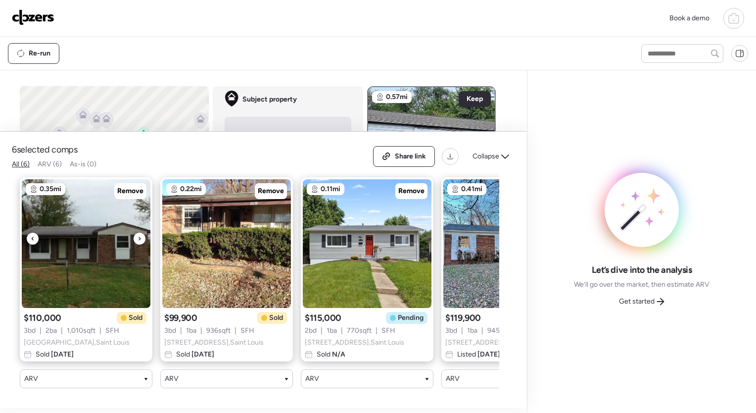
click at [140, 233] on icon at bounding box center [140, 239] width 4 height 12
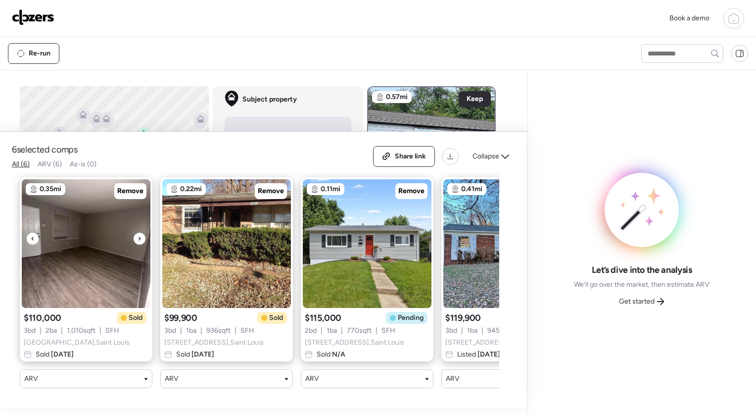
click at [140, 233] on icon at bounding box center [140, 239] width 4 height 12
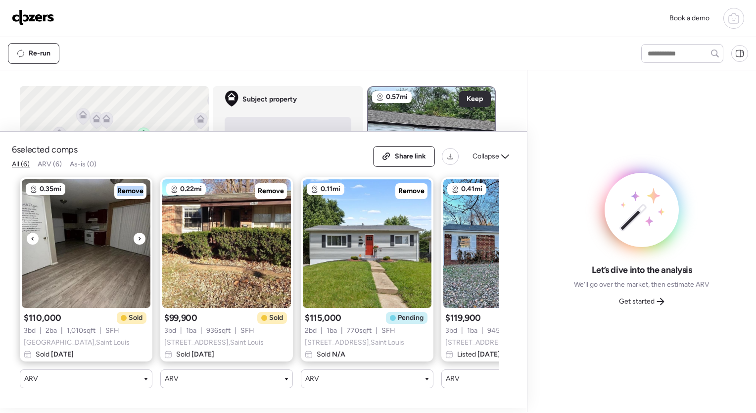
click at [140, 233] on icon at bounding box center [140, 239] width 4 height 12
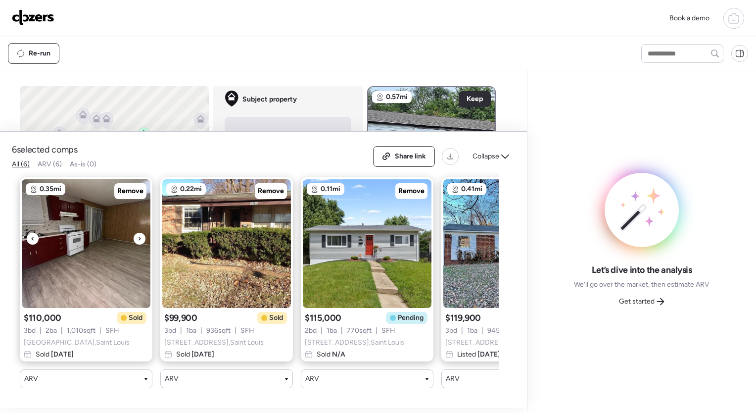
click at [140, 233] on icon at bounding box center [140, 239] width 4 height 12
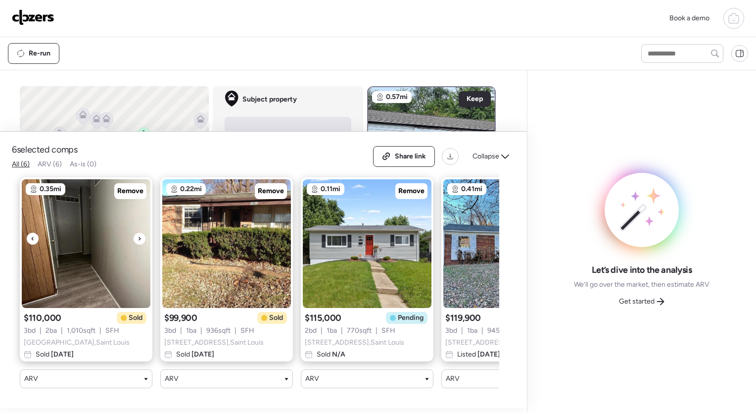
click at [140, 233] on icon at bounding box center [140, 239] width 4 height 12
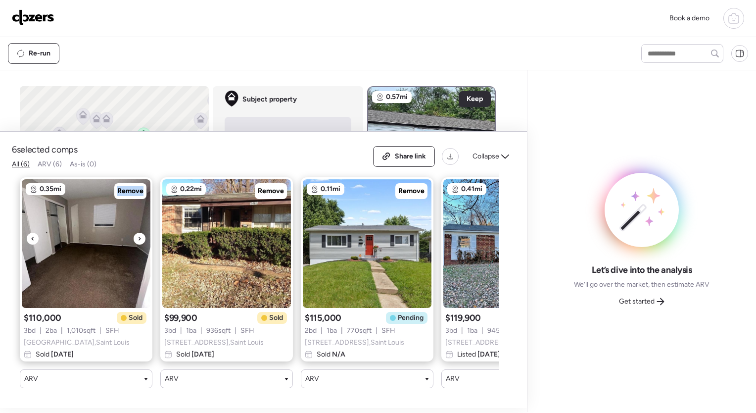
click at [140, 233] on icon at bounding box center [140, 239] width 4 height 12
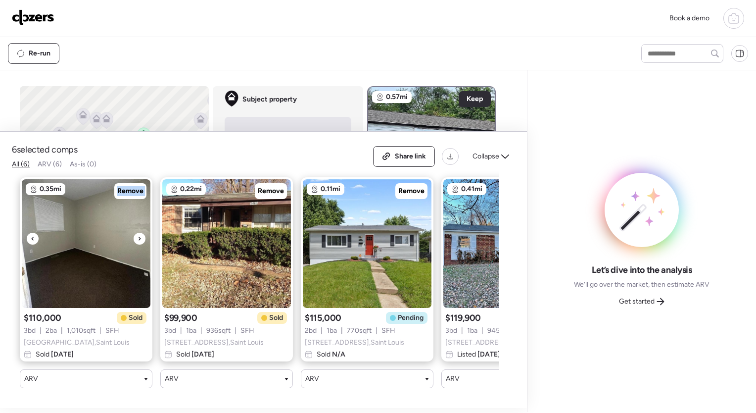
click at [140, 233] on icon at bounding box center [140, 239] width 4 height 12
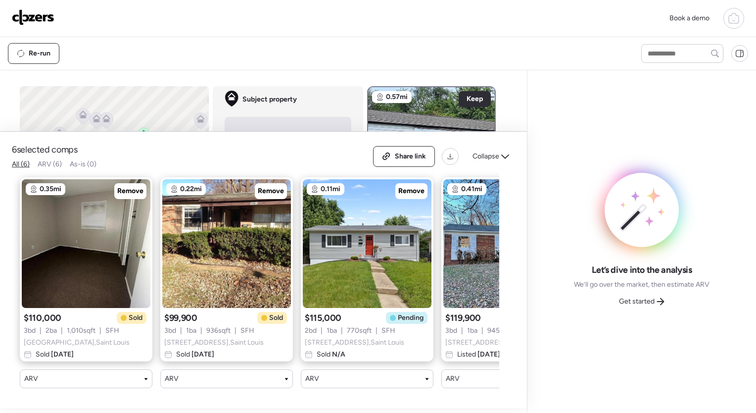
click at [349, 54] on div "Re-run" at bounding box center [315, 53] width 615 height 21
click at [508, 154] on icon at bounding box center [505, 156] width 8 height 4
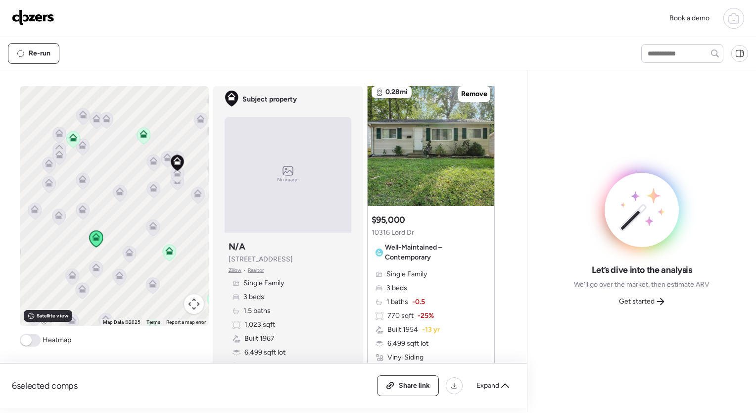
scroll to position [2397, 0]
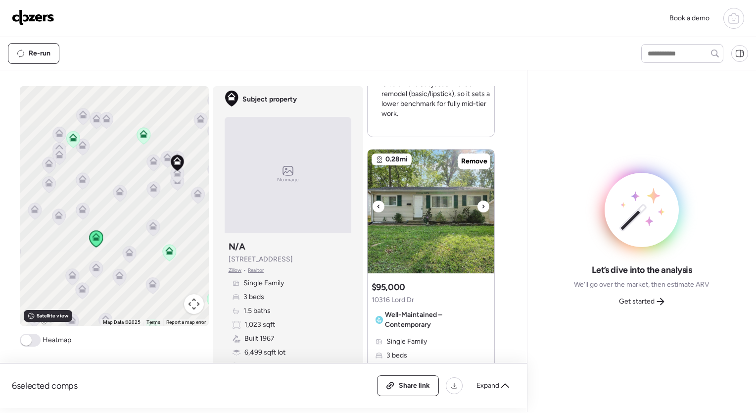
click at [481, 205] on icon at bounding box center [483, 206] width 4 height 12
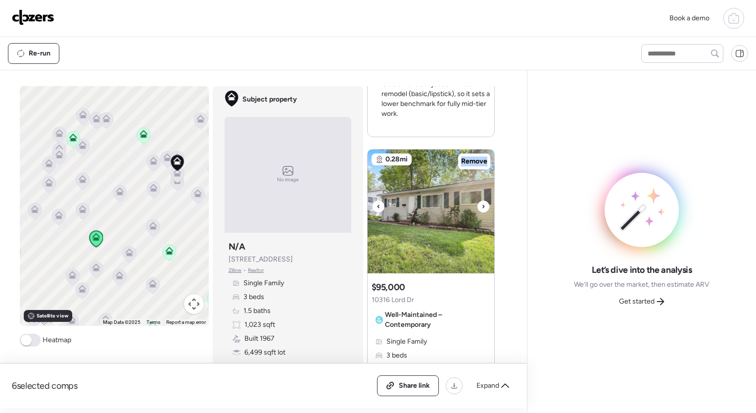
click at [481, 205] on icon at bounding box center [483, 206] width 4 height 12
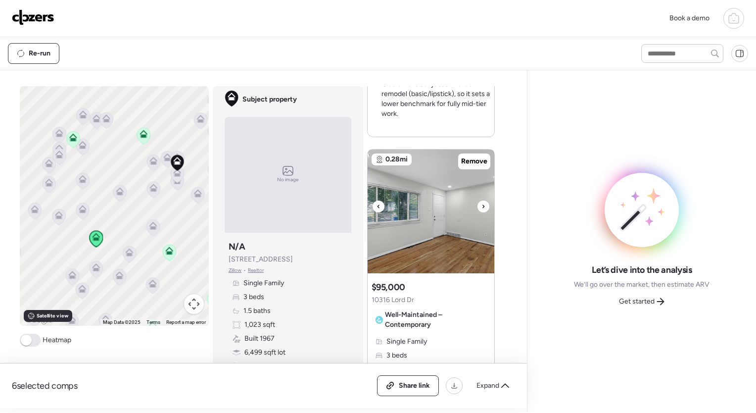
click at [481, 205] on icon at bounding box center [483, 206] width 4 height 12
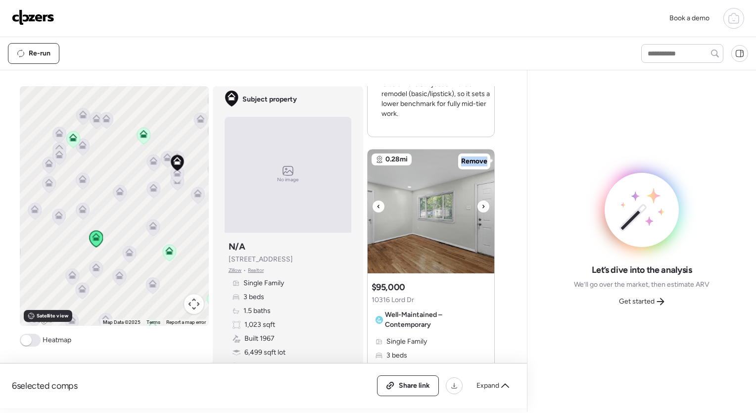
click at [481, 205] on icon at bounding box center [483, 206] width 4 height 12
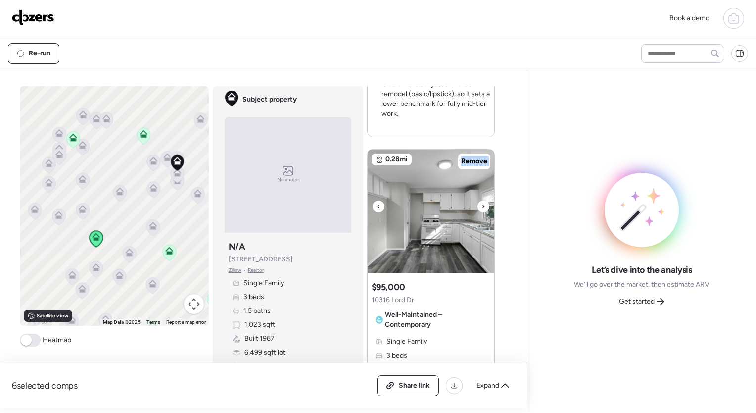
click at [481, 205] on icon at bounding box center [483, 206] width 4 height 12
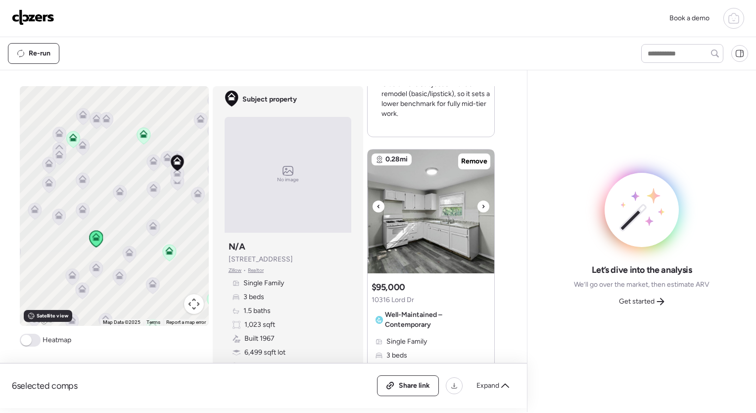
click at [481, 205] on icon at bounding box center [483, 206] width 4 height 12
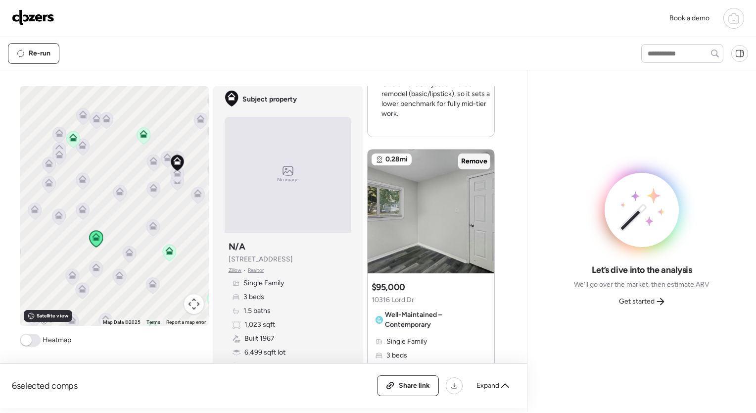
click at [473, 159] on span "Remove" at bounding box center [474, 161] width 26 height 10
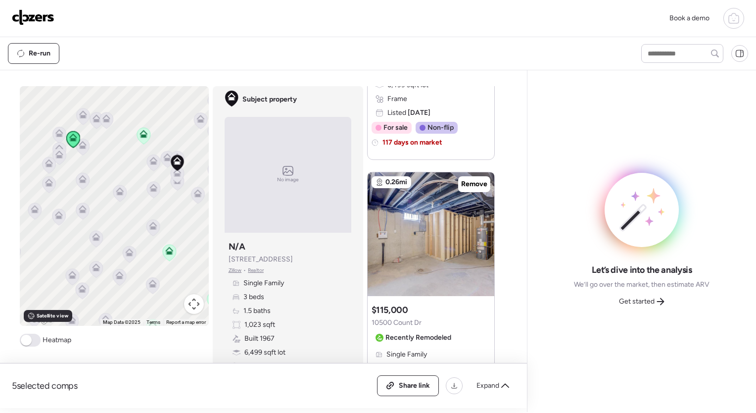
scroll to position [1947, 0]
click at [481, 224] on icon at bounding box center [483, 228] width 4 height 12
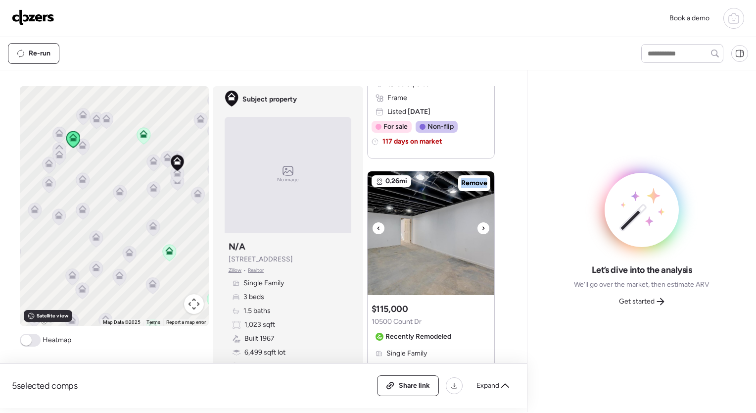
click at [481, 224] on icon at bounding box center [483, 228] width 4 height 12
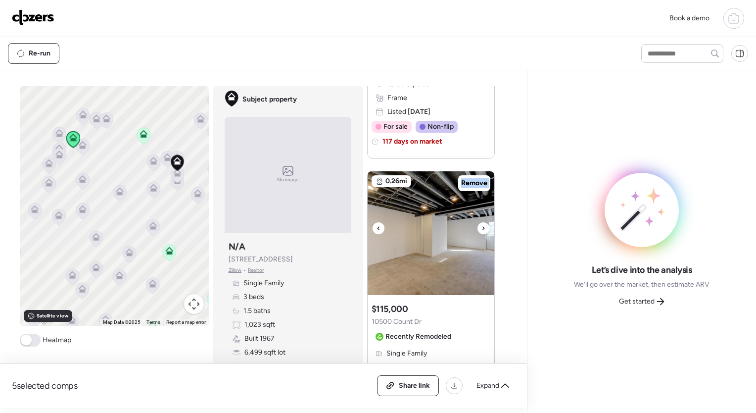
click at [481, 224] on icon at bounding box center [483, 228] width 4 height 12
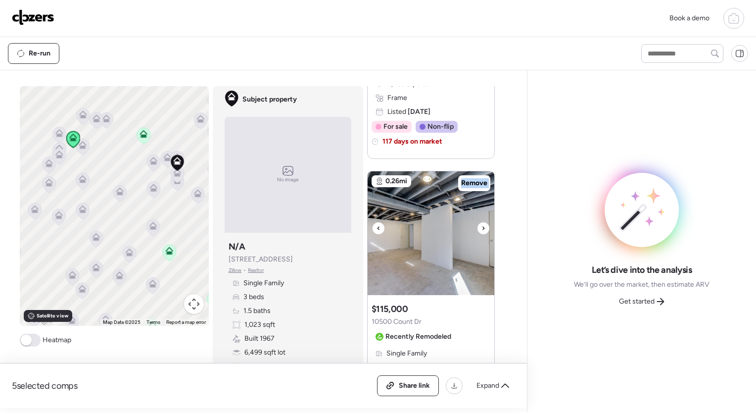
click at [481, 224] on icon at bounding box center [483, 228] width 4 height 12
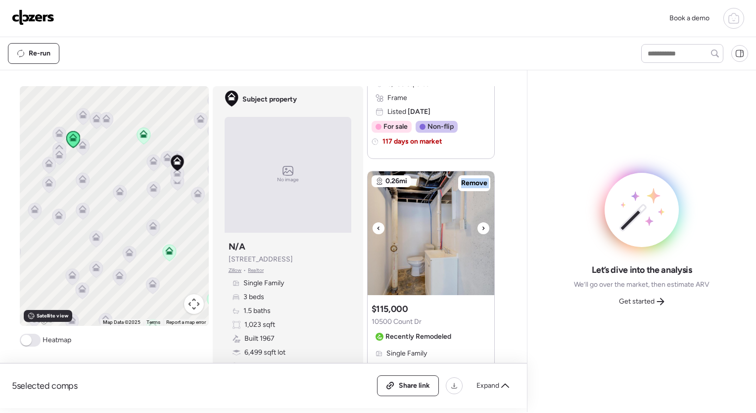
click at [481, 224] on icon at bounding box center [483, 228] width 4 height 12
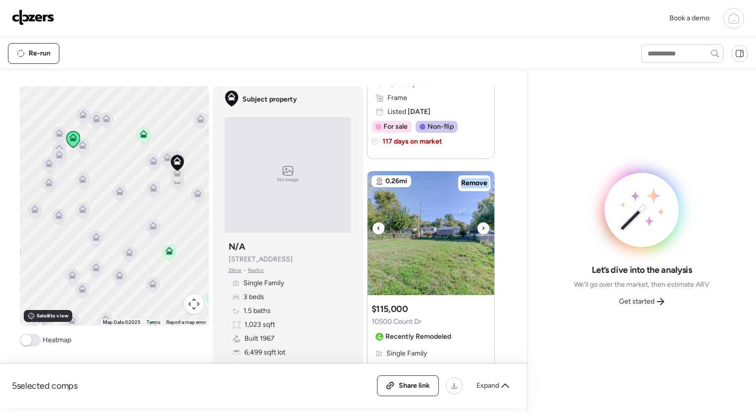
click at [481, 224] on icon at bounding box center [483, 228] width 4 height 12
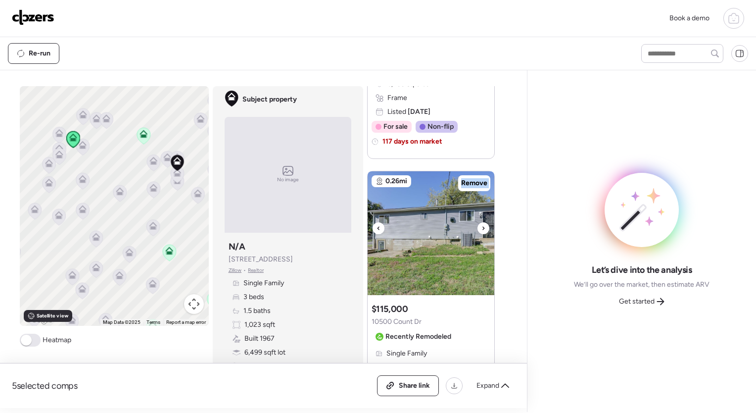
click at [481, 224] on icon at bounding box center [483, 228] width 4 height 12
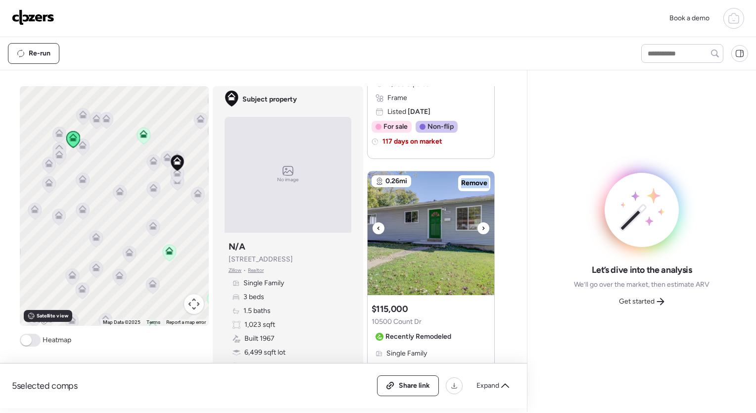
click at [481, 224] on icon at bounding box center [483, 228] width 4 height 12
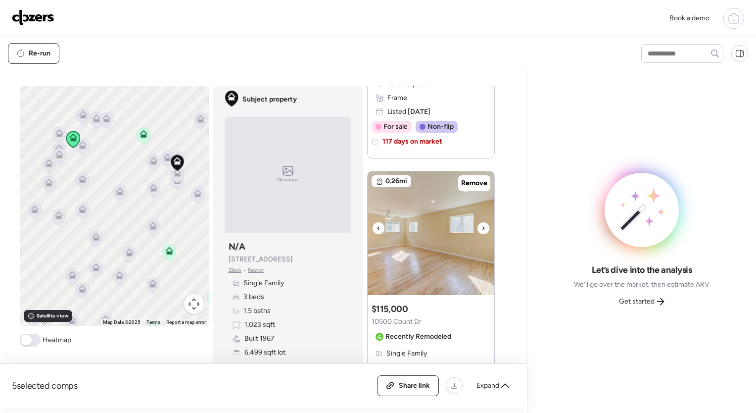
click at [481, 224] on icon at bounding box center [483, 228] width 4 height 12
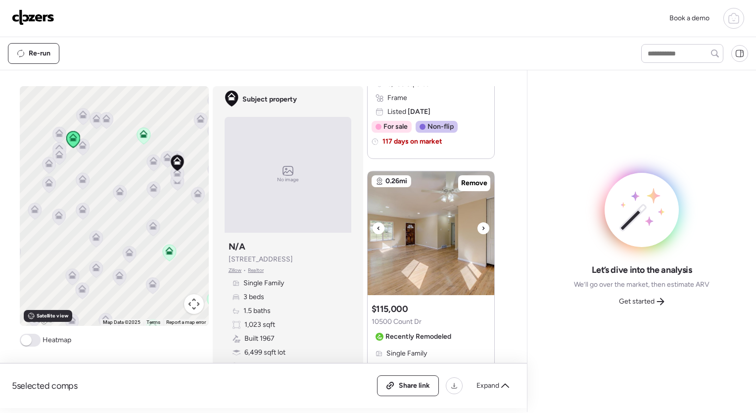
click at [481, 224] on icon at bounding box center [483, 228] width 4 height 12
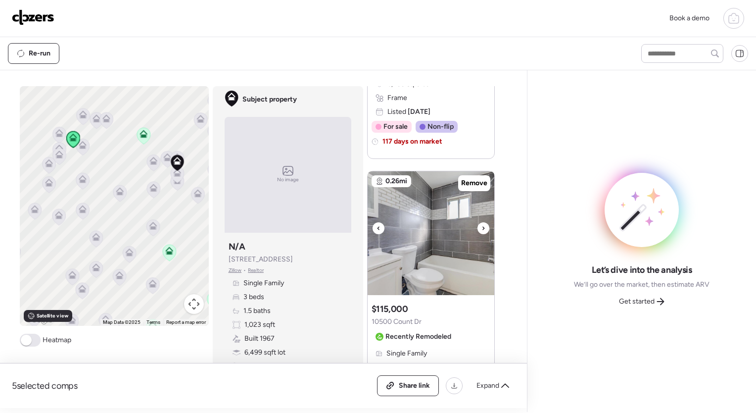
click at [481, 224] on icon at bounding box center [483, 228] width 4 height 12
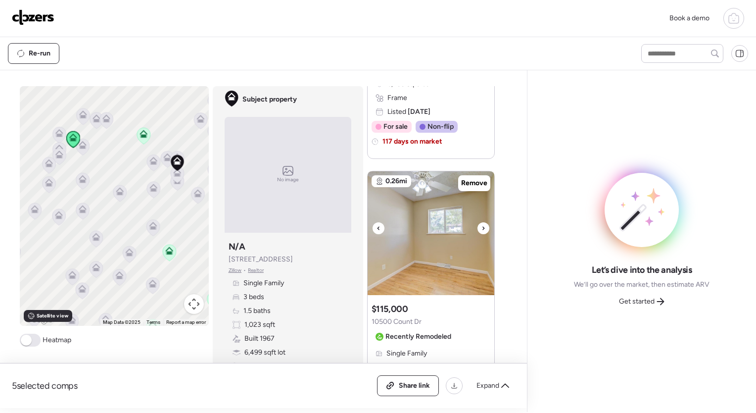
click at [481, 224] on icon at bounding box center [483, 228] width 4 height 12
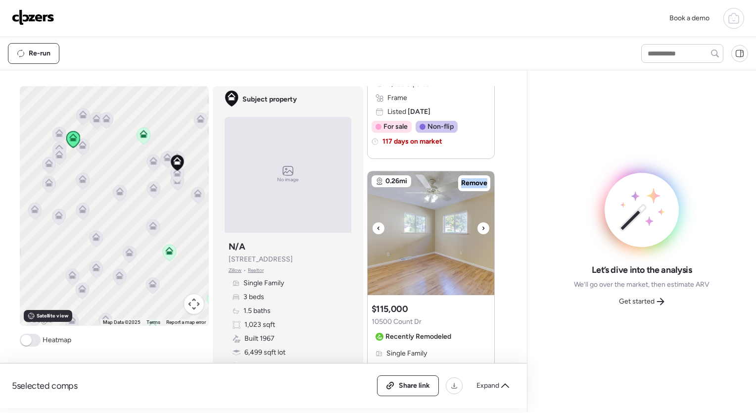
click at [481, 224] on icon at bounding box center [483, 228] width 4 height 12
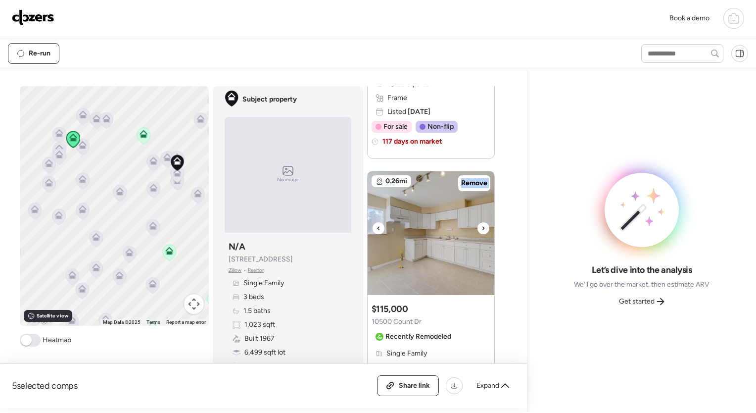
click at [481, 224] on icon at bounding box center [483, 228] width 4 height 12
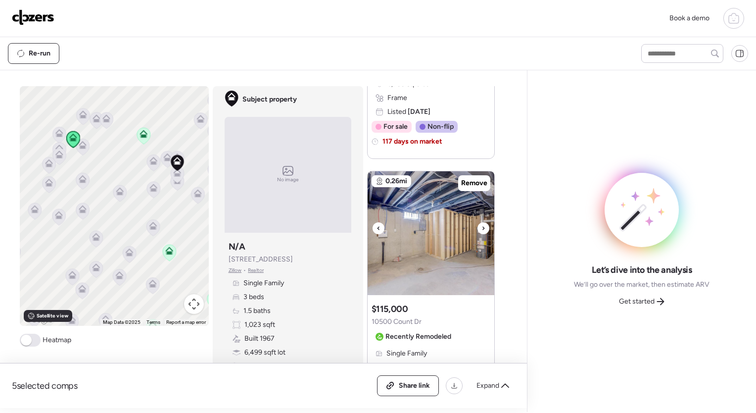
click at [481, 224] on icon at bounding box center [483, 228] width 4 height 12
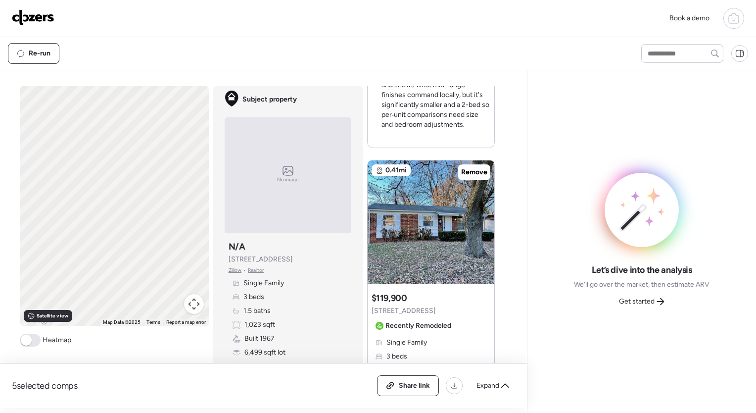
scroll to position [1616, 0]
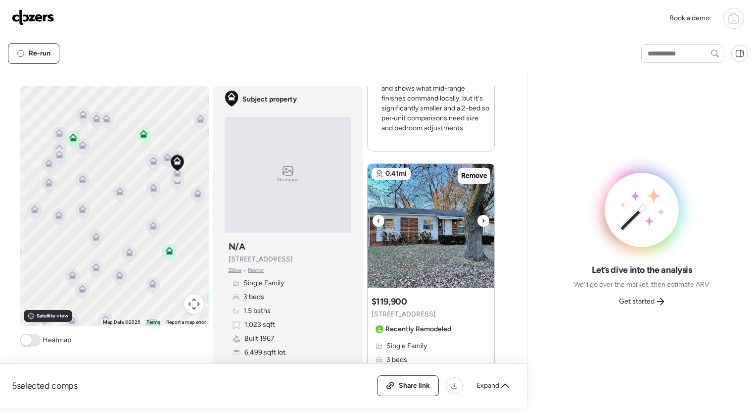
click at [481, 217] on icon at bounding box center [483, 221] width 4 height 12
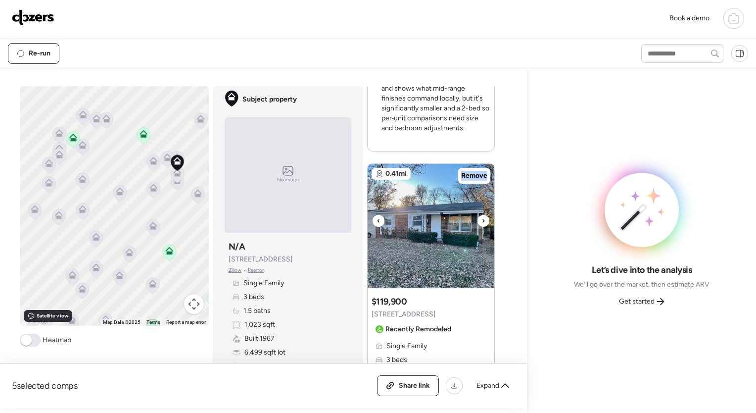
click at [481, 217] on icon at bounding box center [483, 221] width 4 height 12
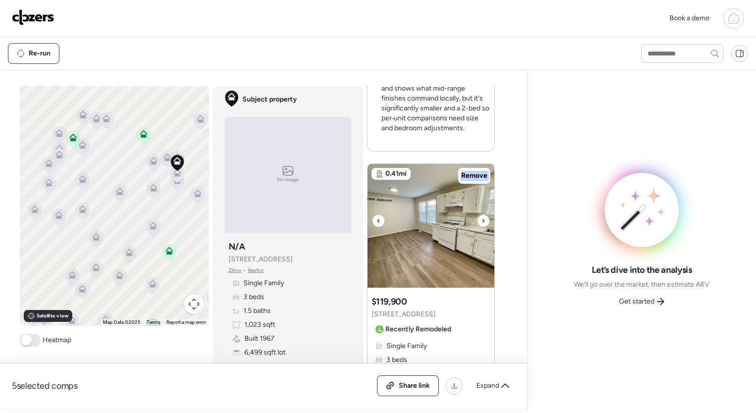
click at [481, 217] on icon at bounding box center [483, 221] width 4 height 12
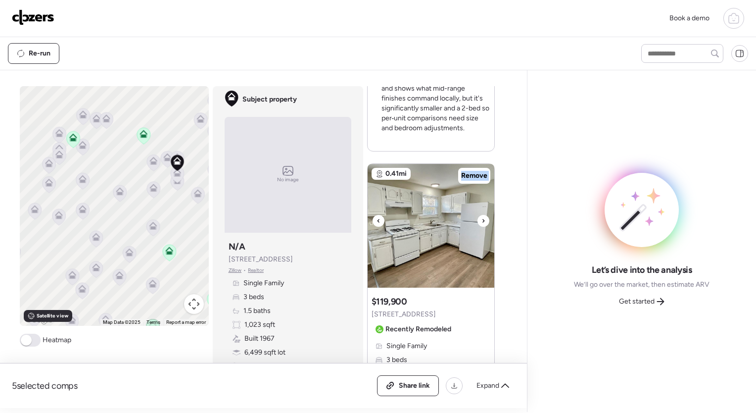
click at [481, 217] on icon at bounding box center [483, 221] width 4 height 12
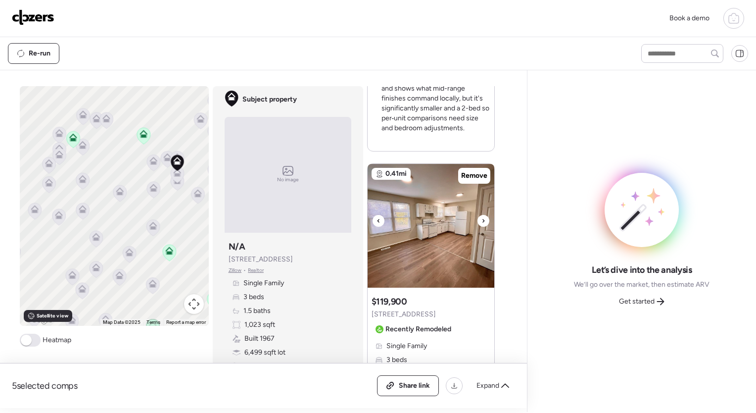
click at [481, 217] on icon at bounding box center [483, 221] width 4 height 12
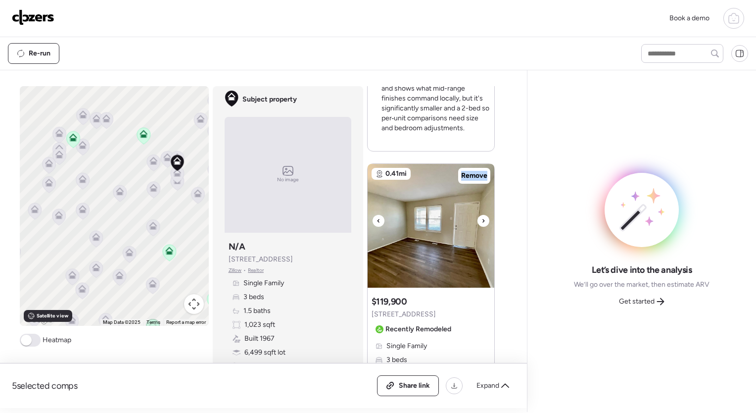
click at [481, 217] on icon at bounding box center [483, 221] width 4 height 12
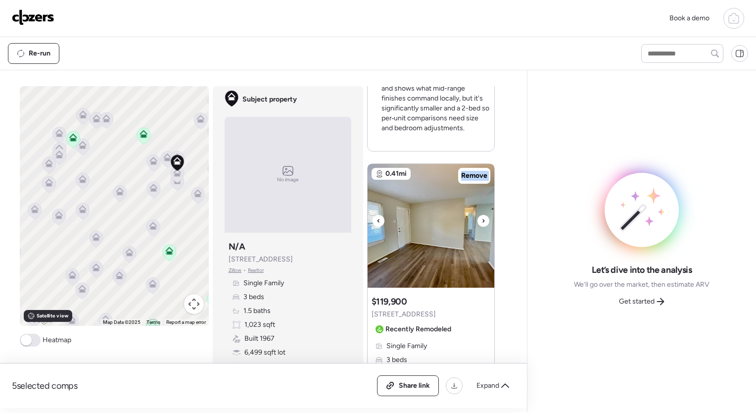
click at [481, 217] on icon at bounding box center [483, 221] width 4 height 12
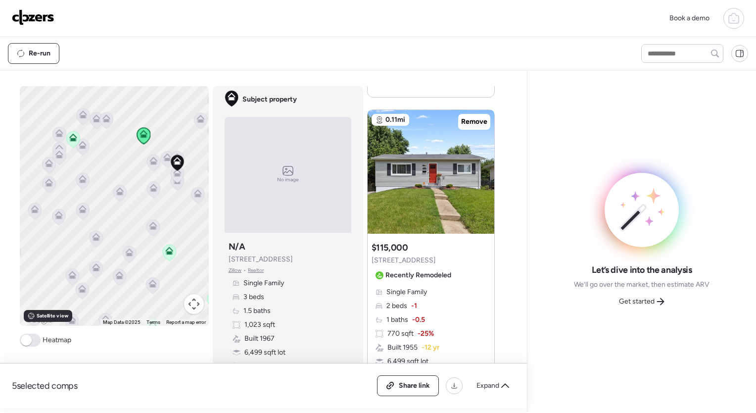
scroll to position [1222, 0]
click at [481, 164] on icon at bounding box center [483, 167] width 4 height 12
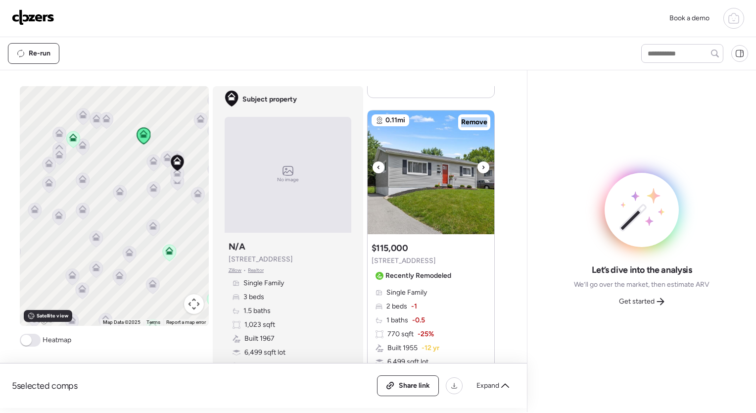
click at [481, 164] on icon at bounding box center [483, 167] width 4 height 12
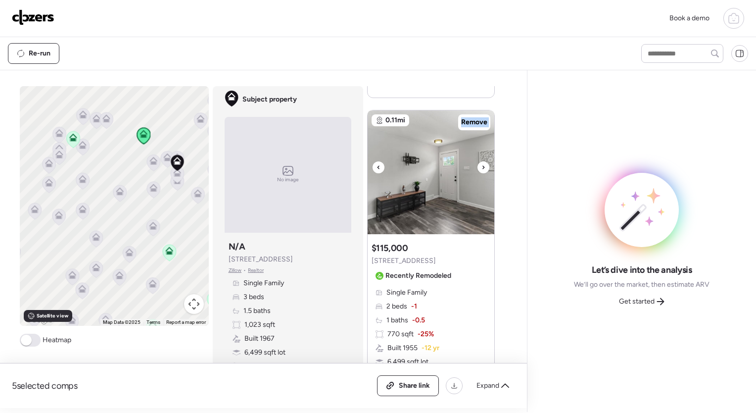
click at [481, 164] on icon at bounding box center [483, 167] width 4 height 12
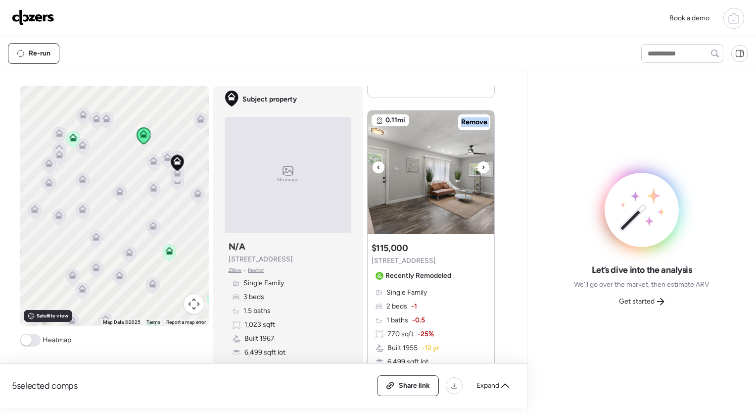
click at [481, 164] on icon at bounding box center [483, 167] width 4 height 12
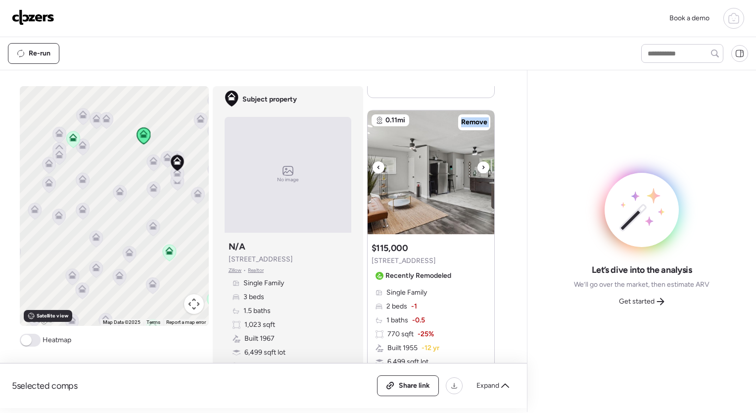
click at [481, 164] on icon at bounding box center [483, 167] width 4 height 12
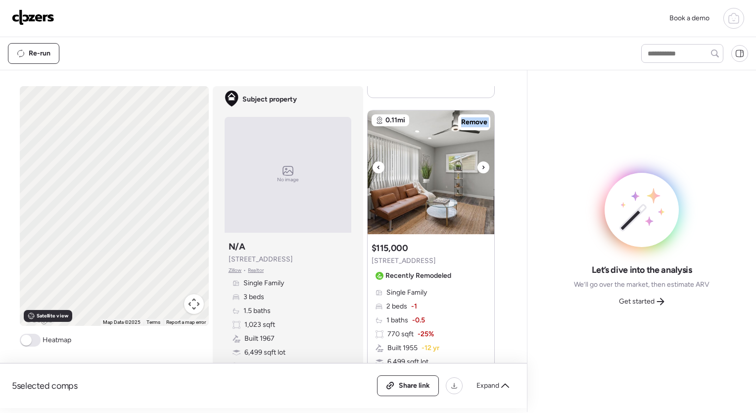
click at [481, 164] on icon at bounding box center [483, 167] width 4 height 12
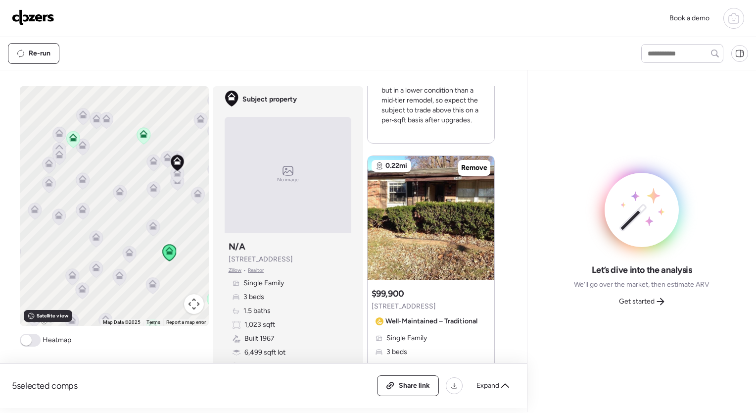
scroll to position [750, 0]
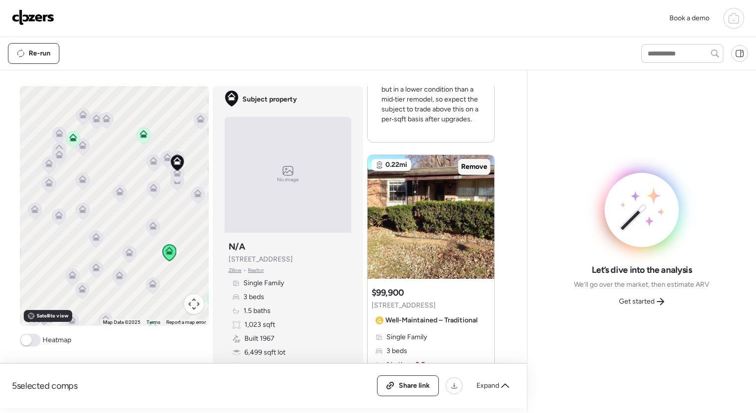
click at [473, 163] on span "Remove" at bounding box center [474, 167] width 26 height 10
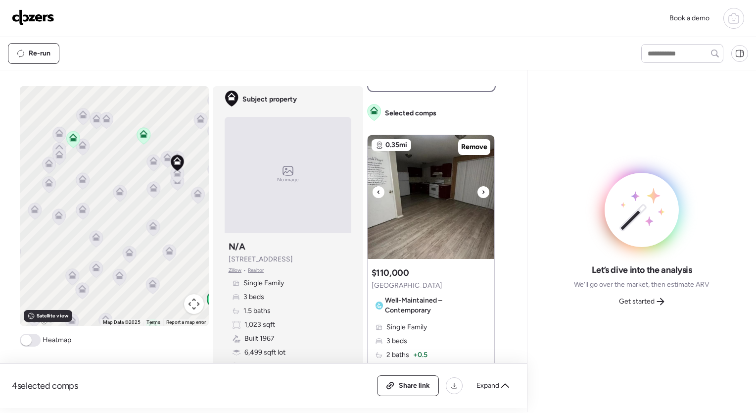
scroll to position [322, 0]
click at [485, 187] on img at bounding box center [431, 197] width 127 height 124
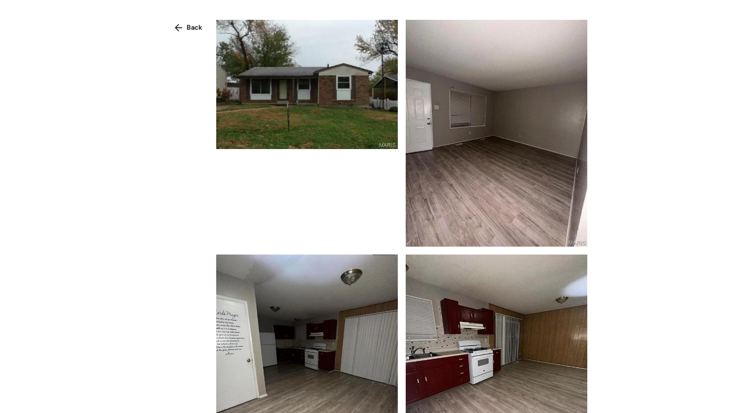
click at [485, 187] on img at bounding box center [497, 133] width 182 height 227
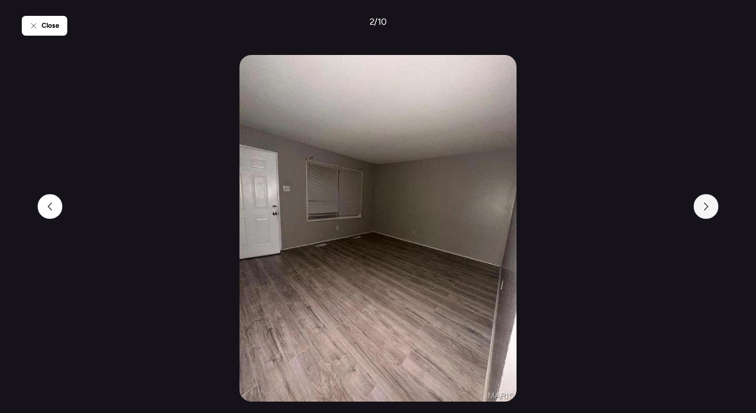
click at [706, 202] on div at bounding box center [706, 206] width 25 height 25
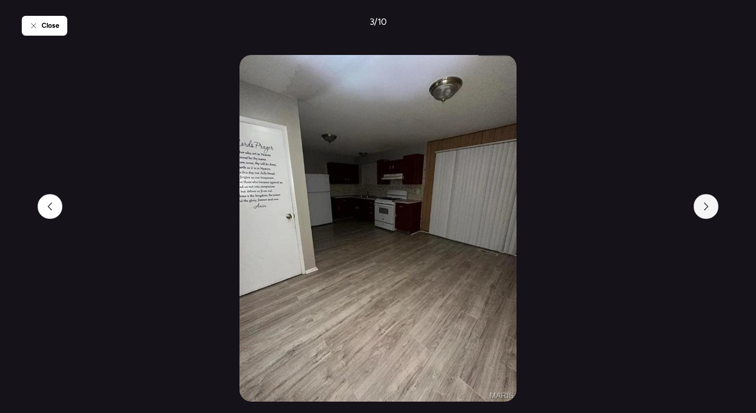
click at [706, 202] on div at bounding box center [706, 206] width 25 height 25
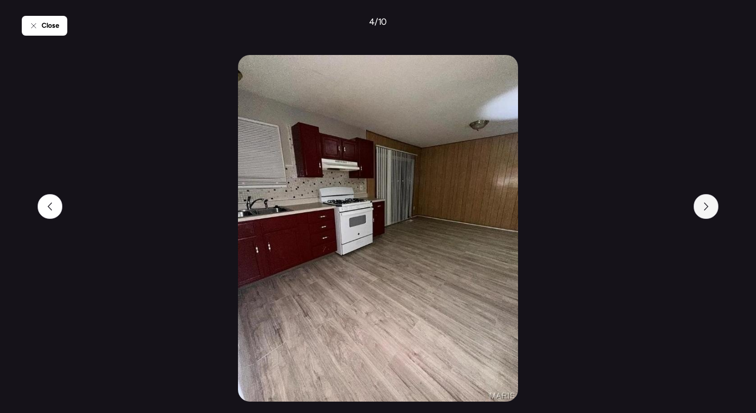
click at [706, 202] on div at bounding box center [706, 206] width 25 height 25
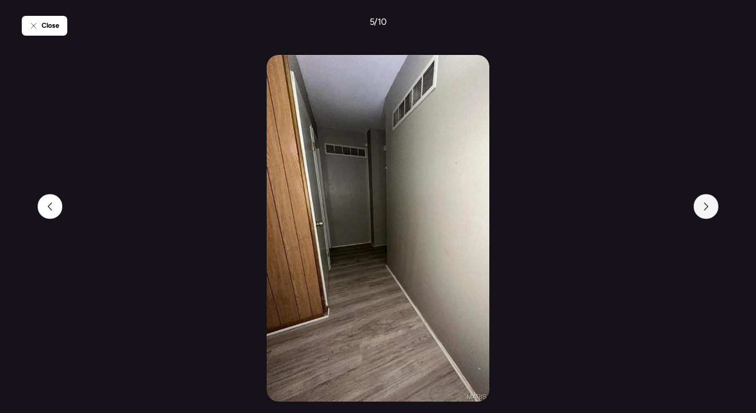
click at [706, 202] on div at bounding box center [706, 206] width 25 height 25
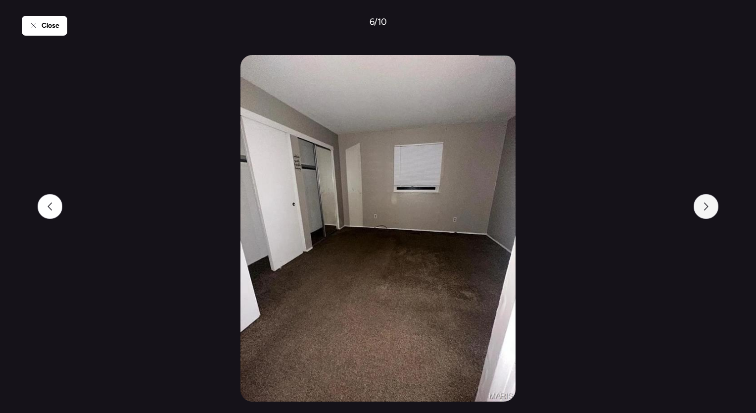
click at [706, 202] on div at bounding box center [706, 206] width 25 height 25
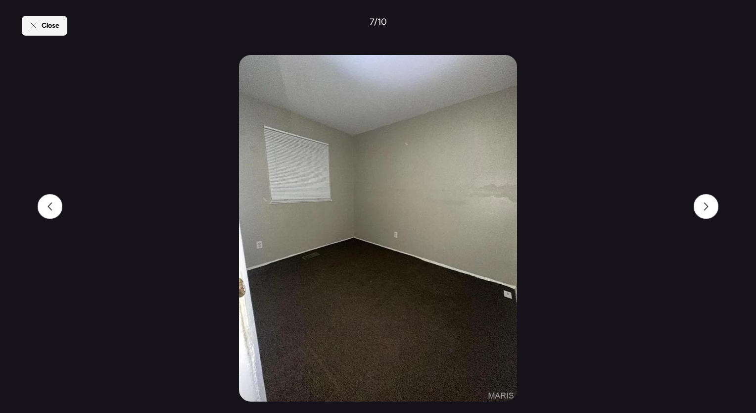
click at [49, 29] on span "Close" at bounding box center [51, 26] width 18 height 10
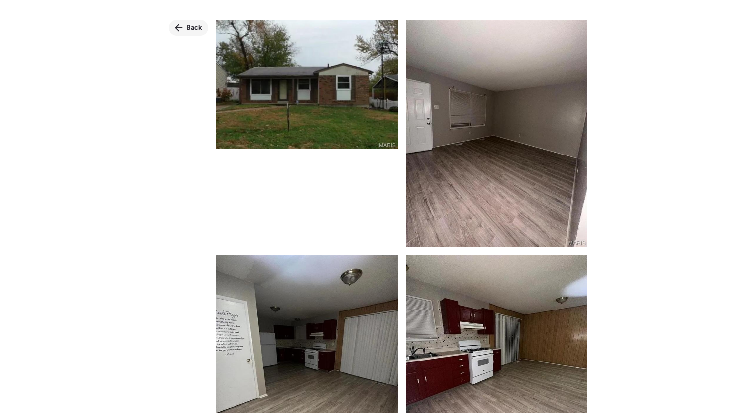
click at [192, 30] on span "Back" at bounding box center [195, 28] width 16 height 10
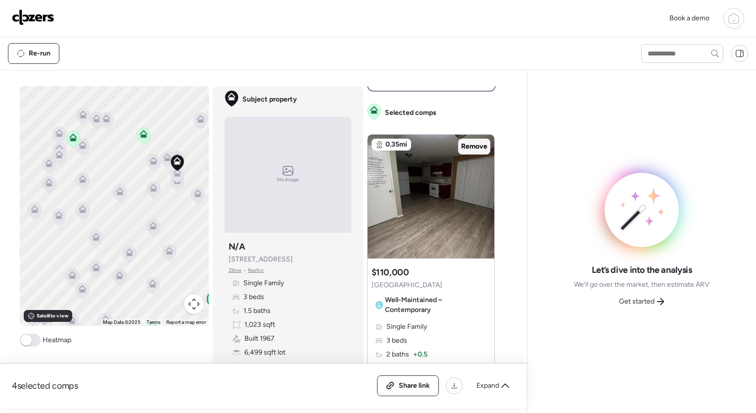
click at [476, 145] on span "Remove" at bounding box center [474, 147] width 26 height 10
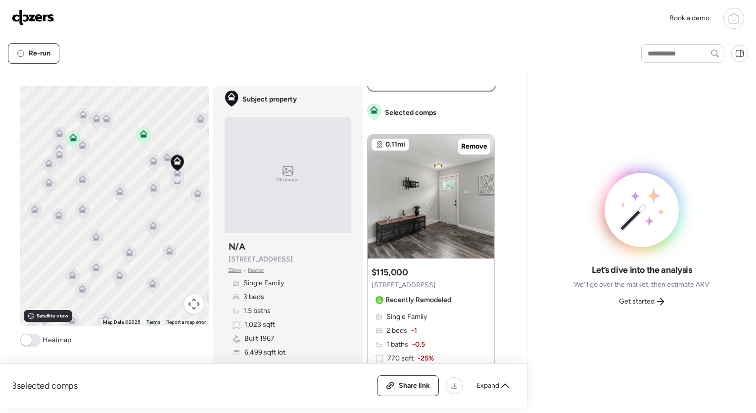
click at [199, 118] on icon at bounding box center [199, 117] width 7 height 4
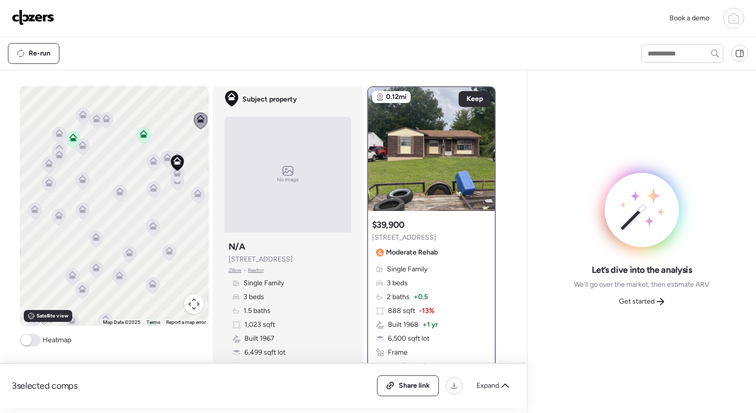
scroll to position [0, 0]
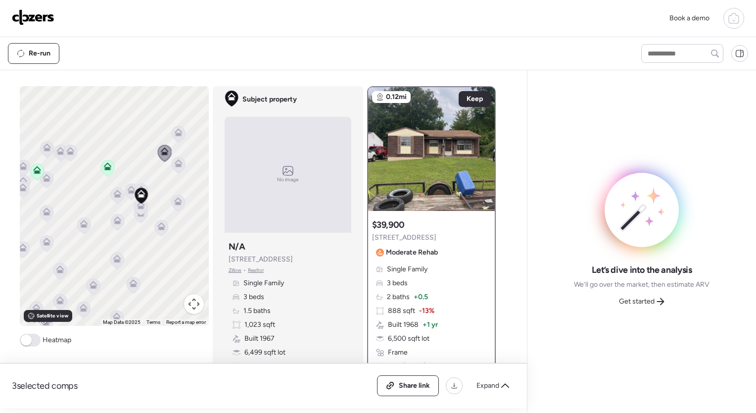
drag, startPoint x: 172, startPoint y: 147, endPoint x: 130, endPoint y: 186, distance: 57.4
click at [130, 186] on div "To activate drag with keyboard, press Alt + Enter. Once in keyboard drag state,…" at bounding box center [114, 205] width 189 height 239
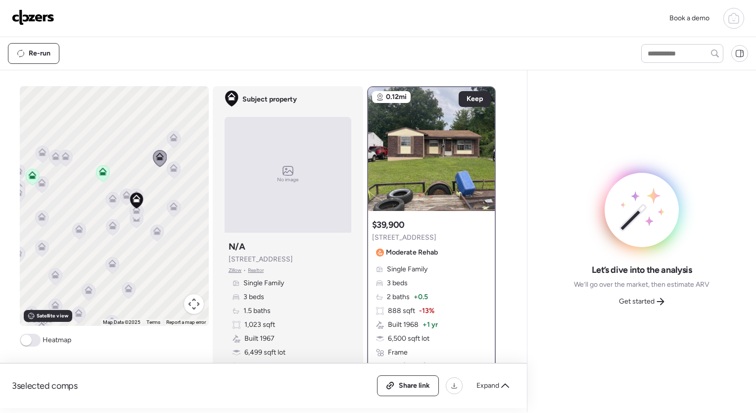
click at [174, 142] on icon at bounding box center [173, 139] width 13 height 16
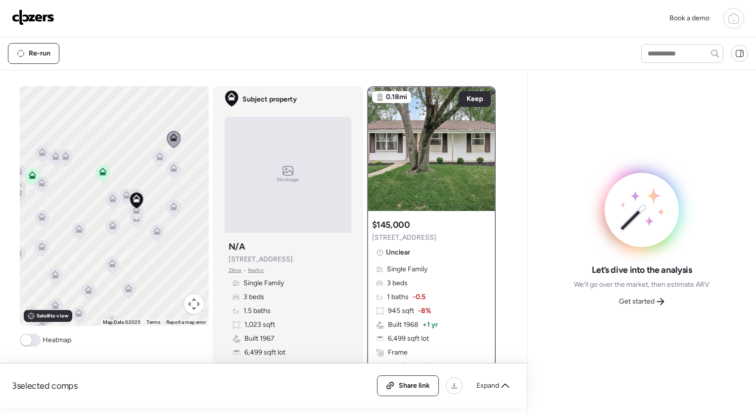
click at [174, 179] on div at bounding box center [174, 170] width 14 height 18
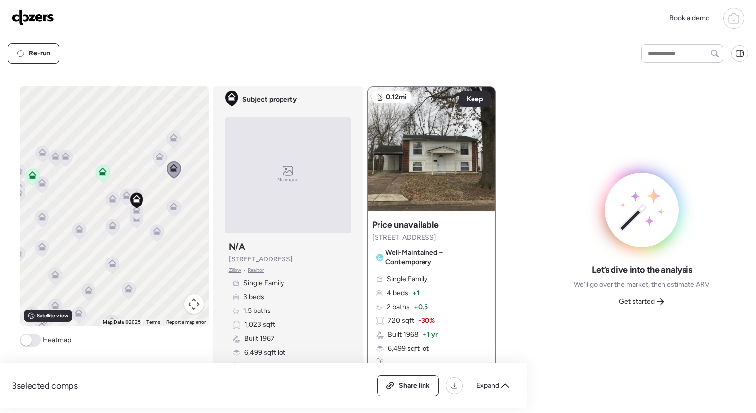
click at [38, 158] on icon at bounding box center [42, 154] width 13 height 16
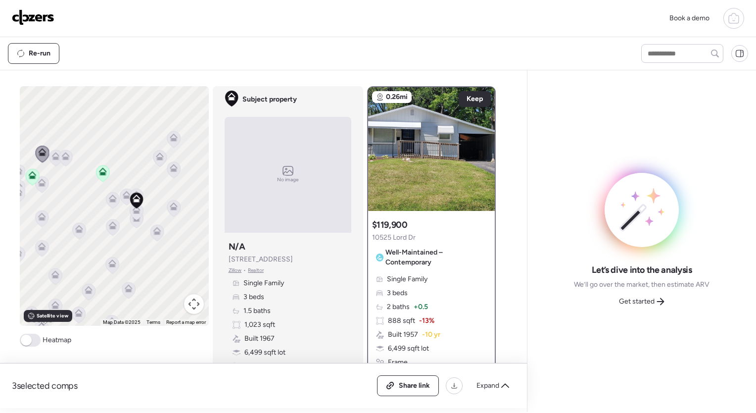
click at [51, 161] on icon at bounding box center [55, 158] width 13 height 16
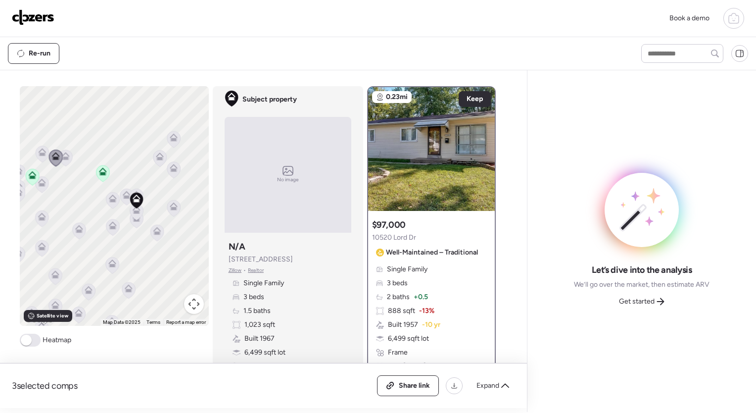
click at [67, 159] on icon at bounding box center [65, 158] width 13 height 16
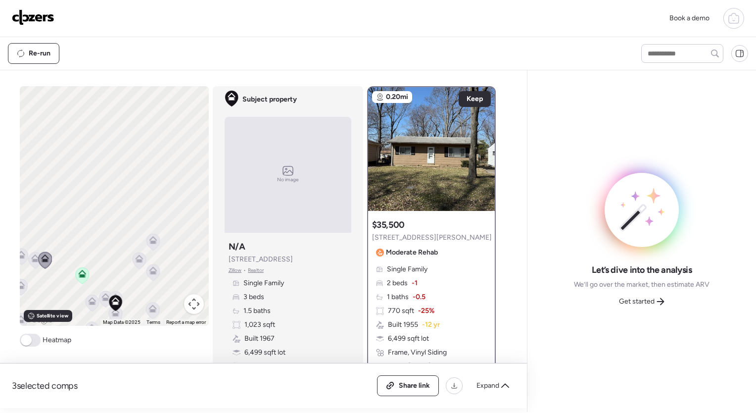
drag, startPoint x: 152, startPoint y: 157, endPoint x: 135, endPoint y: 278, distance: 122.0
click at [135, 278] on div "To navigate, press the arrow keys. To activate drag with keyboard, press Alt + …" at bounding box center [114, 205] width 189 height 239
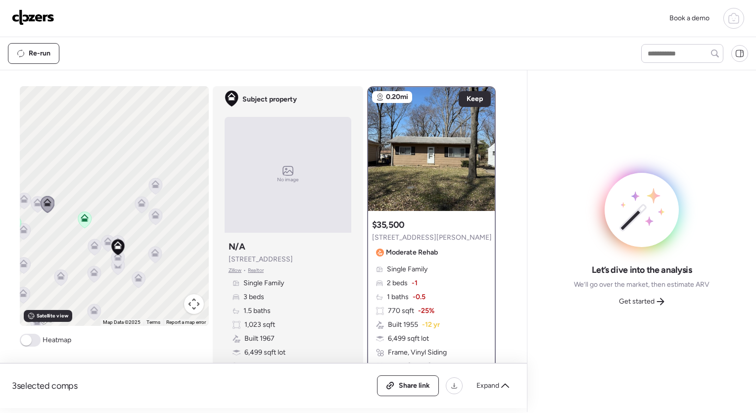
drag, startPoint x: 130, startPoint y: 203, endPoint x: 136, endPoint y: 52, distance: 151.0
click at [136, 52] on div "Book a demo Kept comps All (3) ARV (3) As-is (0) Novation (0) 0.11mi Remove $11…" at bounding box center [378, 206] width 756 height 412
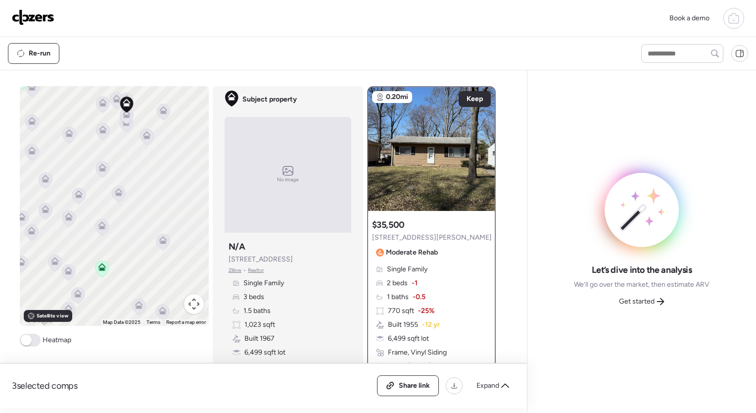
drag, startPoint x: 138, startPoint y: 234, endPoint x: 145, endPoint y: 163, distance: 70.6
click at [145, 163] on div "To activate drag with keyboard, press Alt + Enter. Once in keyboard drag state,…" at bounding box center [114, 205] width 189 height 239
click at [162, 240] on icon at bounding box center [163, 240] width 8 height 8
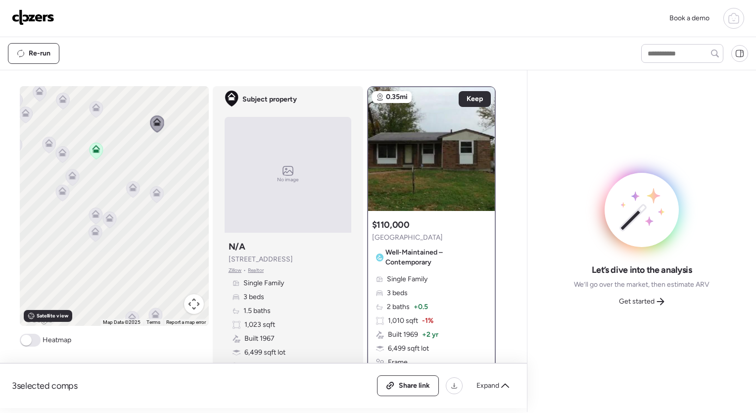
drag, startPoint x: 164, startPoint y: 289, endPoint x: 157, endPoint y: 157, distance: 132.3
click at [157, 157] on div "To activate drag with keyboard, press Alt + Enter. Once in keyboard drag state,…" at bounding box center [114, 205] width 189 height 239
click at [153, 177] on icon at bounding box center [155, 178] width 8 height 8
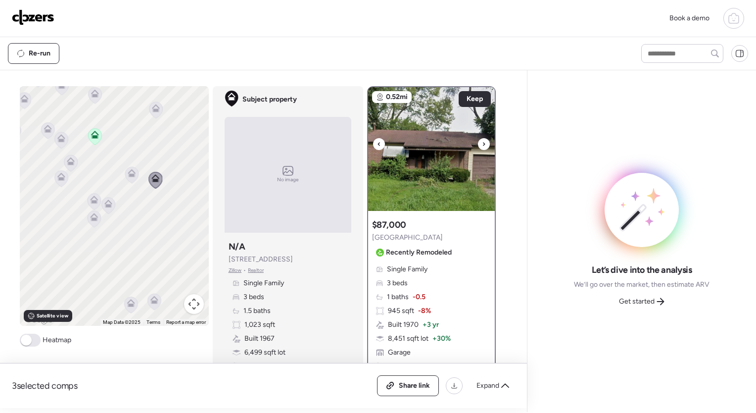
click at [482, 141] on icon at bounding box center [484, 144] width 4 height 12
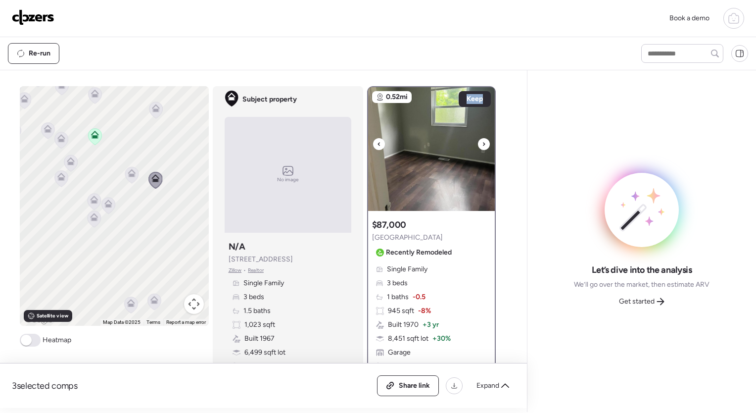
click at [482, 141] on icon at bounding box center [484, 144] width 4 height 12
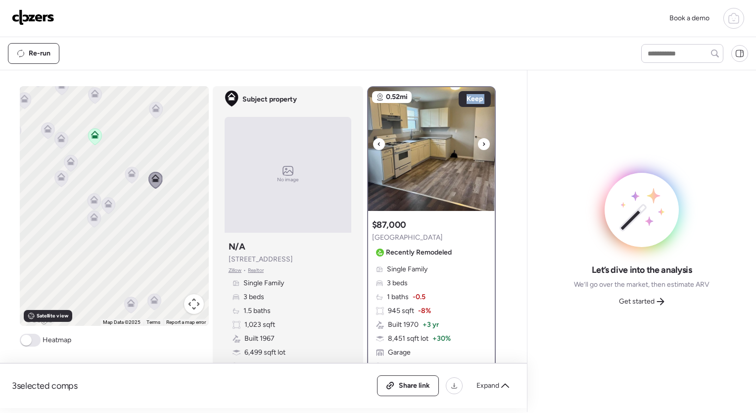
click at [482, 141] on icon at bounding box center [484, 144] width 4 height 12
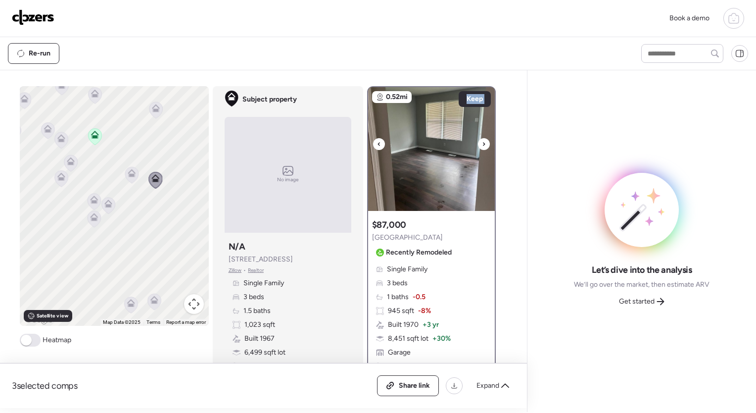
click at [482, 141] on icon at bounding box center [484, 144] width 4 height 12
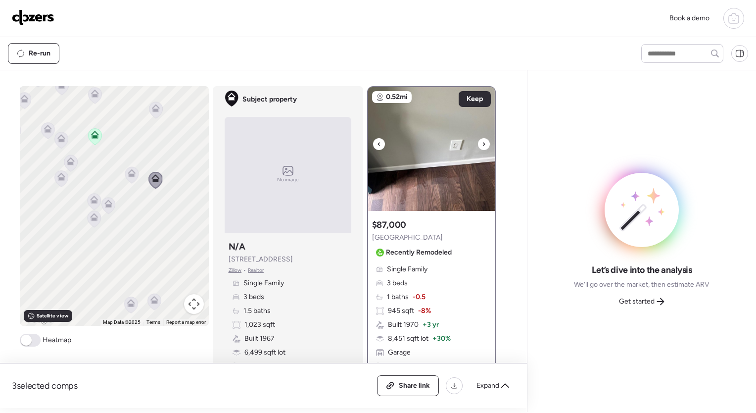
click at [482, 141] on icon at bounding box center [484, 144] width 4 height 12
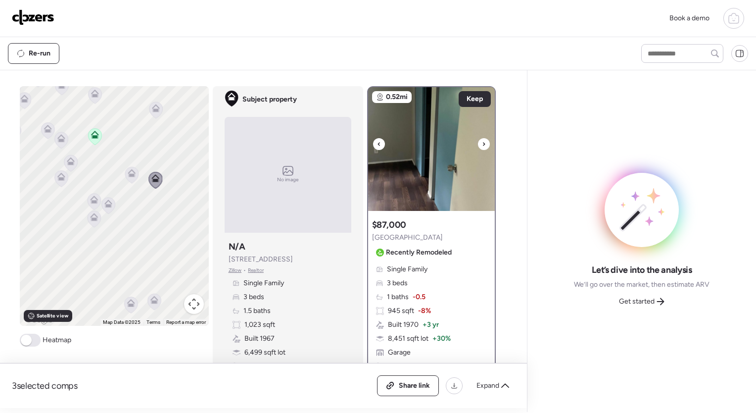
click at [482, 141] on icon at bounding box center [484, 144] width 4 height 12
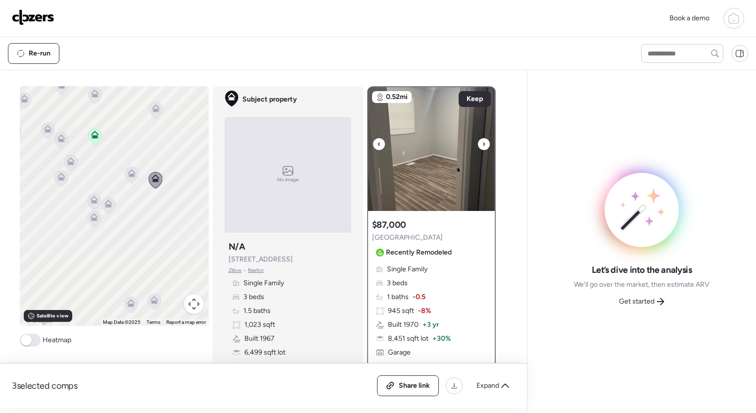
click at [482, 141] on icon at bounding box center [484, 144] width 4 height 12
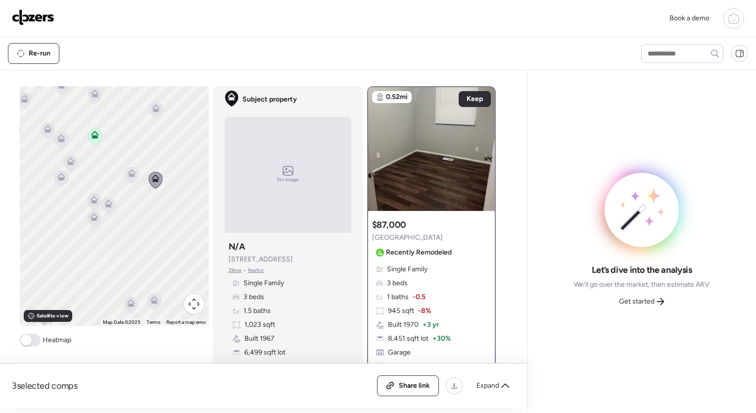
click at [87, 201] on icon at bounding box center [93, 201] width 13 height 16
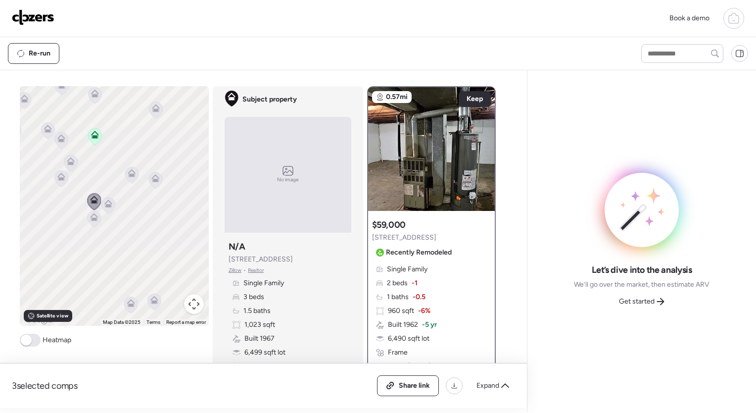
click at [91, 220] on icon at bounding box center [94, 219] width 6 height 3
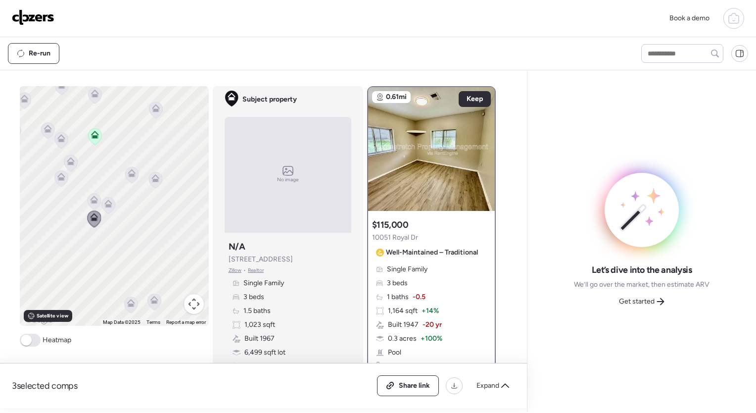
click at [105, 204] on icon at bounding box center [108, 205] width 6 height 3
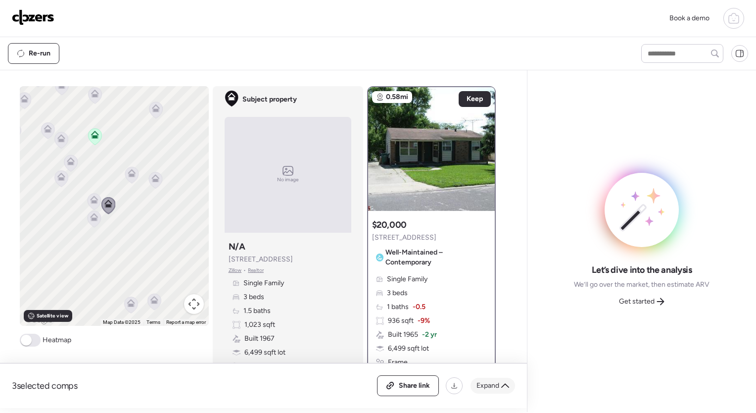
click at [499, 378] on div "Expand" at bounding box center [493, 386] width 45 height 16
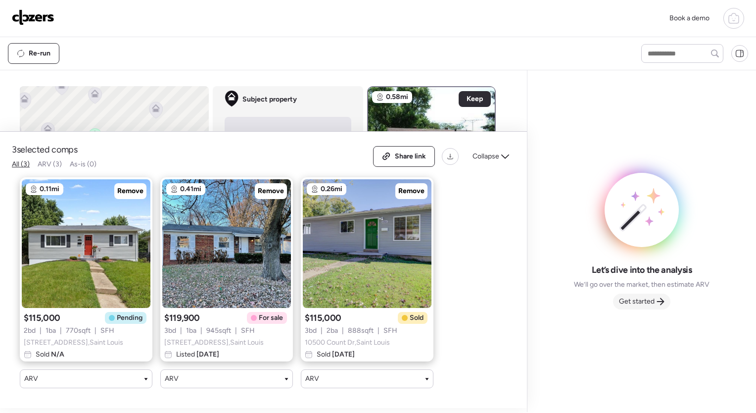
click at [651, 296] on span "Get started" at bounding box center [637, 301] width 36 height 10
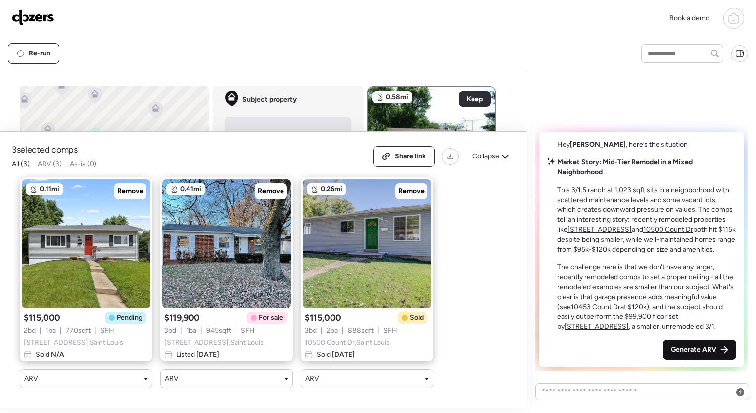
click at [685, 347] on span "Generate ARV" at bounding box center [694, 349] width 46 height 10
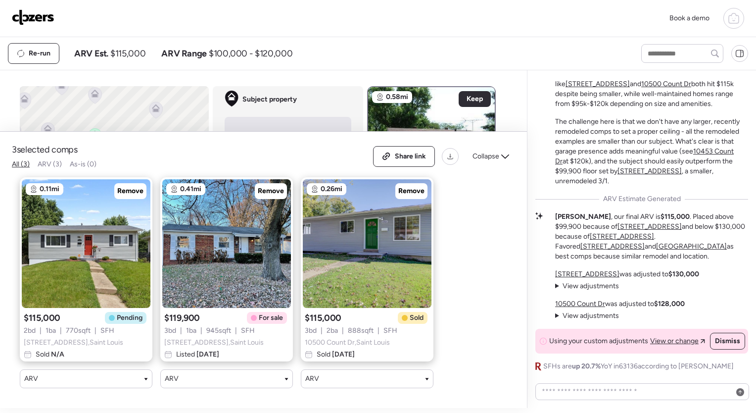
click at [661, 221] on strong "$115,000" at bounding box center [675, 216] width 29 height 8
drag, startPoint x: 637, startPoint y: 225, endPoint x: 658, endPoint y: 225, distance: 20.8
click at [661, 221] on strong "$115,000" at bounding box center [675, 216] width 29 height 8
drag, startPoint x: 658, startPoint y: 225, endPoint x: 682, endPoint y: 223, distance: 24.3
click at [682, 223] on p "Timothy , our final ARV is $115,000 . Placed above $99,900 because of 2461 Duch…" at bounding box center [651, 236] width 193 height 49
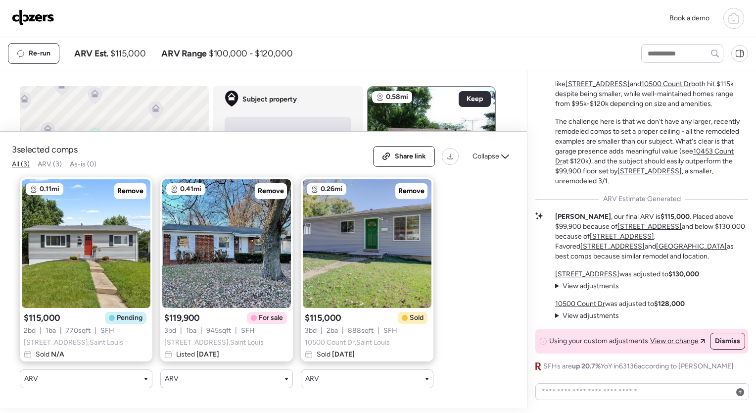
click at [495, 146] on div "Share link Collapse" at bounding box center [444, 156] width 142 height 21
click at [499, 148] on div "Collapse" at bounding box center [491, 156] width 48 height 16
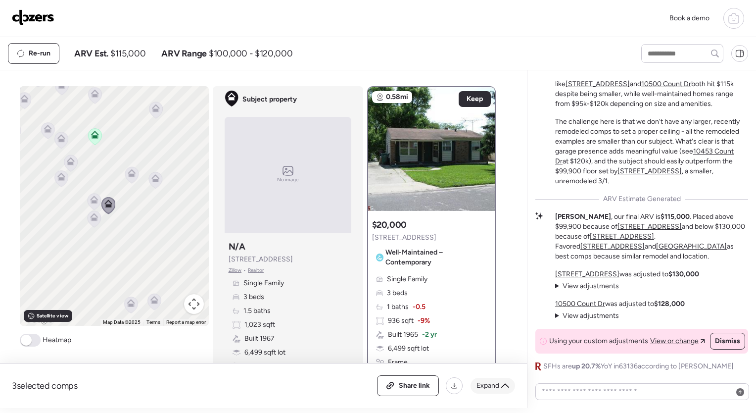
click at [500, 384] on div "Expand" at bounding box center [493, 386] width 45 height 16
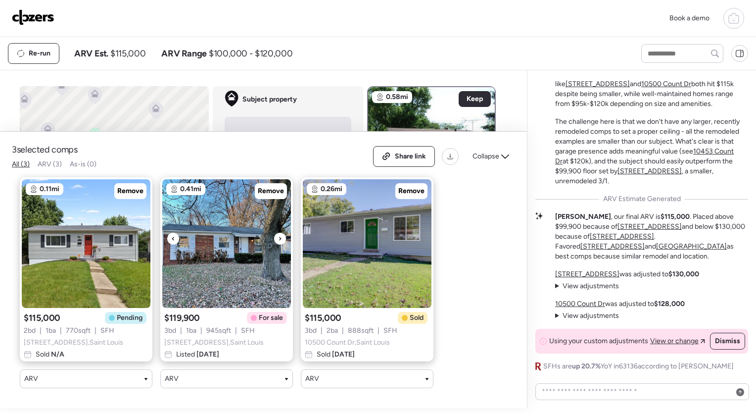
click at [283, 233] on div at bounding box center [280, 239] width 12 height 12
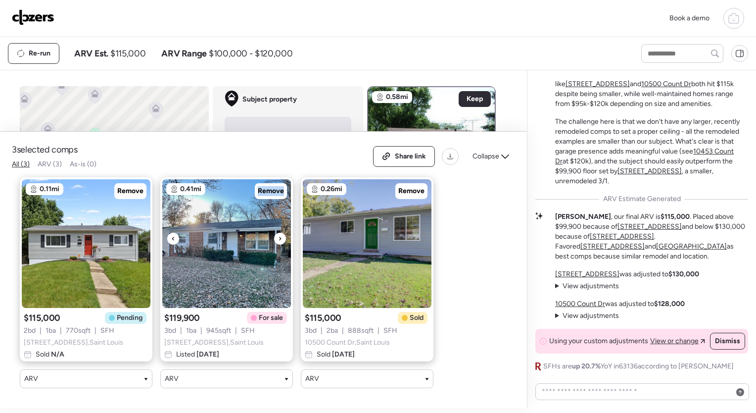
click at [283, 233] on div at bounding box center [280, 239] width 12 height 12
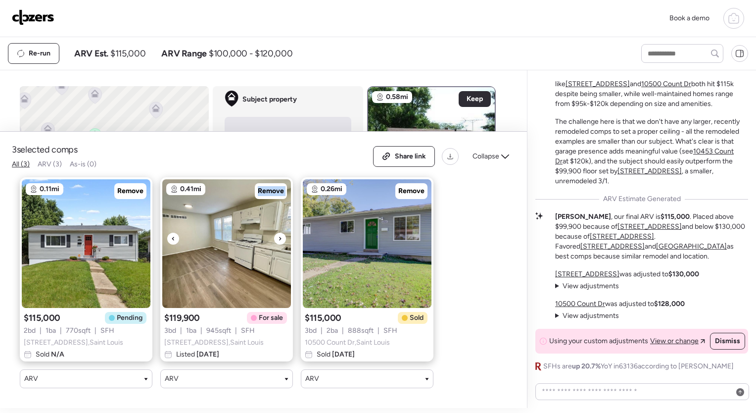
click at [283, 233] on div at bounding box center [280, 239] width 12 height 12
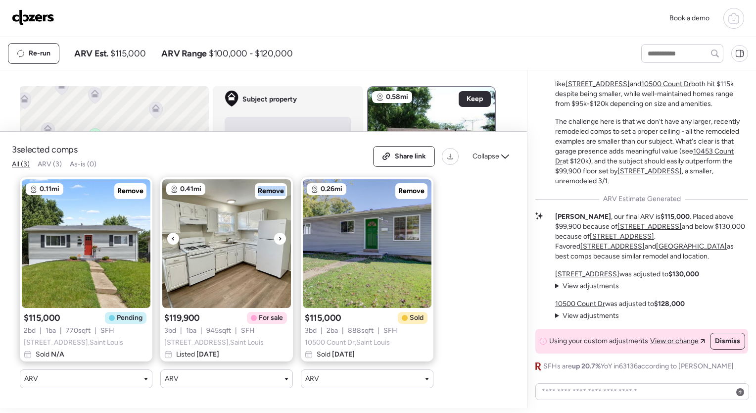
click at [283, 233] on div at bounding box center [280, 239] width 12 height 12
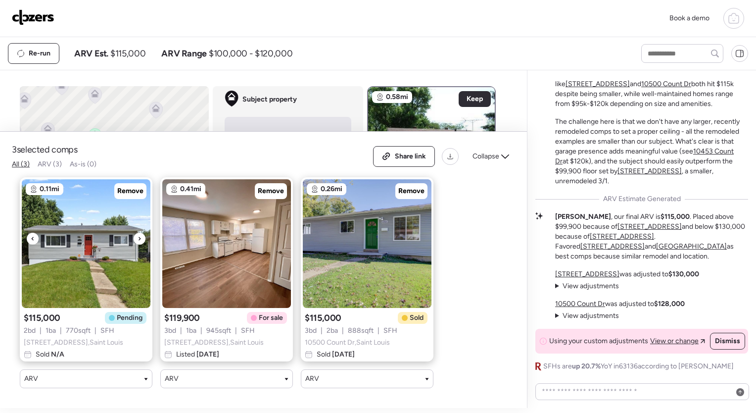
click at [143, 233] on div at bounding box center [140, 239] width 12 height 12
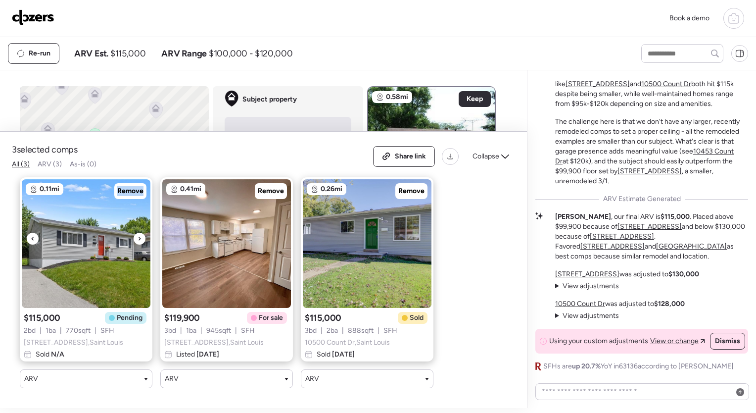
click at [143, 233] on div at bounding box center [140, 239] width 12 height 12
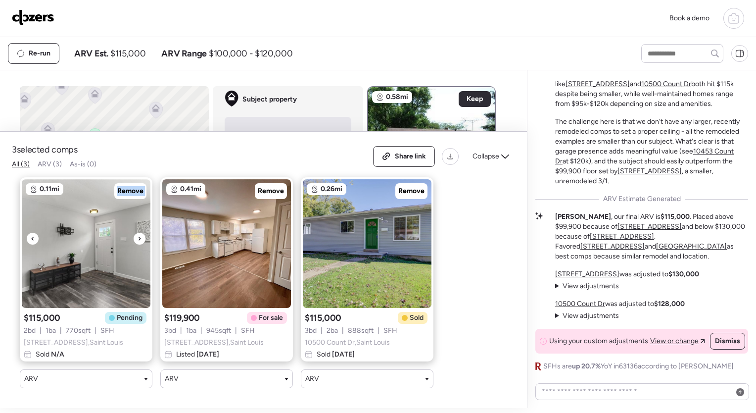
click at [143, 233] on div at bounding box center [140, 239] width 12 height 12
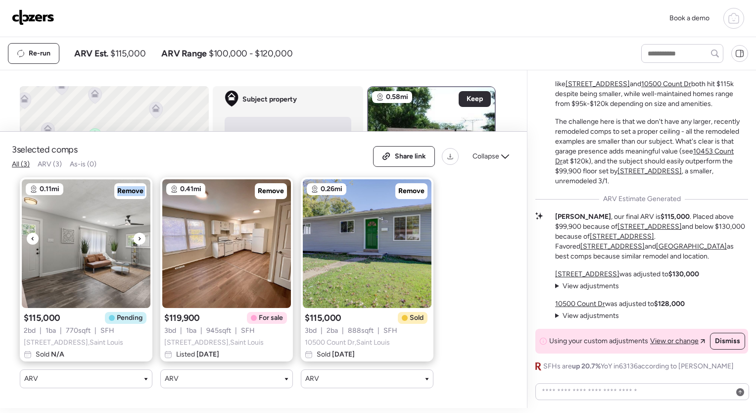
click at [143, 233] on div at bounding box center [140, 239] width 12 height 12
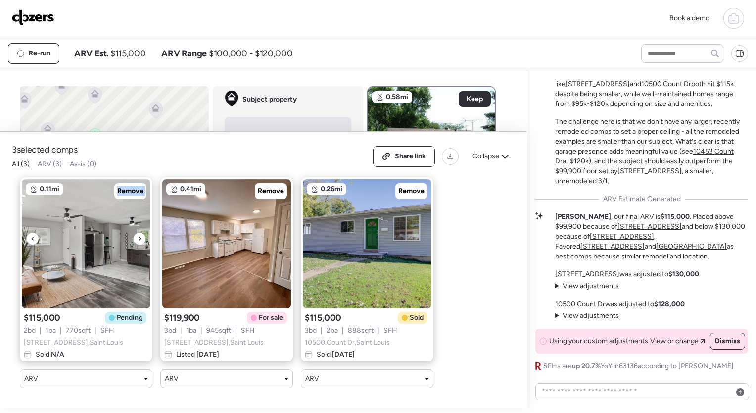
click at [143, 233] on div at bounding box center [140, 239] width 12 height 12
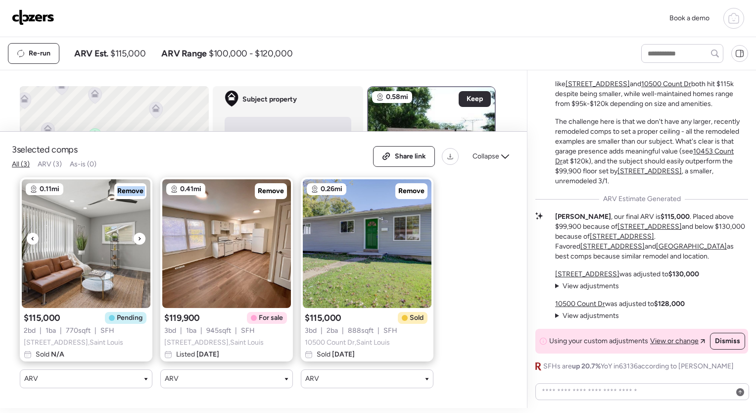
click at [143, 233] on div at bounding box center [140, 239] width 12 height 12
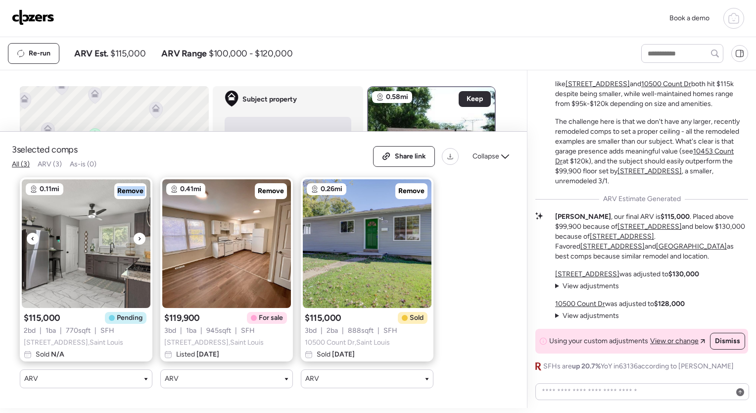
click at [143, 233] on div at bounding box center [140, 239] width 12 height 12
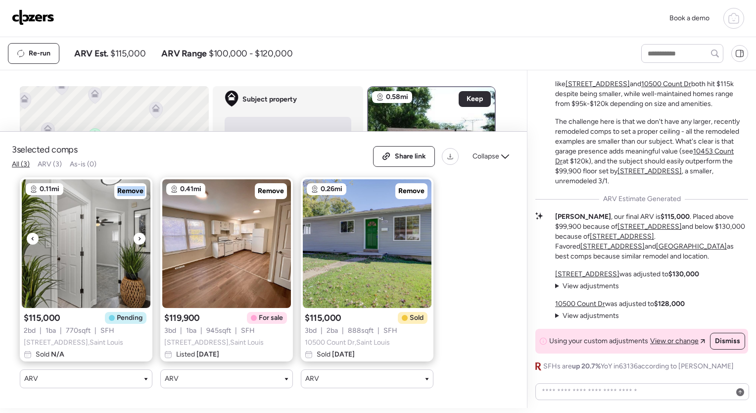
click at [143, 233] on div at bounding box center [140, 239] width 12 height 12
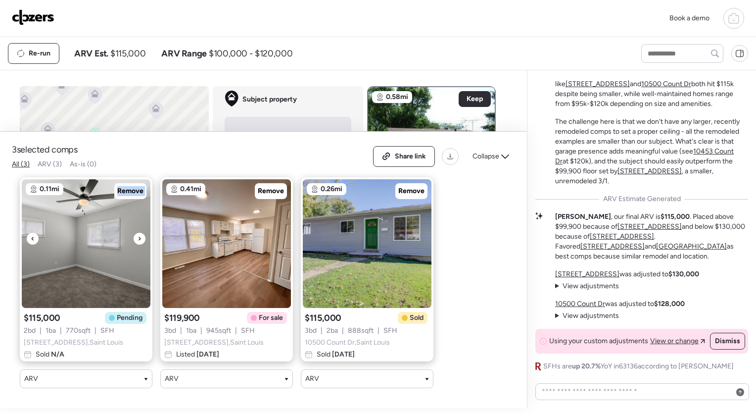
click at [143, 233] on div at bounding box center [140, 239] width 12 height 12
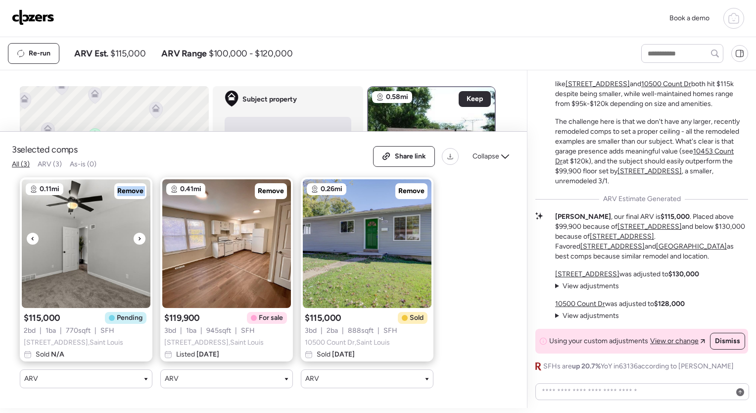
click at [143, 233] on div at bounding box center [140, 239] width 12 height 12
click at [498, 151] on span "Collapse" at bounding box center [486, 156] width 27 height 10
